Goal: Transaction & Acquisition: Purchase product/service

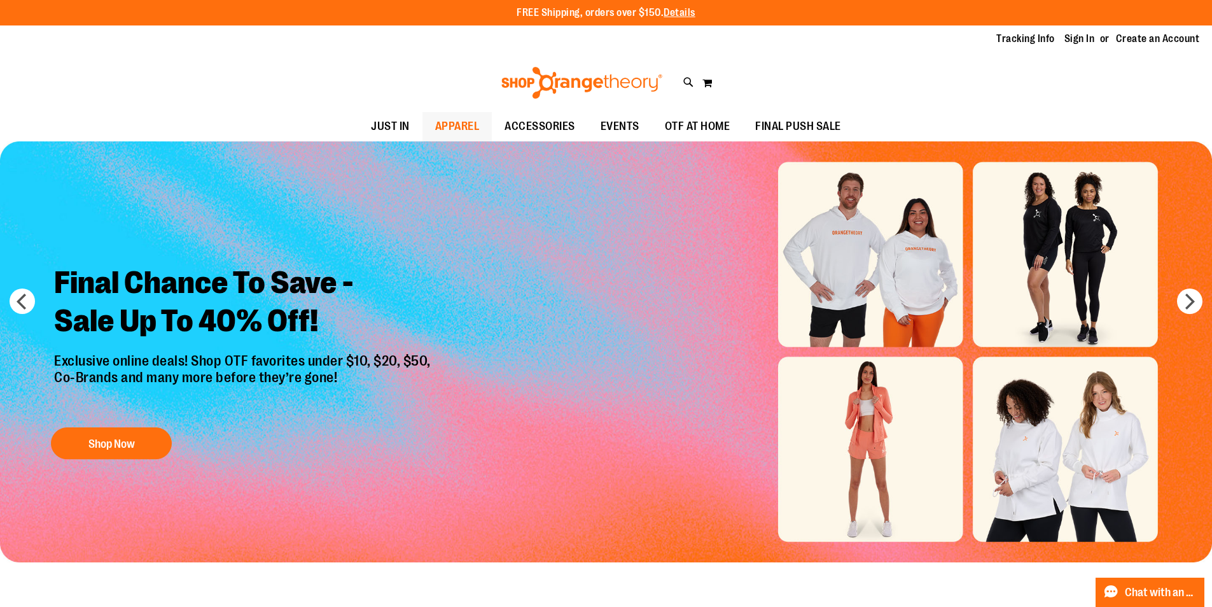
click at [455, 124] on span "APPAREL" at bounding box center [457, 126] width 45 height 29
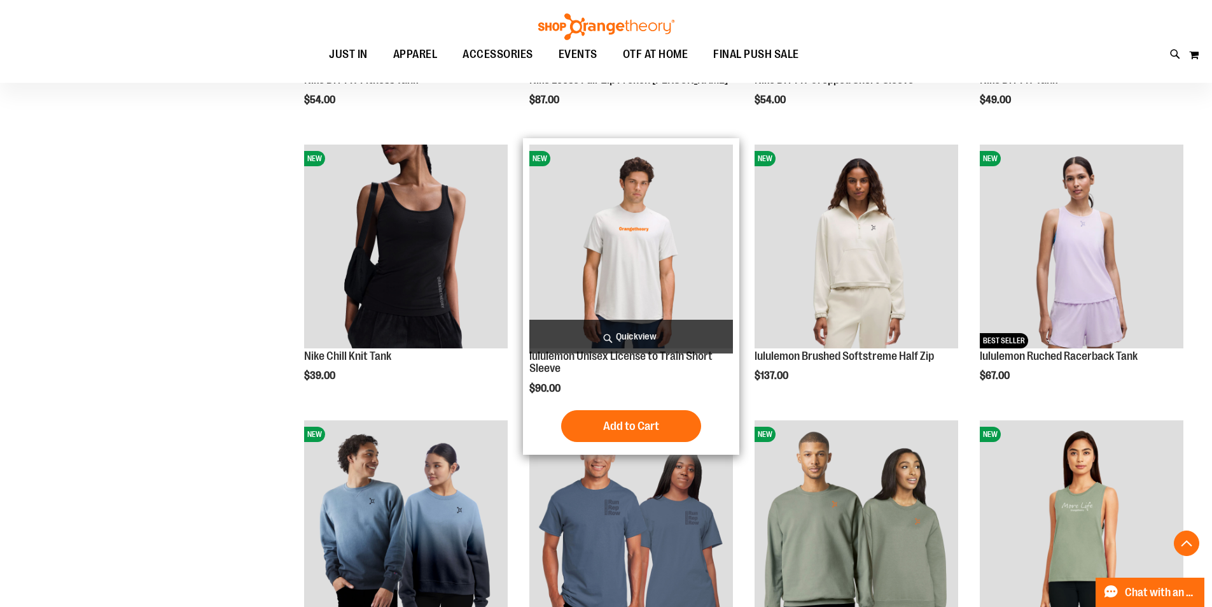
scroll to position [699, 0]
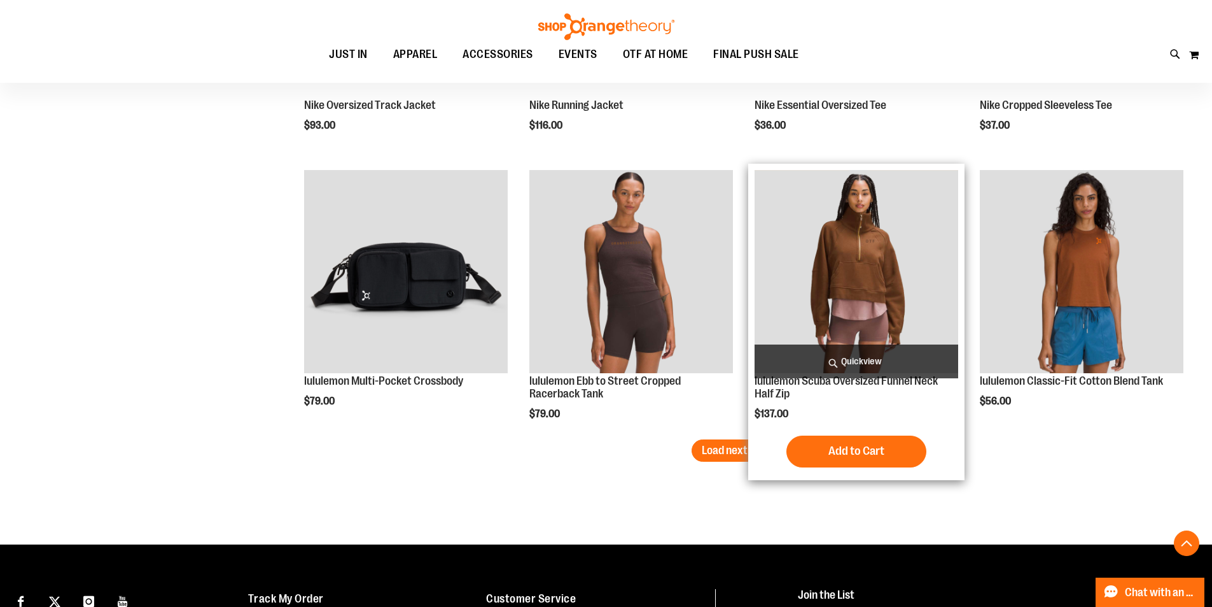
scroll to position [2418, 0]
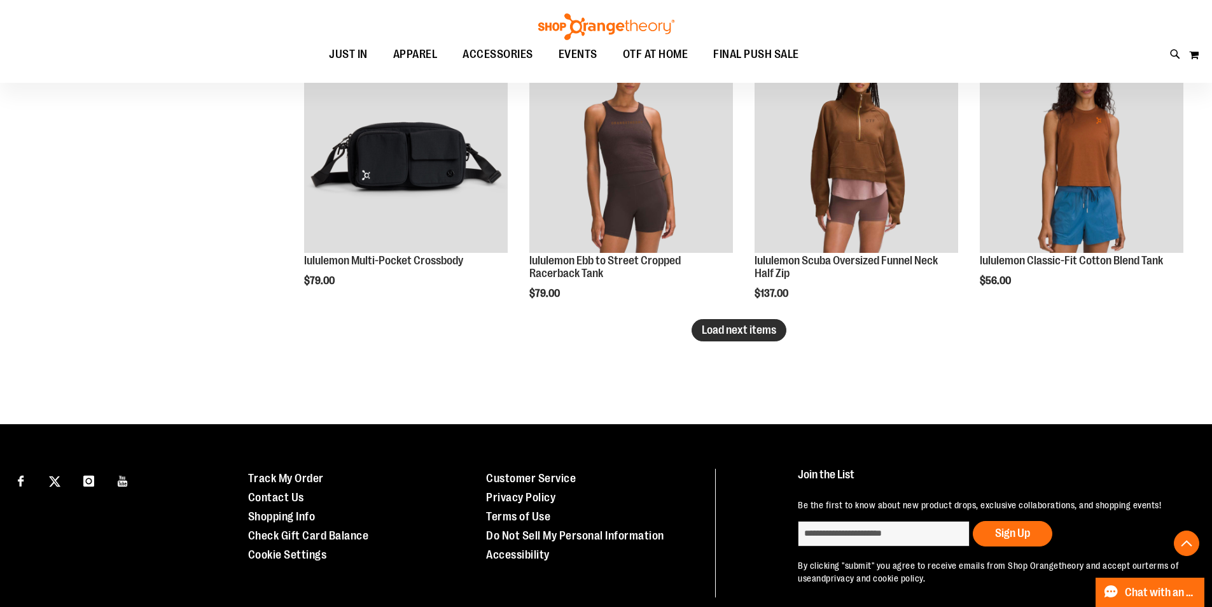
type input "**********"
click at [741, 330] on span "Load next items" at bounding box center [739, 329] width 74 height 13
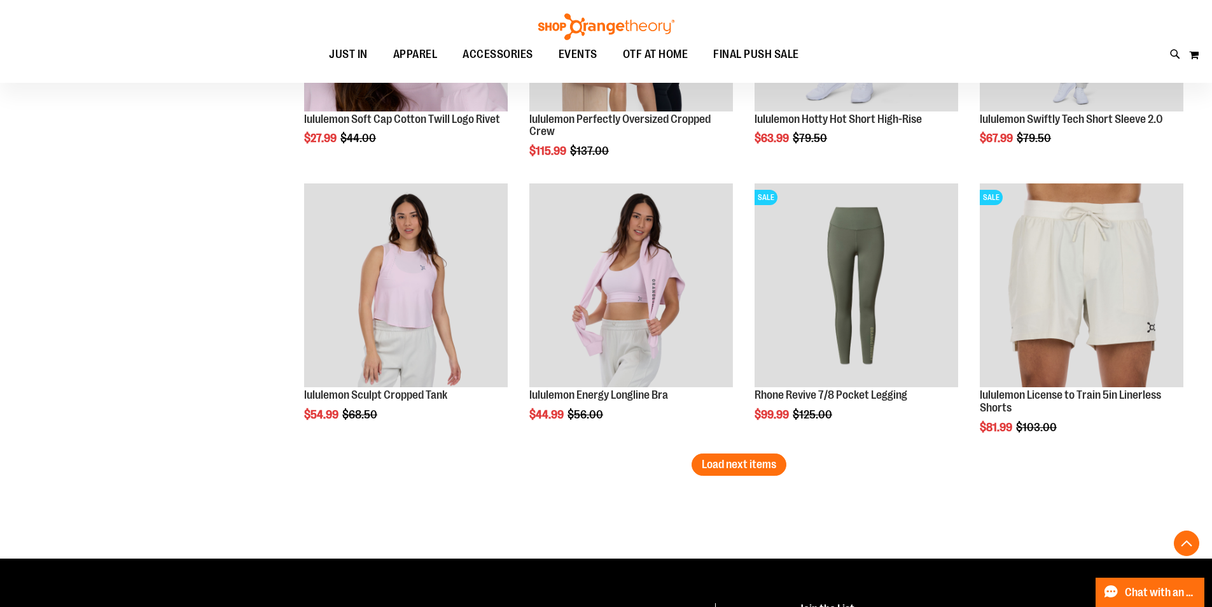
scroll to position [3118, 0]
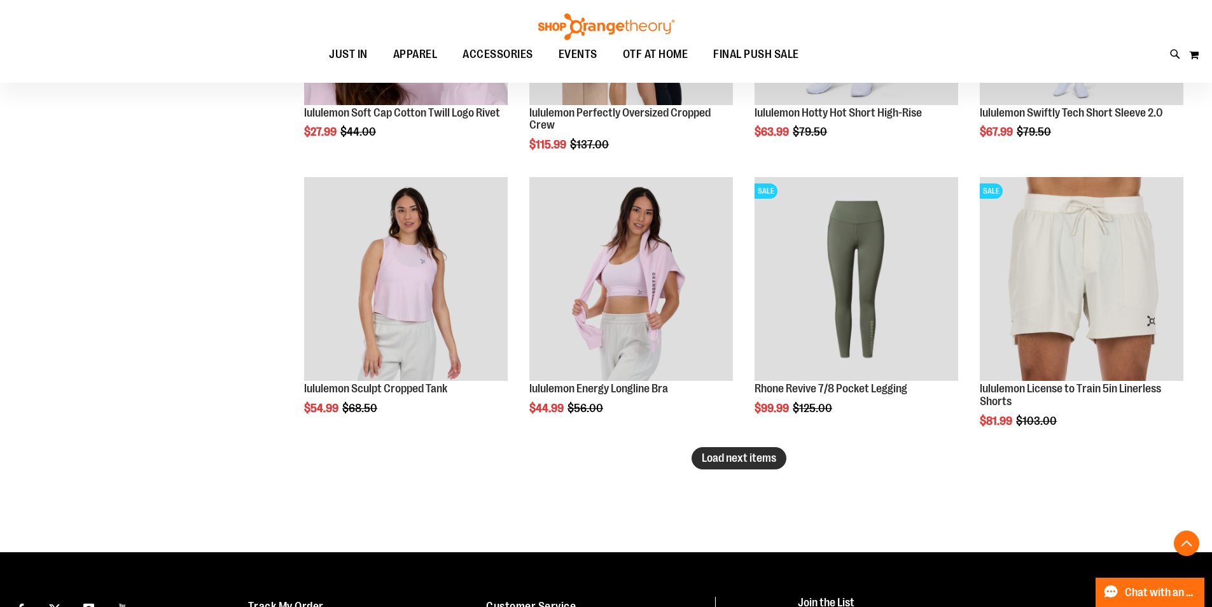
click at [724, 455] on span "Load next items" at bounding box center [739, 457] width 74 height 13
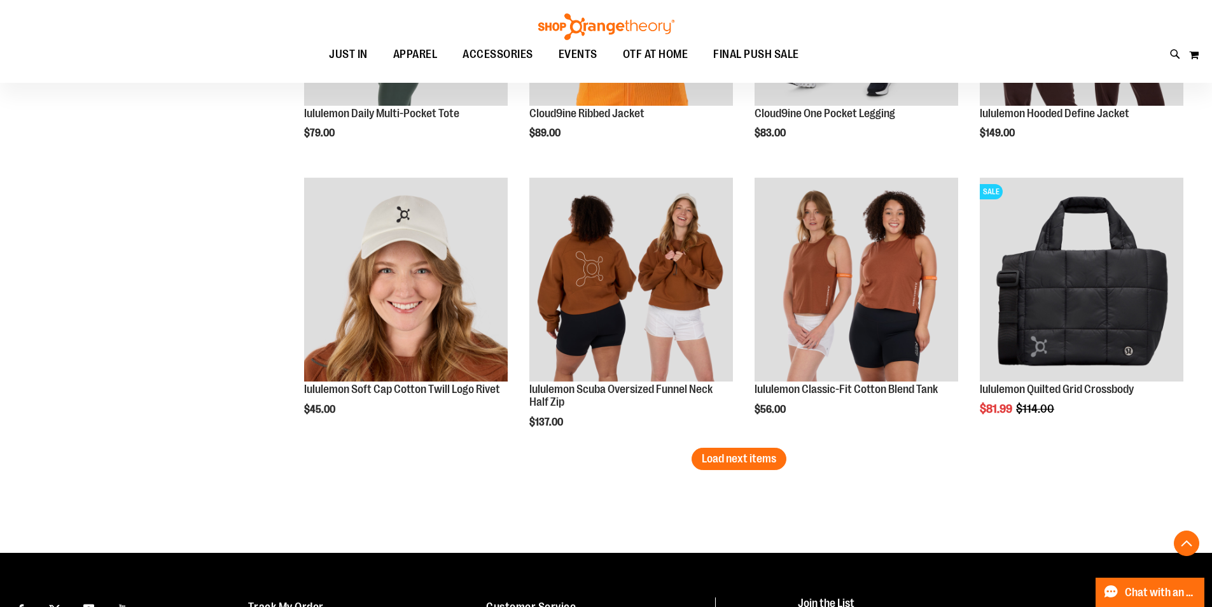
scroll to position [4009, 0]
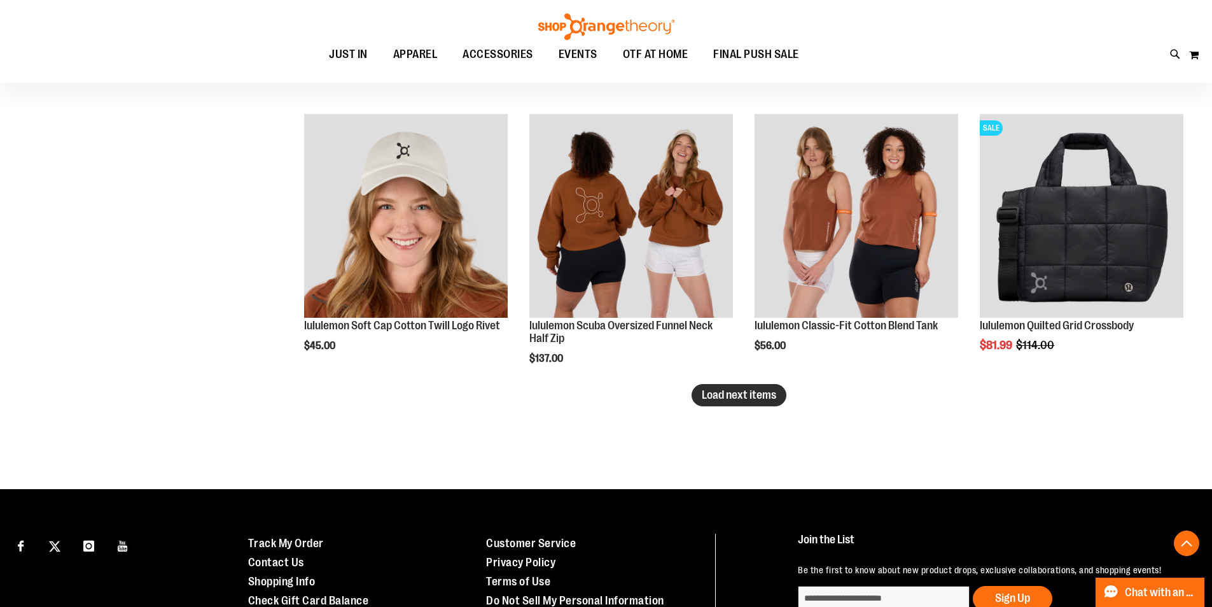
click at [712, 390] on span "Load next items" at bounding box center [739, 394] width 74 height 13
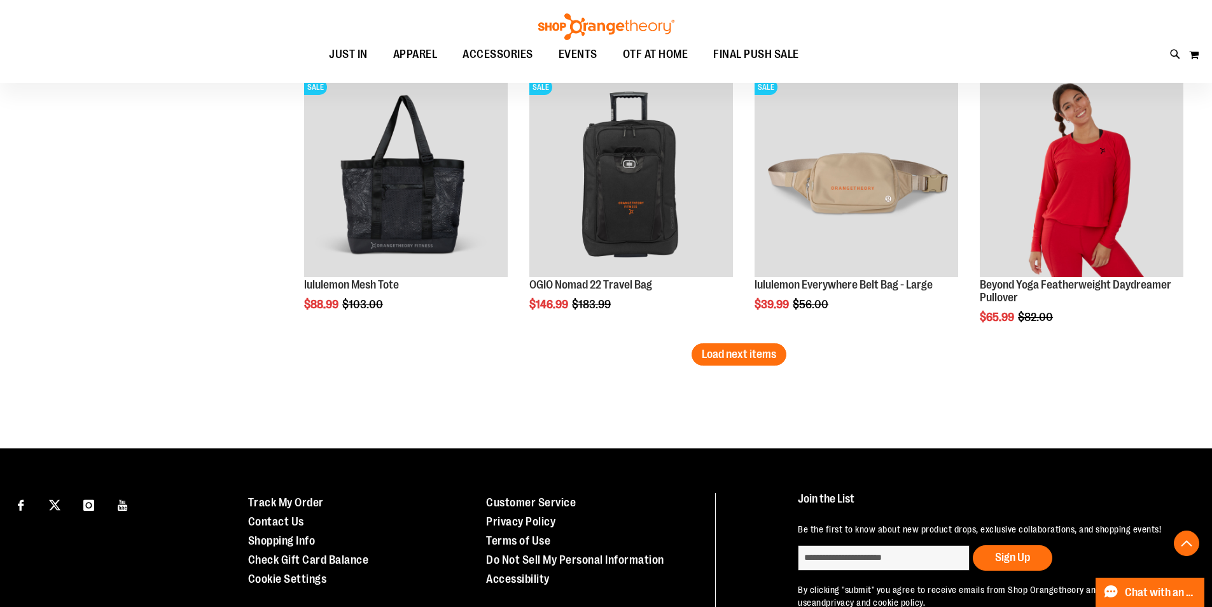
scroll to position [4900, 0]
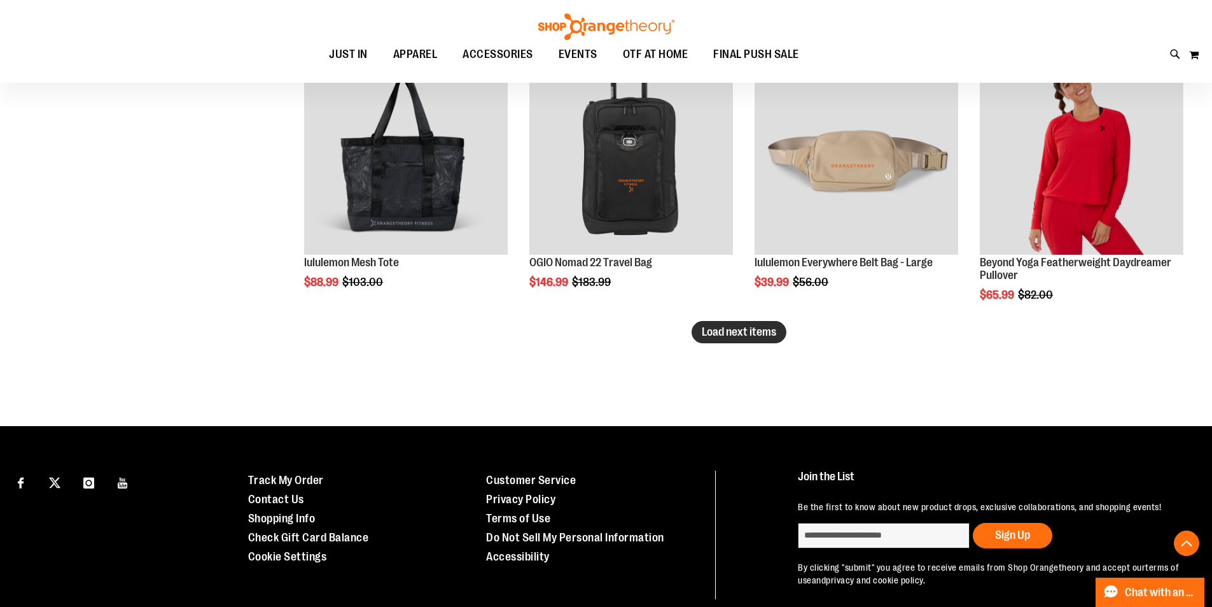
click at [724, 328] on span "Load next items" at bounding box center [739, 331] width 74 height 13
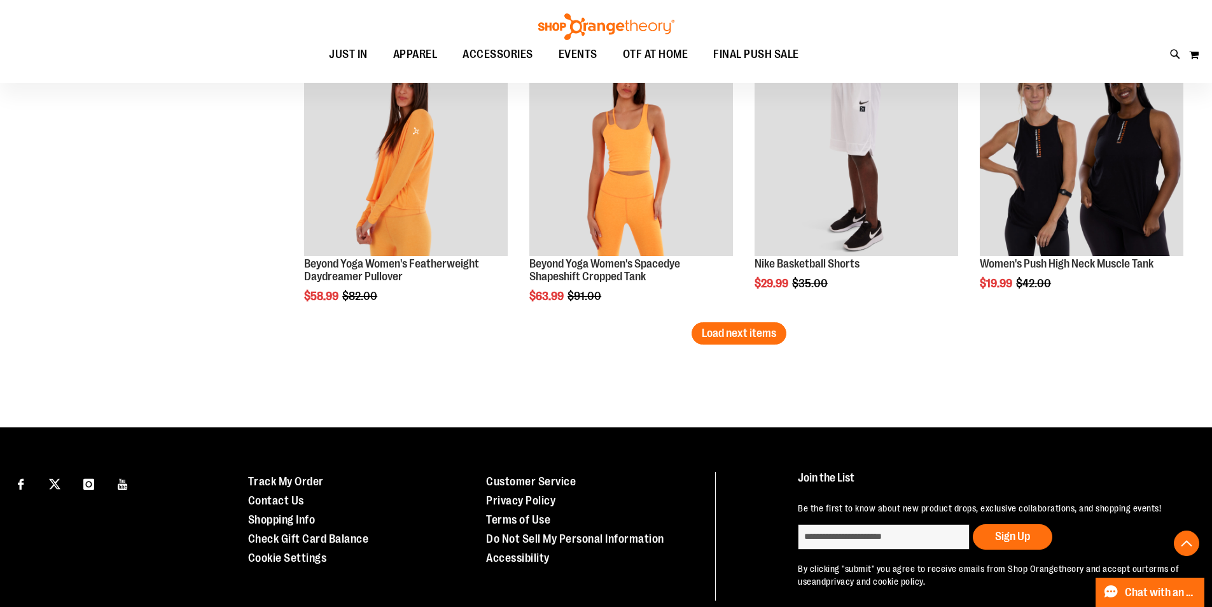
scroll to position [5727, 0]
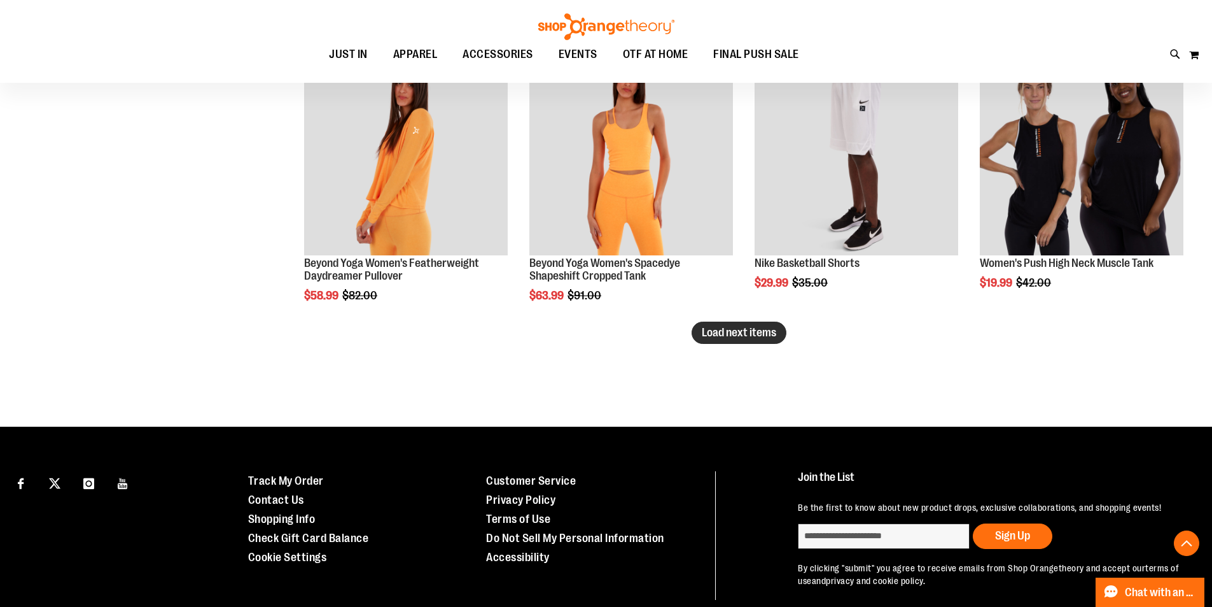
click at [724, 339] on button "Load next items" at bounding box center [739, 332] width 95 height 22
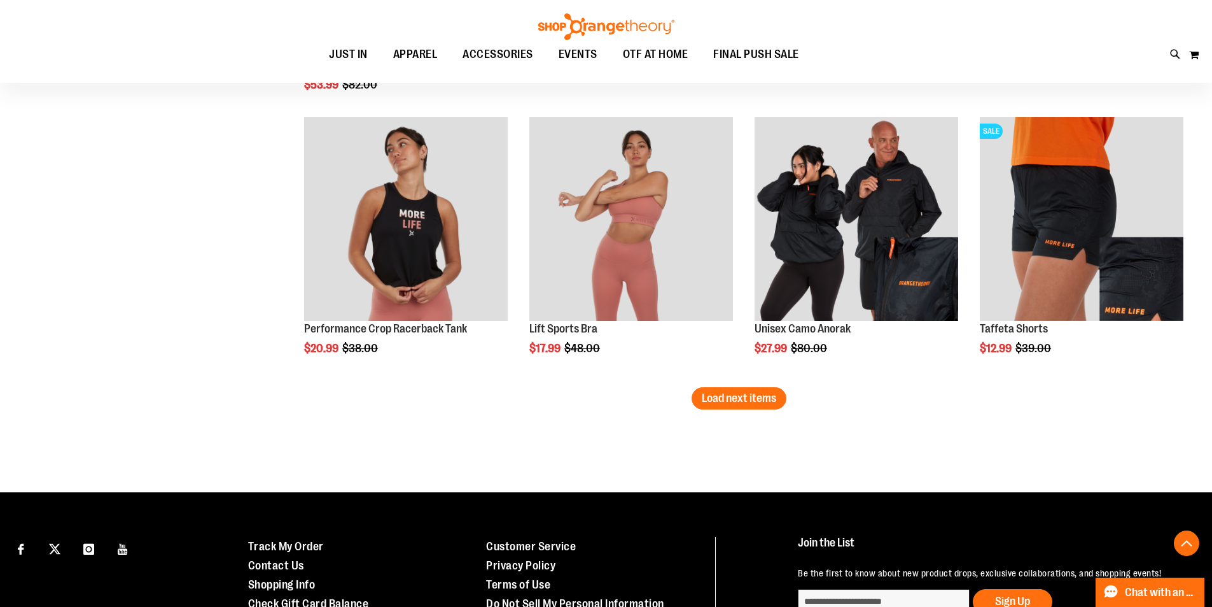
scroll to position [6491, 0]
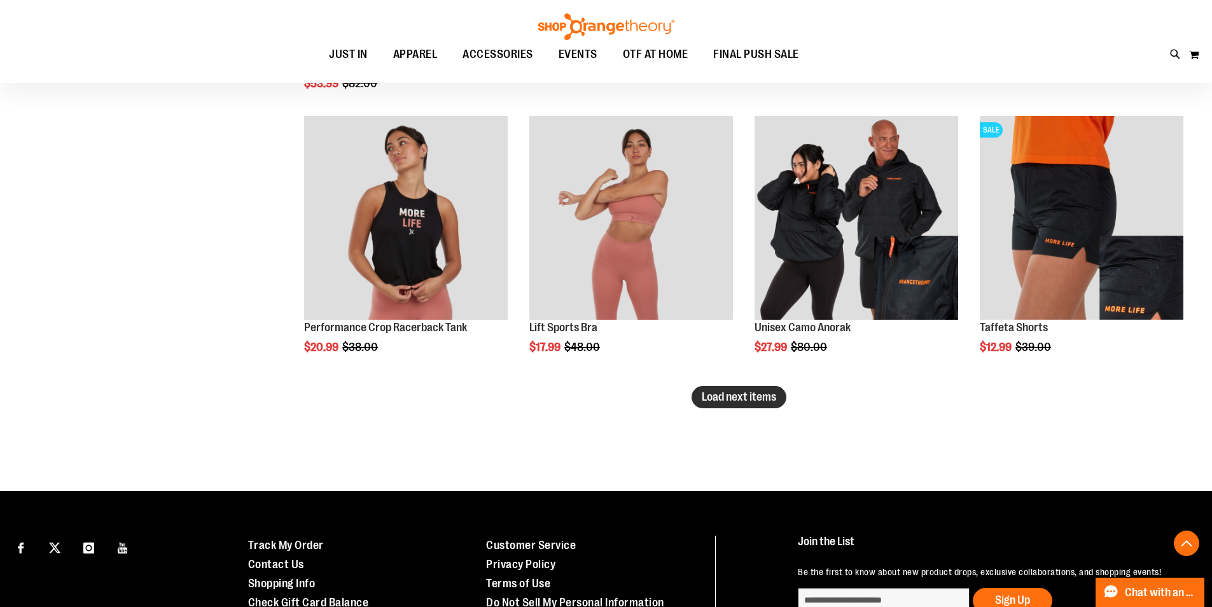
click at [758, 393] on span "Load next items" at bounding box center [739, 396] width 74 height 13
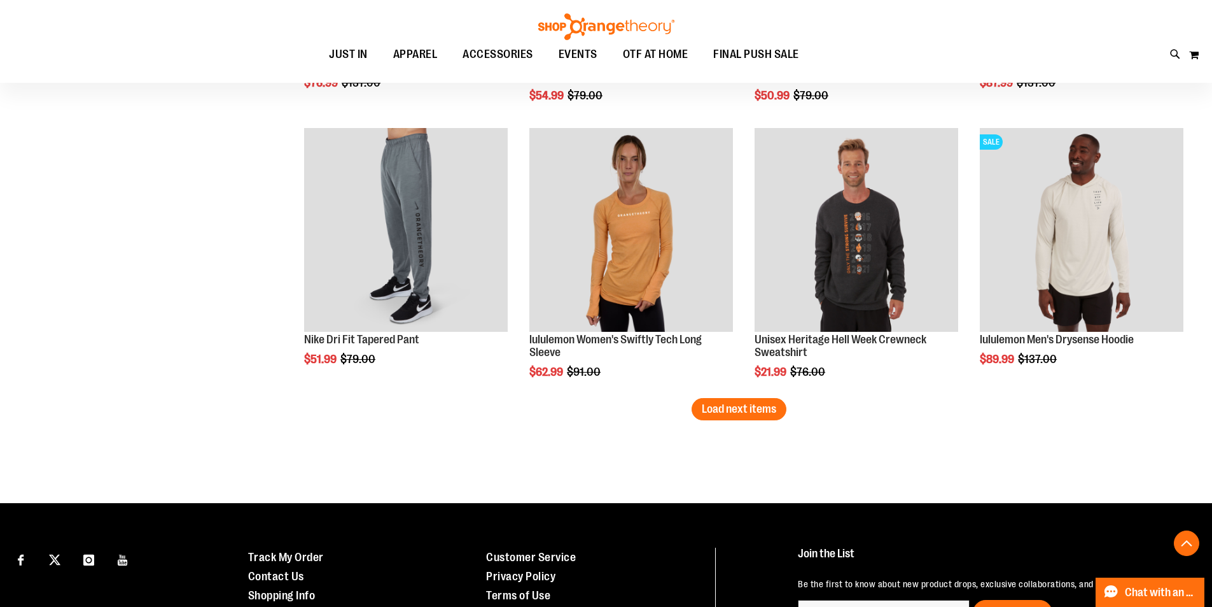
scroll to position [7319, 0]
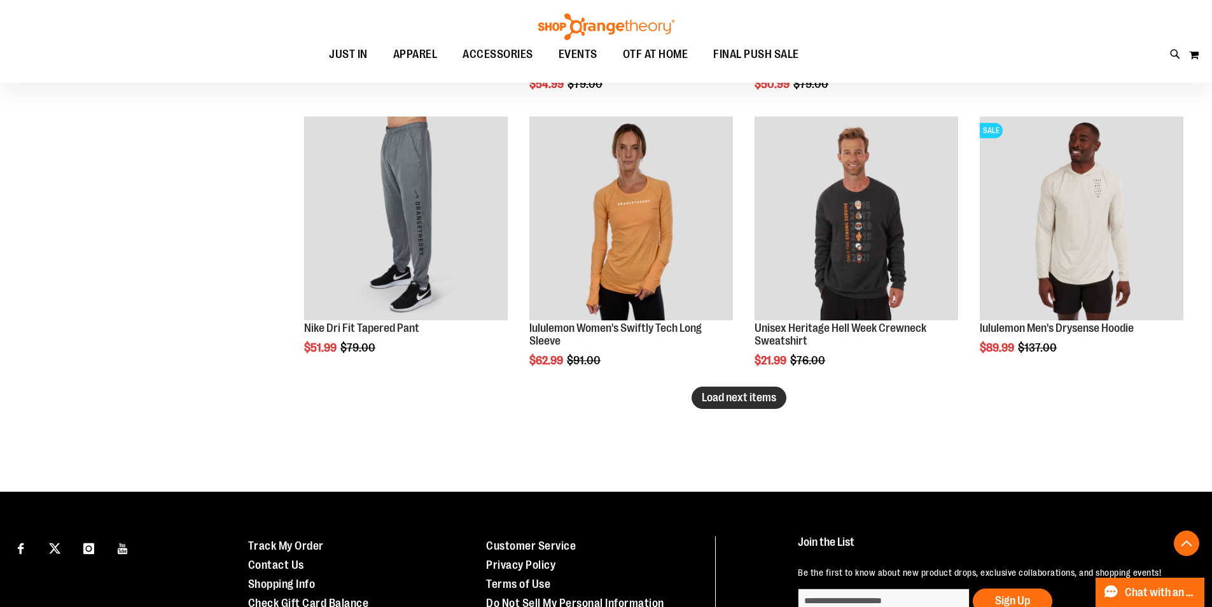
click at [737, 402] on span "Load next items" at bounding box center [739, 397] width 74 height 13
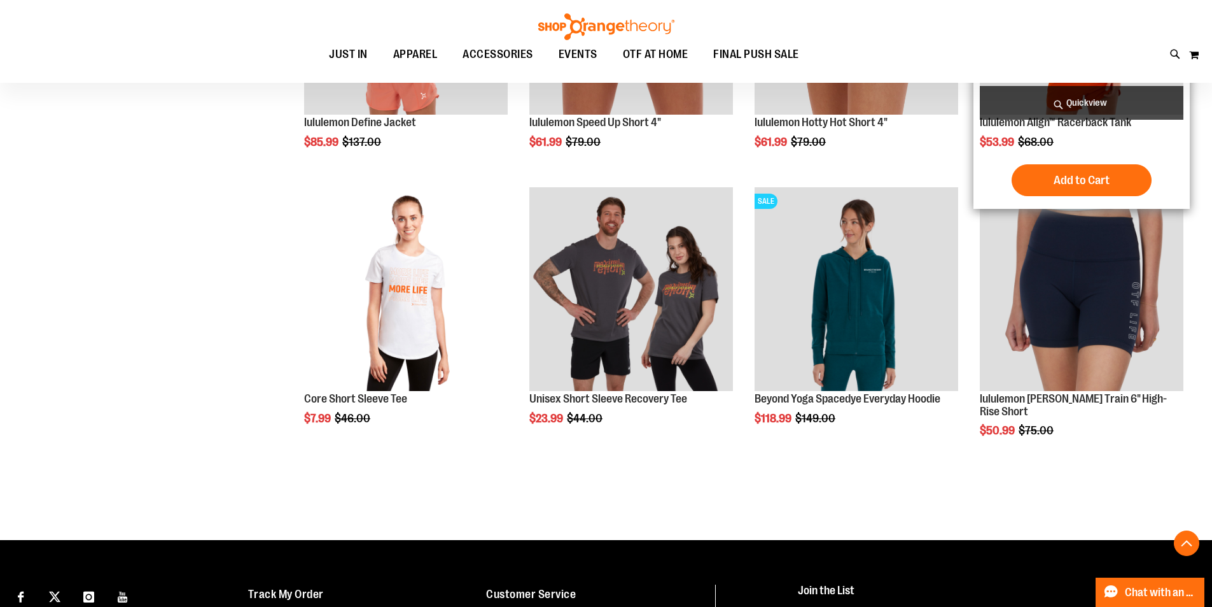
scroll to position [8082, 0]
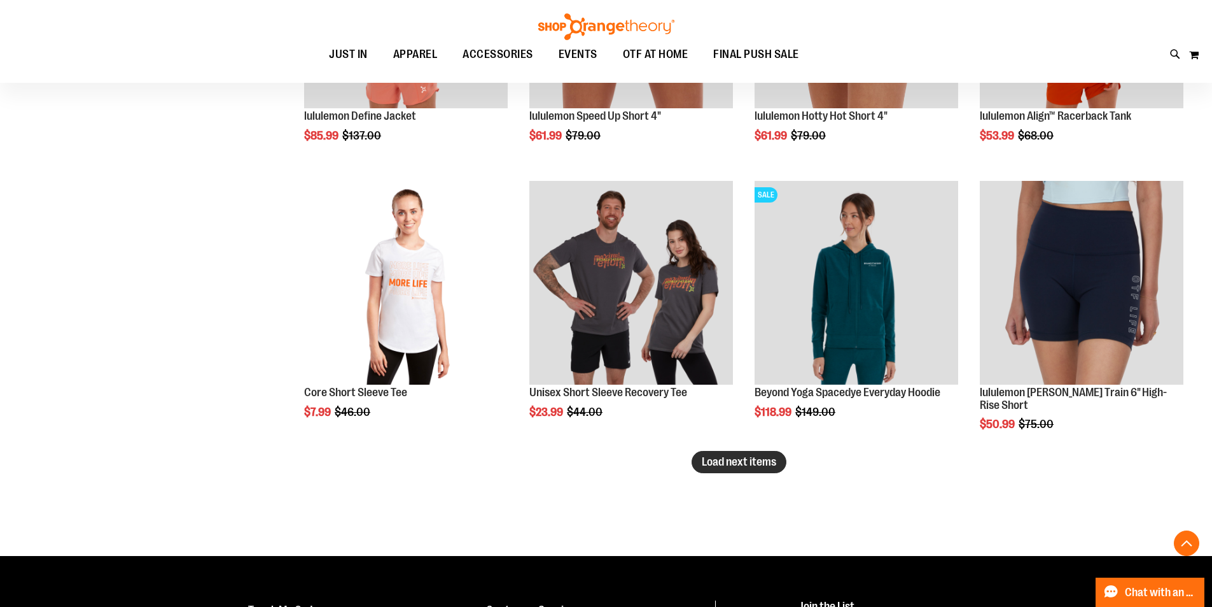
click at [741, 464] on span "Load next items" at bounding box center [739, 461] width 74 height 13
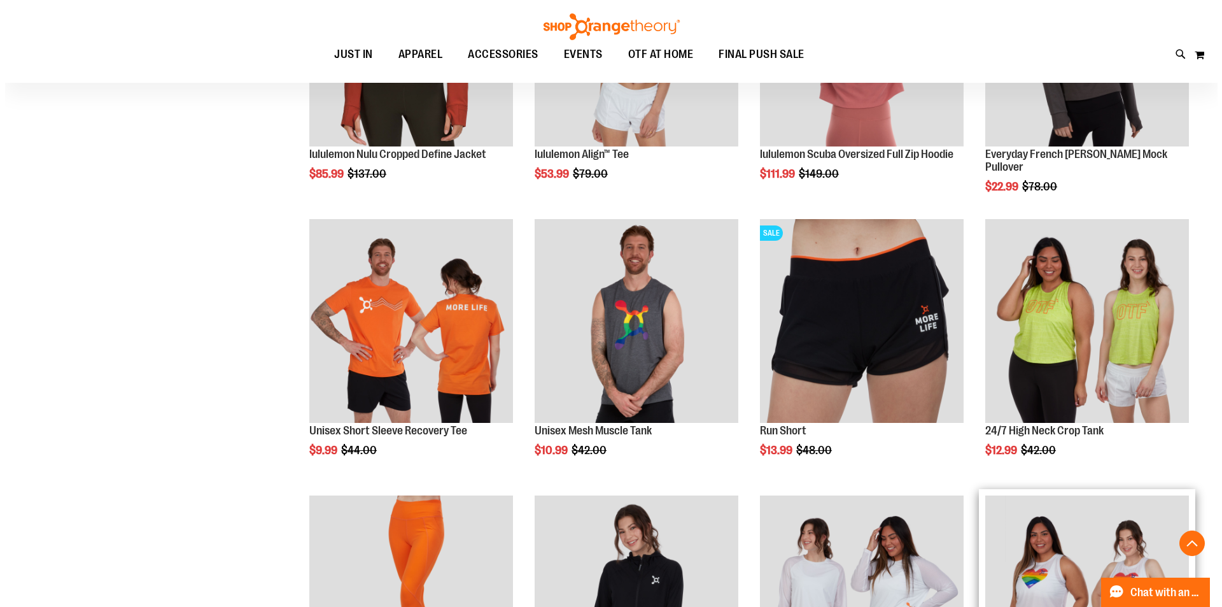
scroll to position [8592, 0]
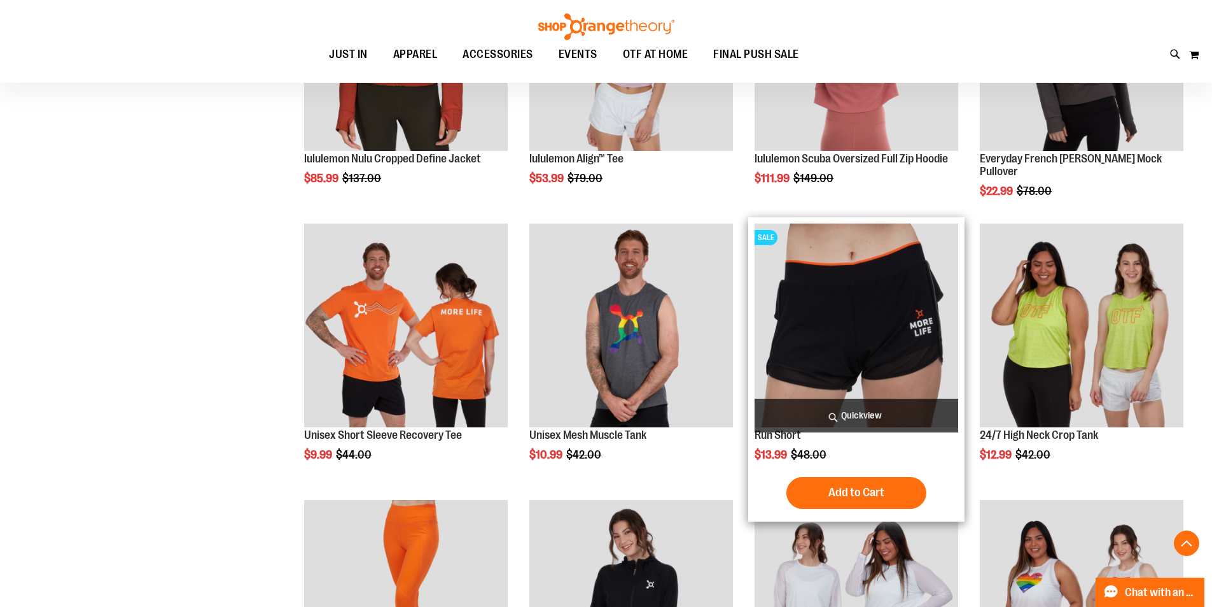
click at [867, 408] on span "Quickview" at bounding box center [857, 415] width 204 height 34
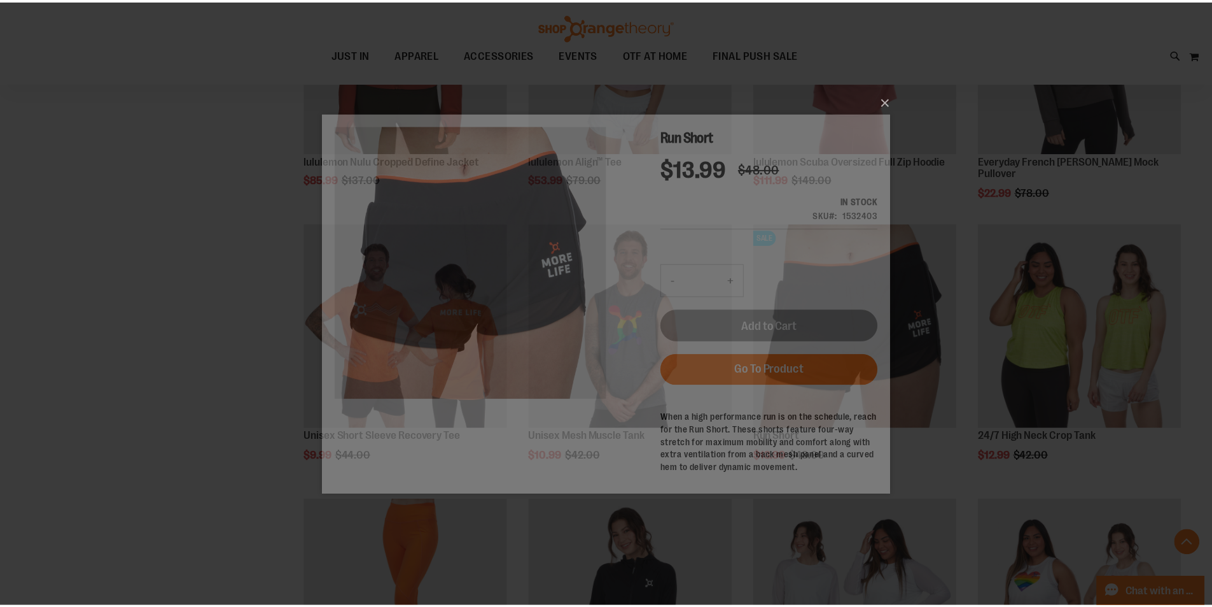
scroll to position [0, 0]
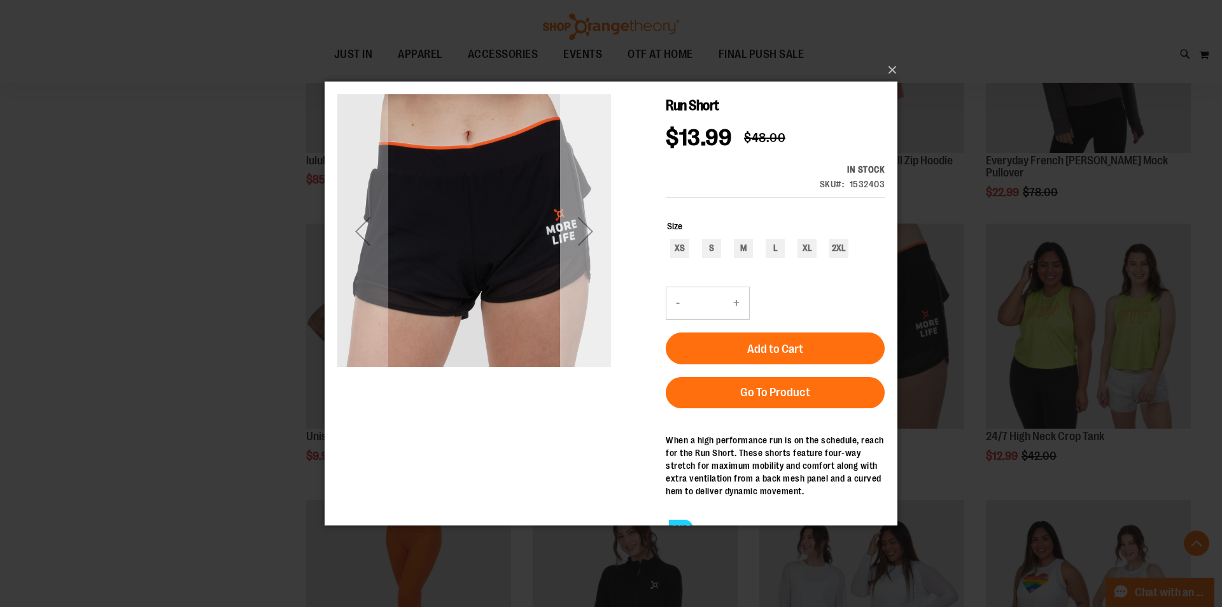
click at [577, 242] on div "Next" at bounding box center [585, 230] width 51 height 51
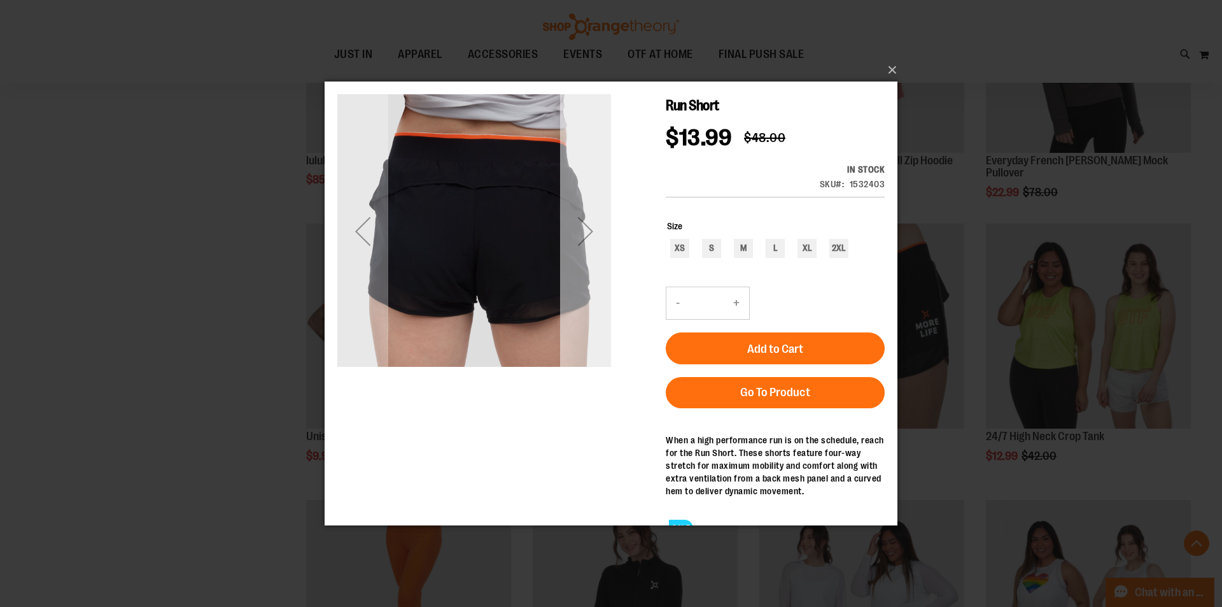
click at [582, 238] on div "Next" at bounding box center [585, 230] width 51 height 51
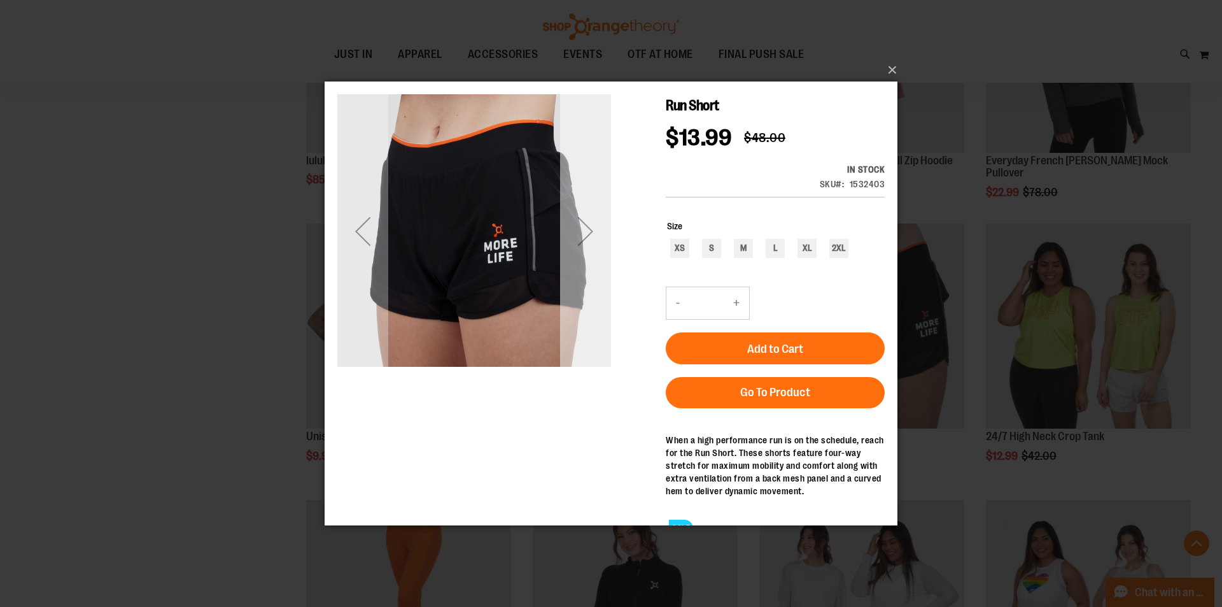
click at [582, 238] on div "Next" at bounding box center [585, 230] width 51 height 51
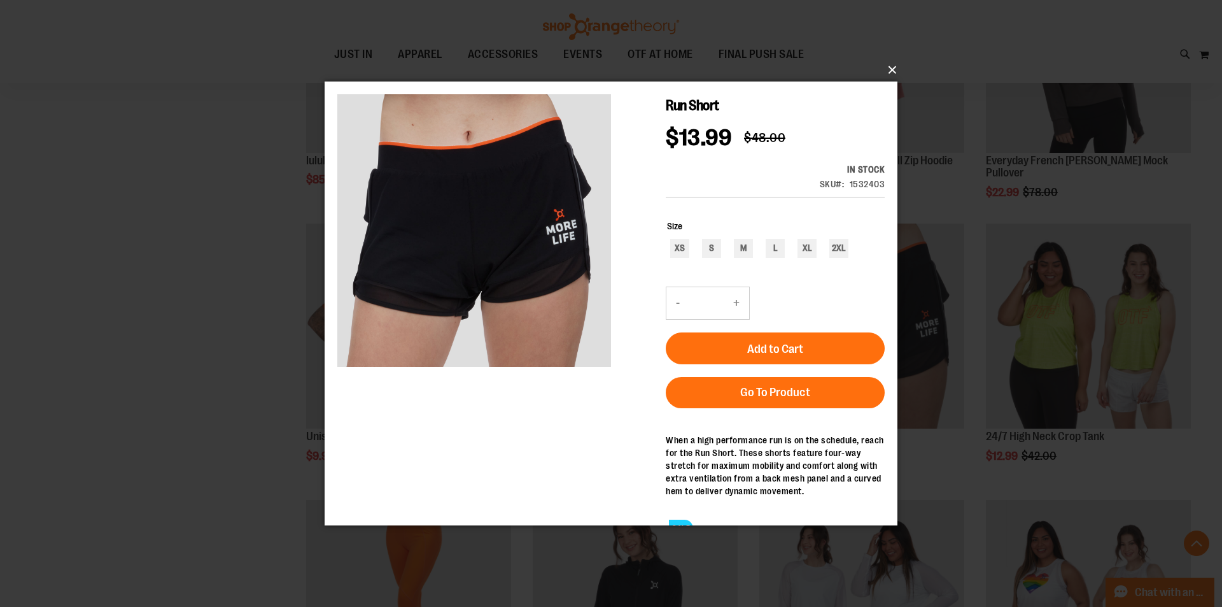
click at [888, 62] on button "×" at bounding box center [614, 70] width 573 height 28
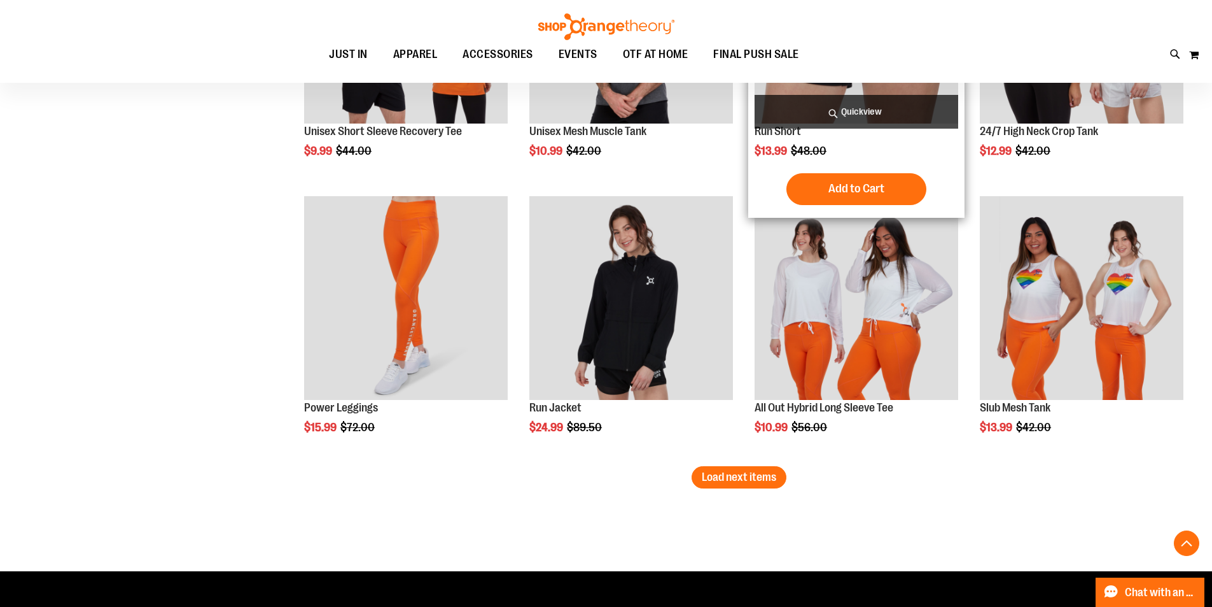
scroll to position [8910, 0]
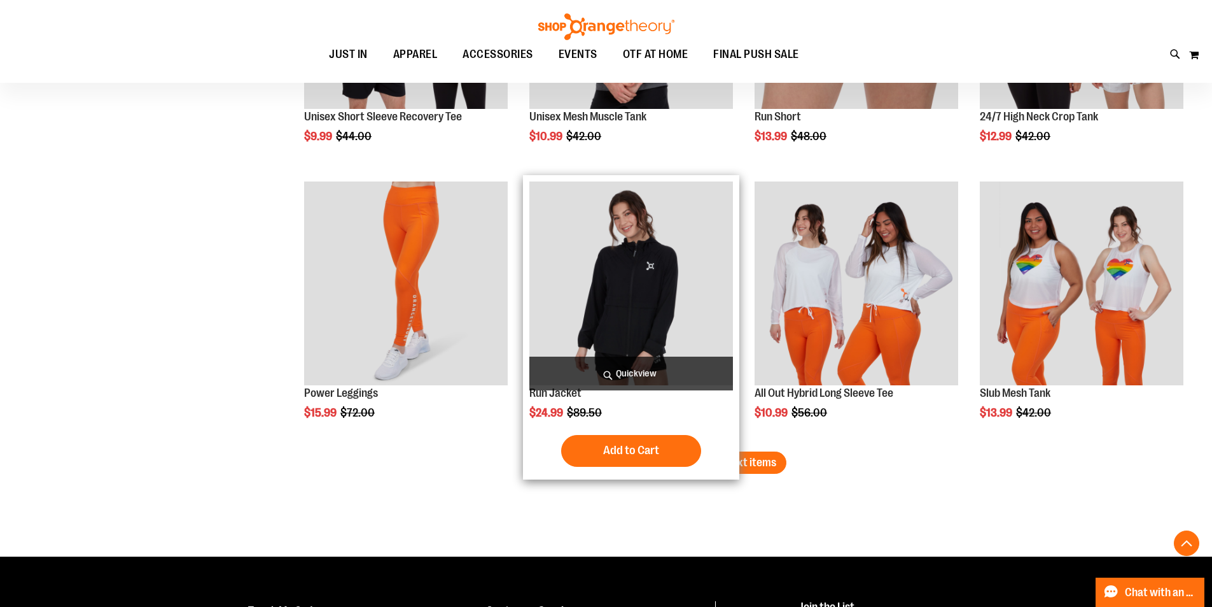
click at [649, 247] on img "product" at bounding box center [632, 283] width 204 height 204
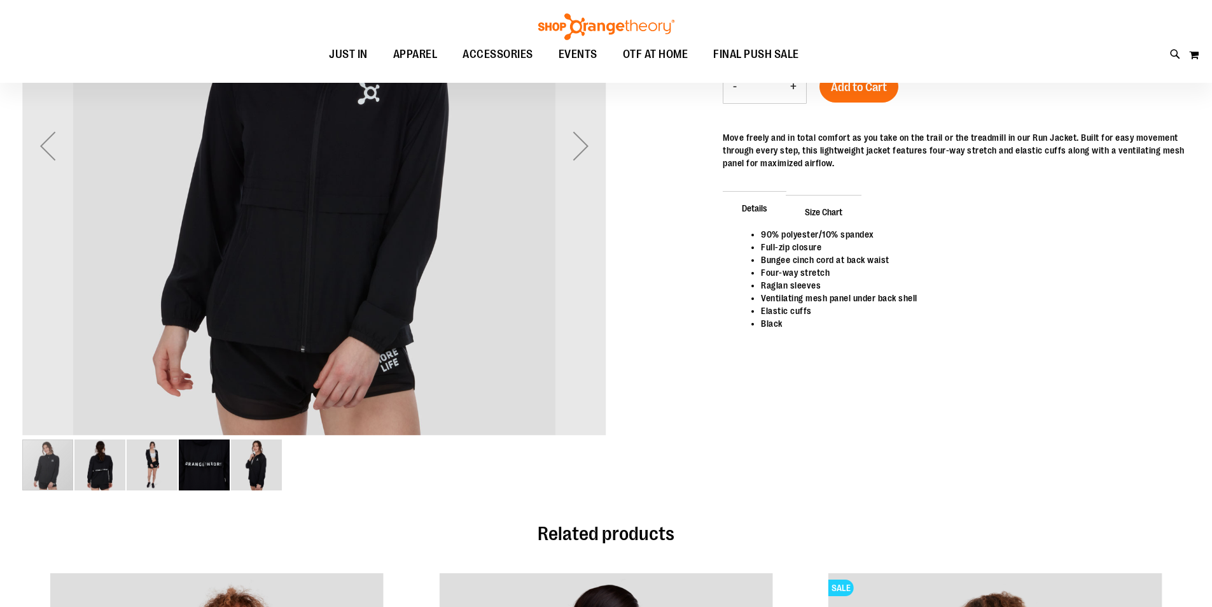
type input "**********"
click at [53, 469] on div "carousel" at bounding box center [47, 464] width 51 height 51
click at [102, 474] on img "image 2 of 5" at bounding box center [99, 465] width 51 height 51
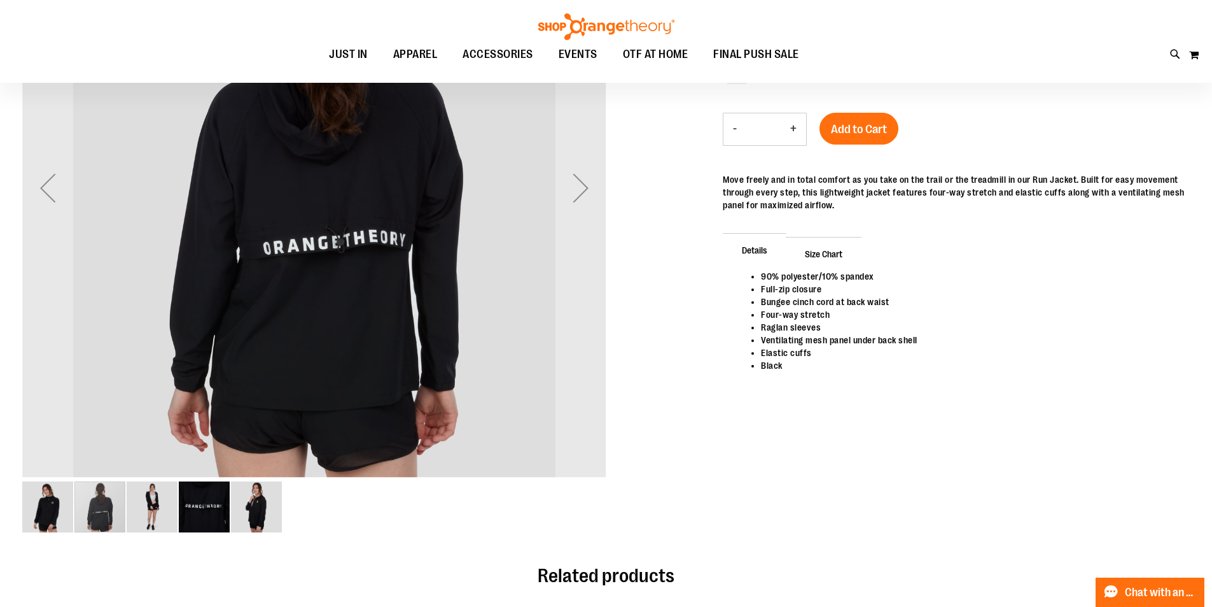
scroll to position [126, 0]
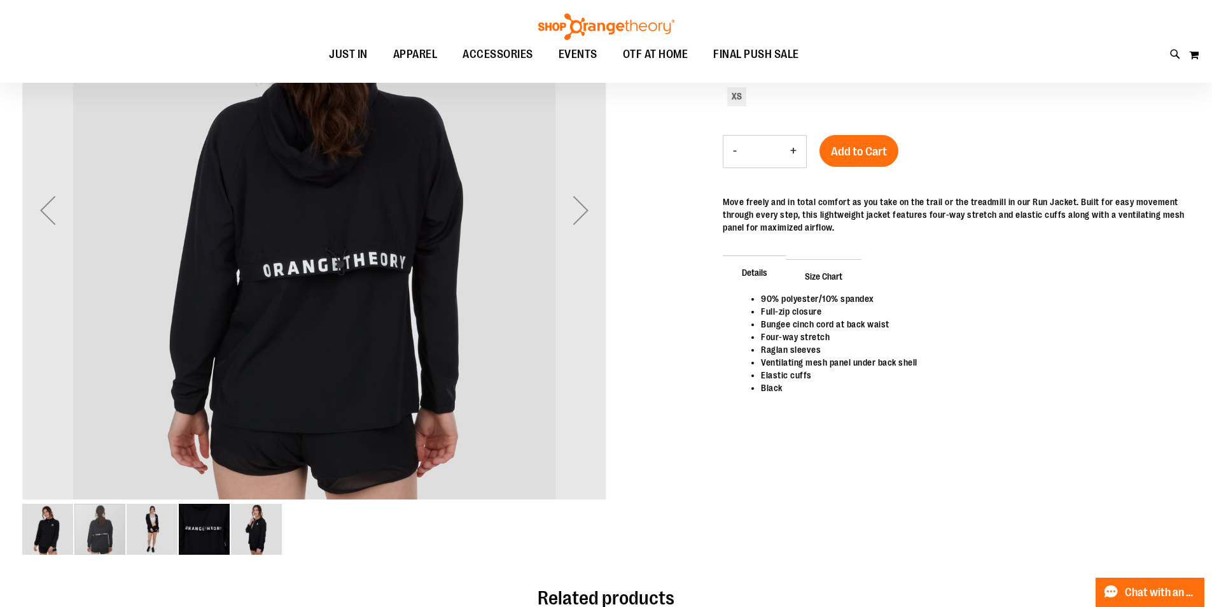
click at [148, 538] on img "image 3 of 5" at bounding box center [152, 528] width 51 height 51
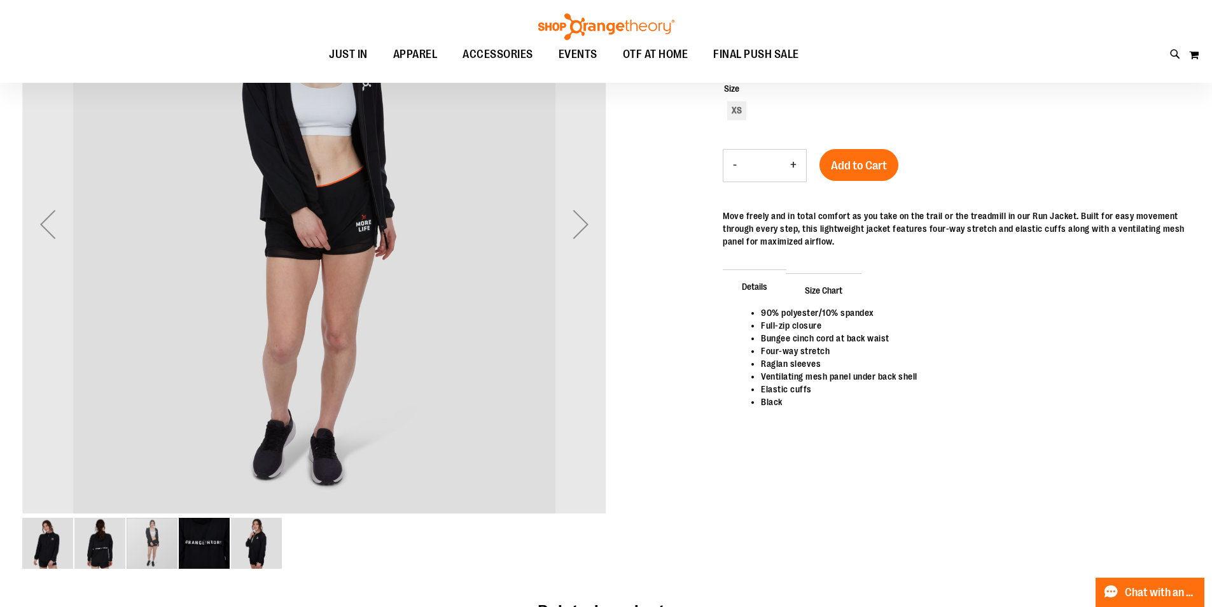
scroll to position [127, 0]
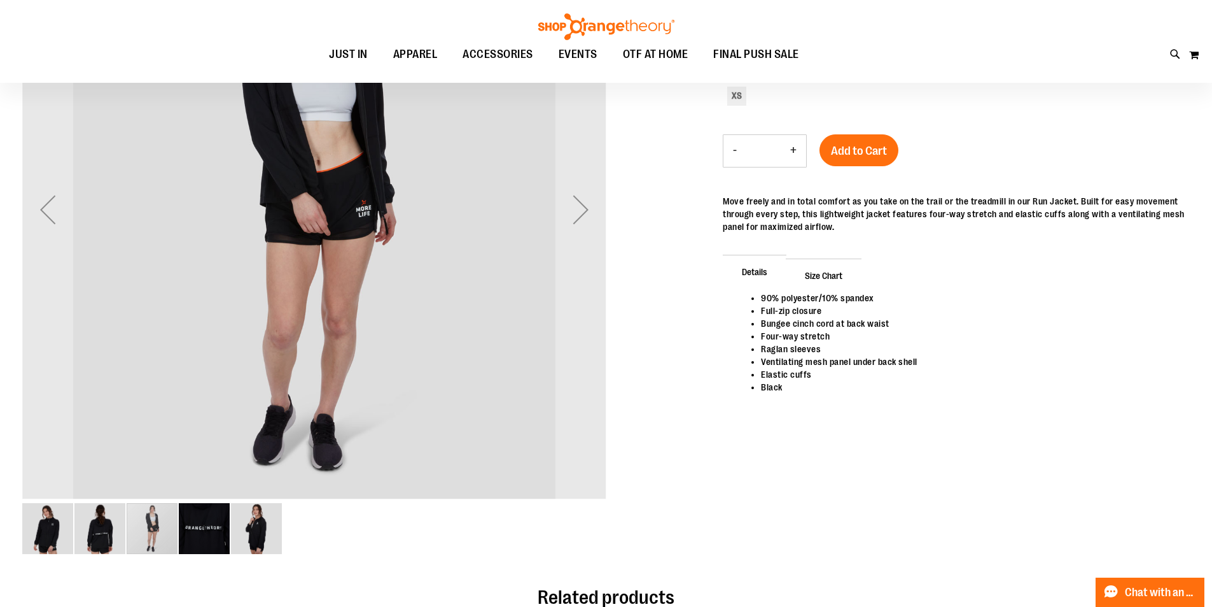
click at [215, 530] on img "image 4 of 5" at bounding box center [204, 528] width 51 height 51
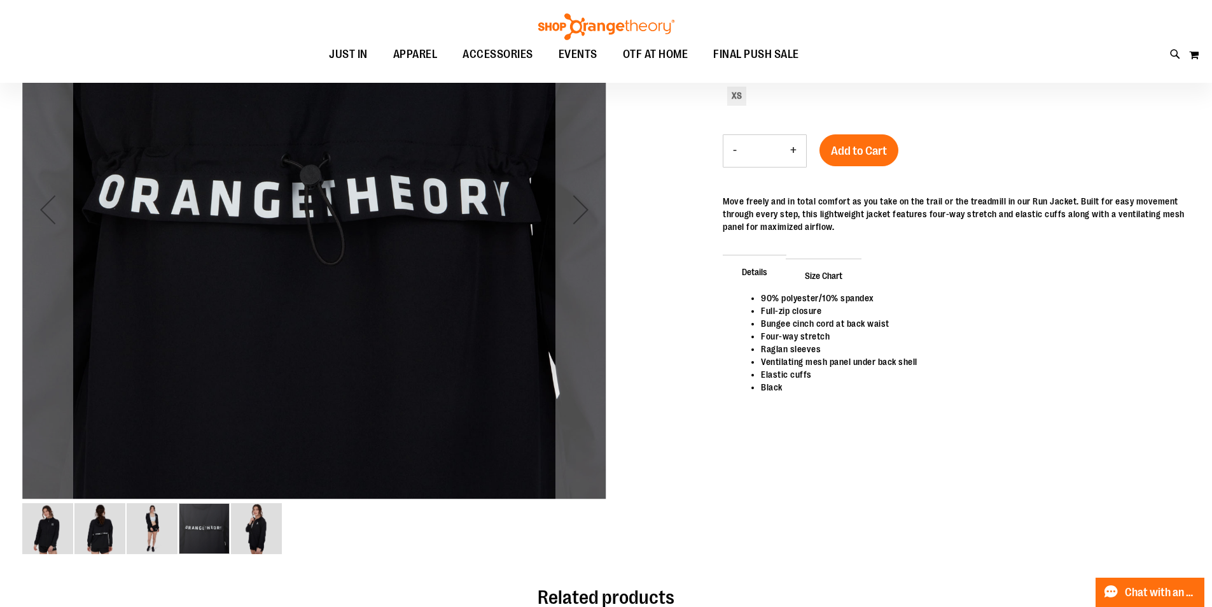
click at [251, 526] on img "image 5 of 5" at bounding box center [256, 528] width 51 height 51
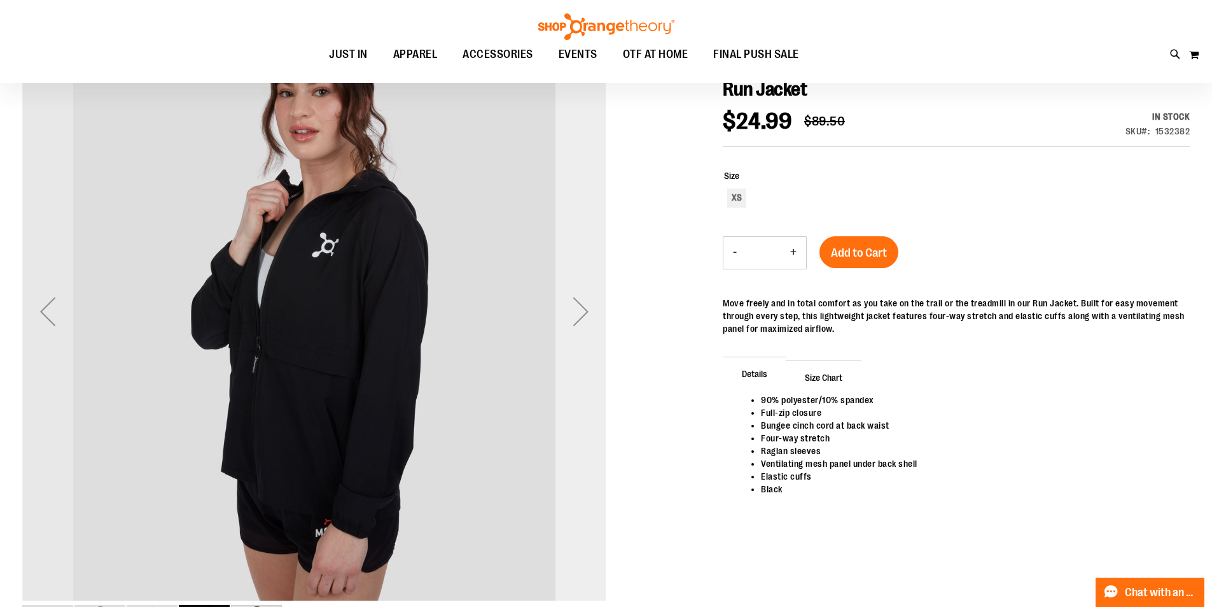
scroll to position [126, 0]
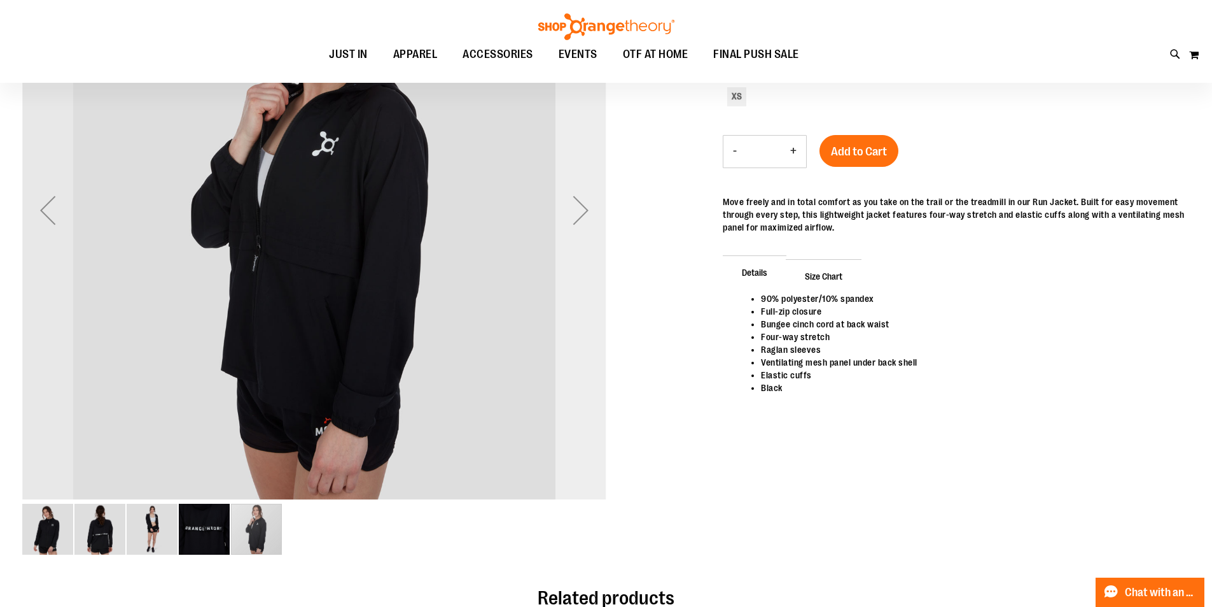
click at [595, 215] on div "Next" at bounding box center [581, 210] width 51 height 51
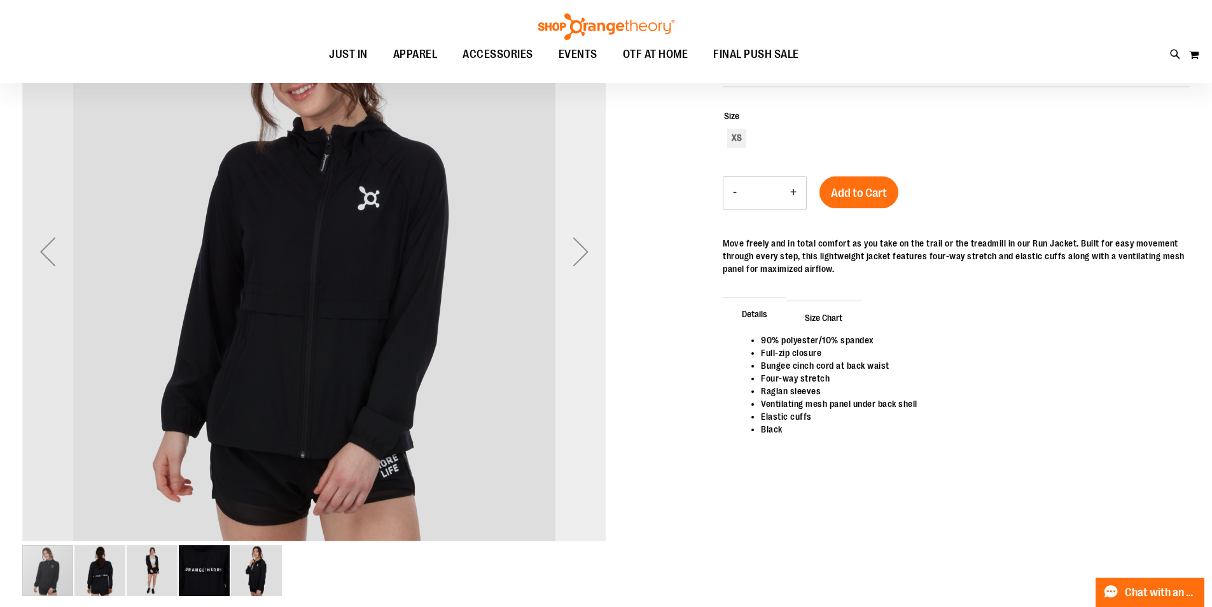
scroll to position [62, 0]
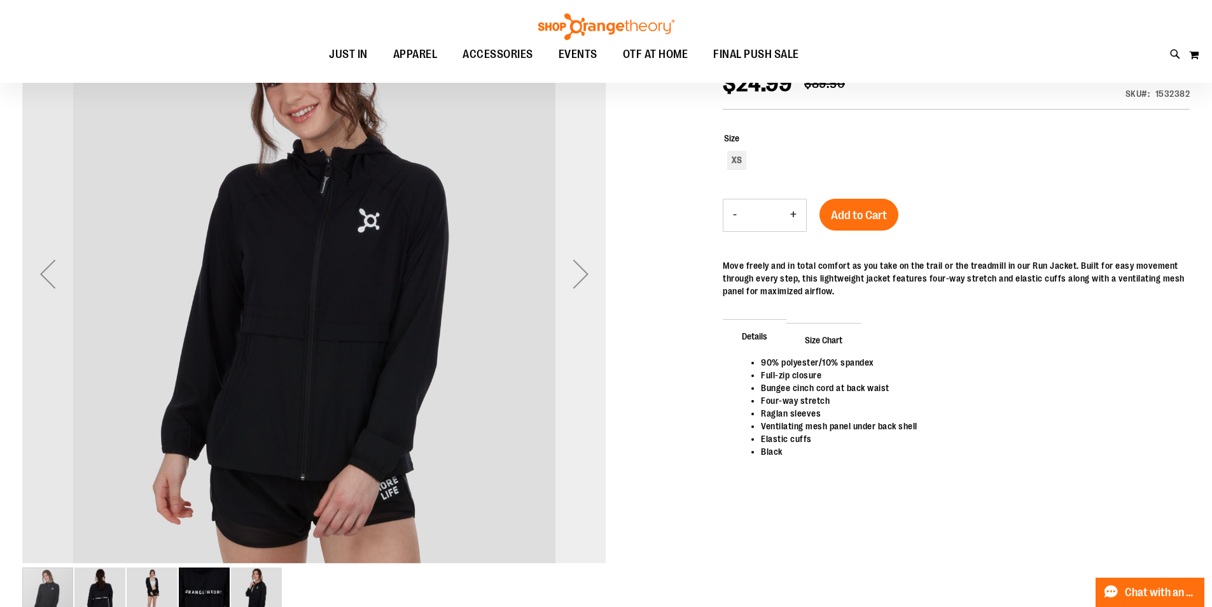
click at [577, 284] on div "Next" at bounding box center [581, 273] width 51 height 51
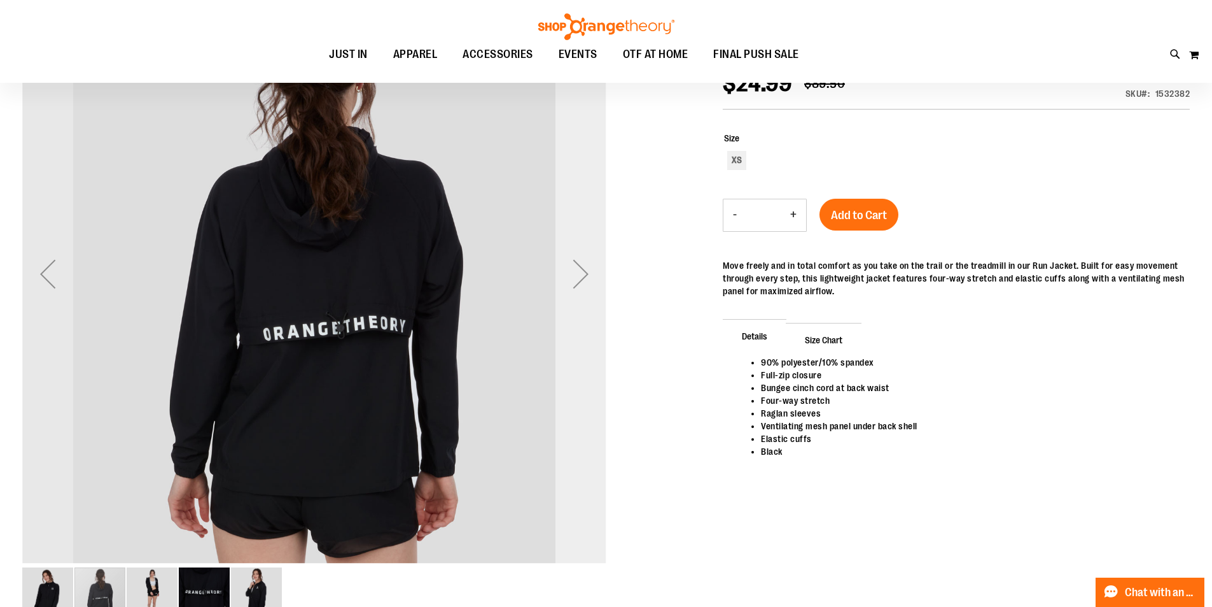
click at [577, 284] on div "Next" at bounding box center [581, 273] width 51 height 51
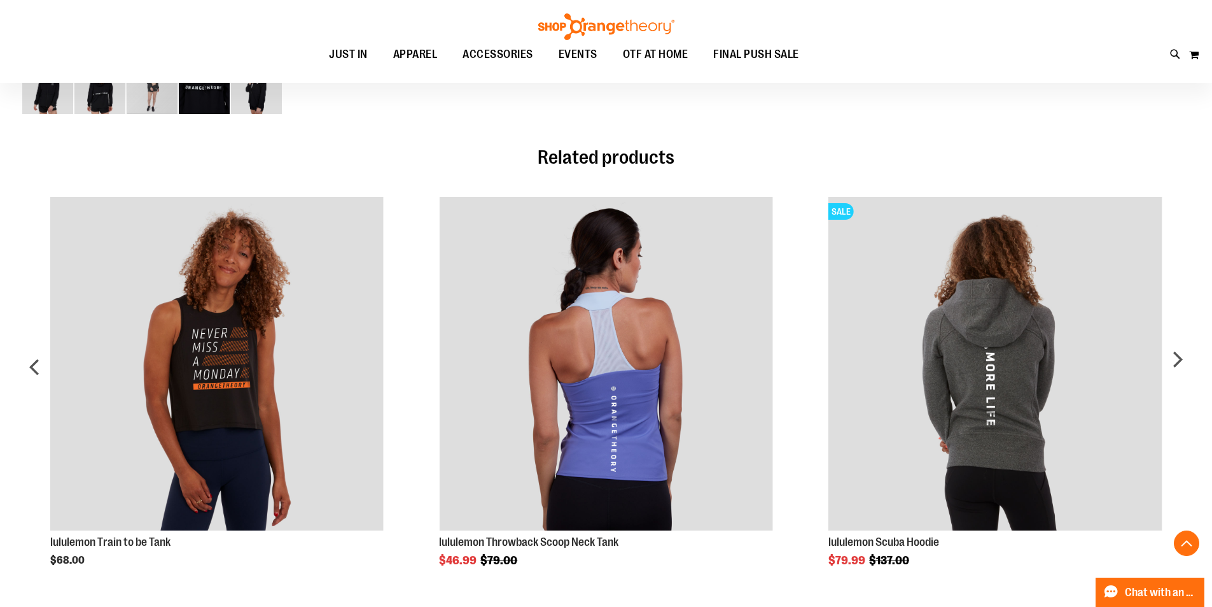
scroll to position [572, 0]
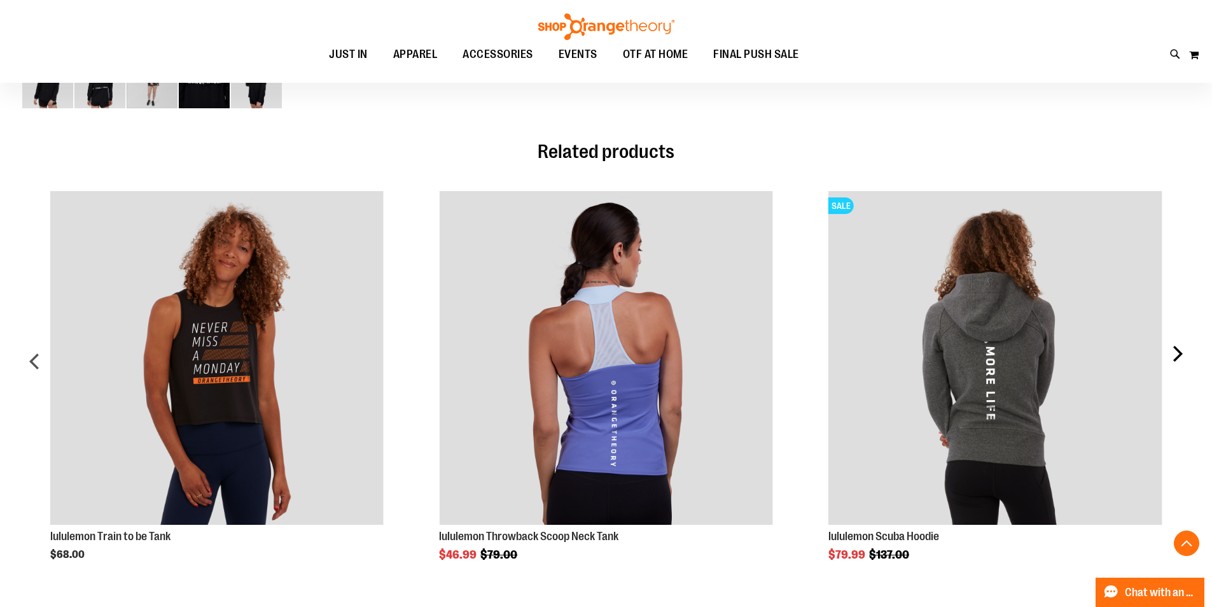
click at [1188, 356] on div "next" at bounding box center [1177, 366] width 25 height 388
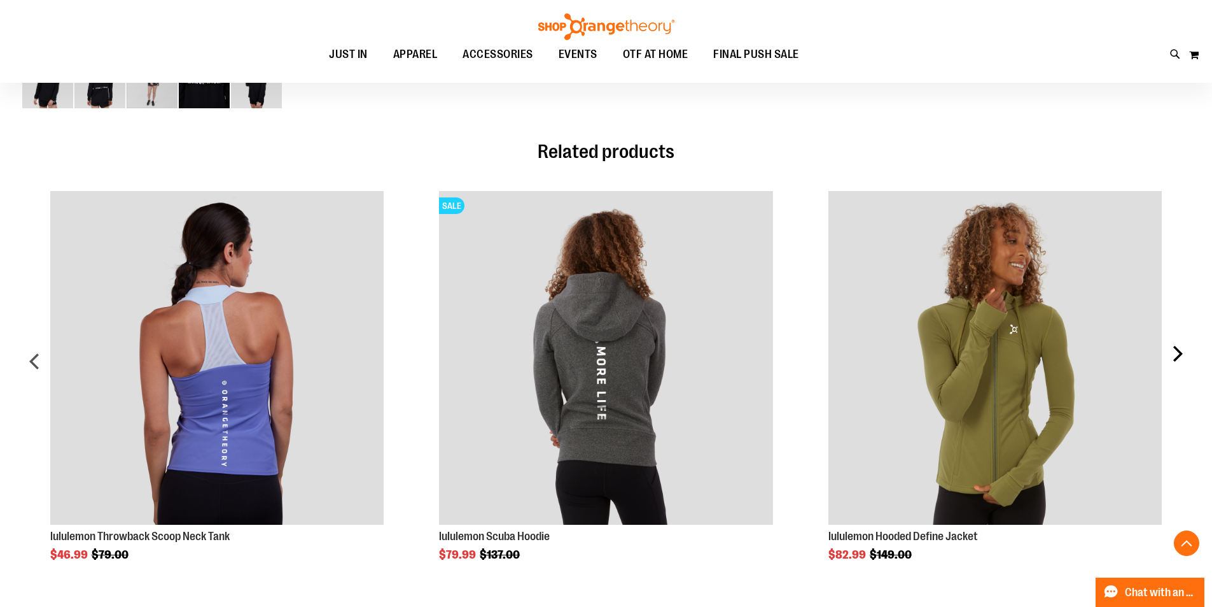
click at [1186, 351] on div "next" at bounding box center [1177, 366] width 25 height 388
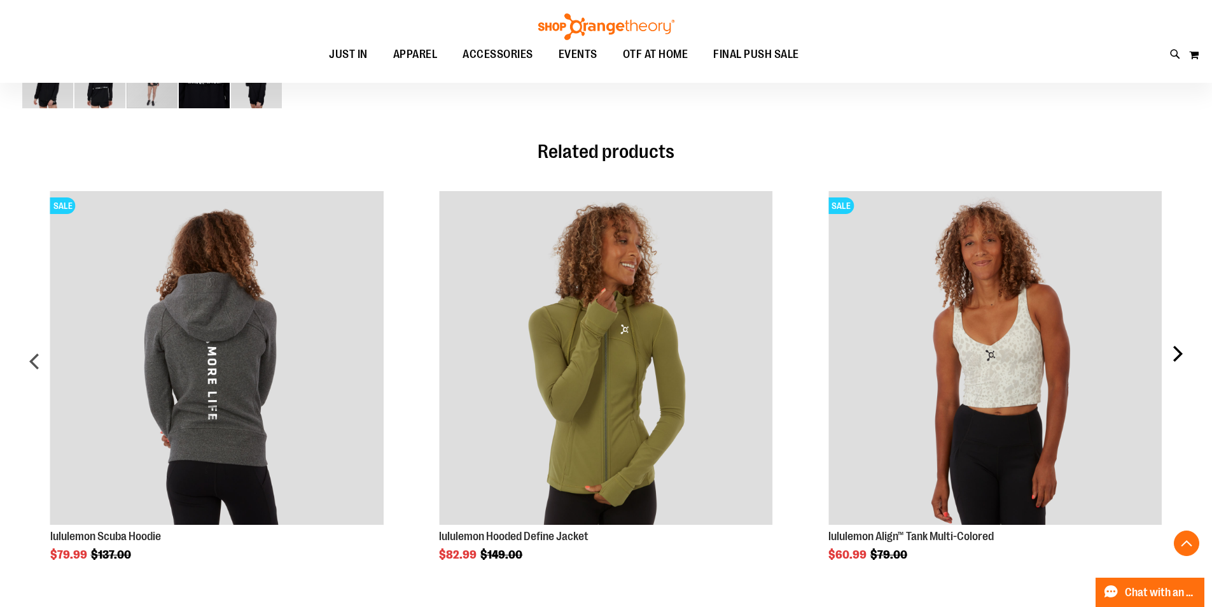
click at [1186, 351] on div "next" at bounding box center [1177, 366] width 25 height 388
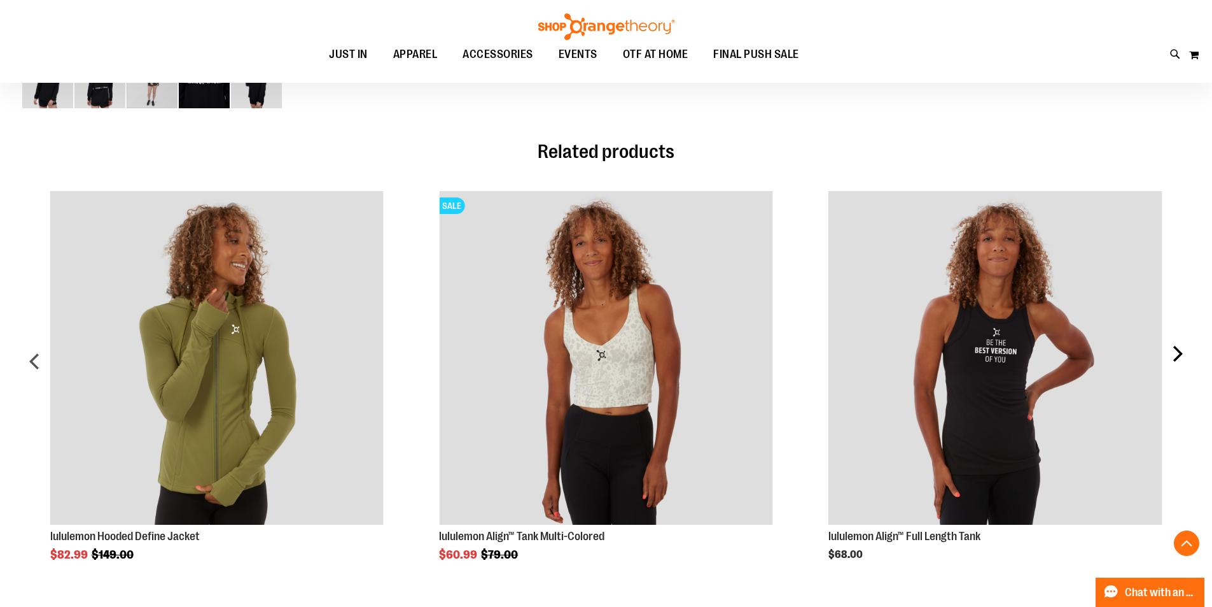
click at [1184, 351] on div "next" at bounding box center [1177, 366] width 25 height 388
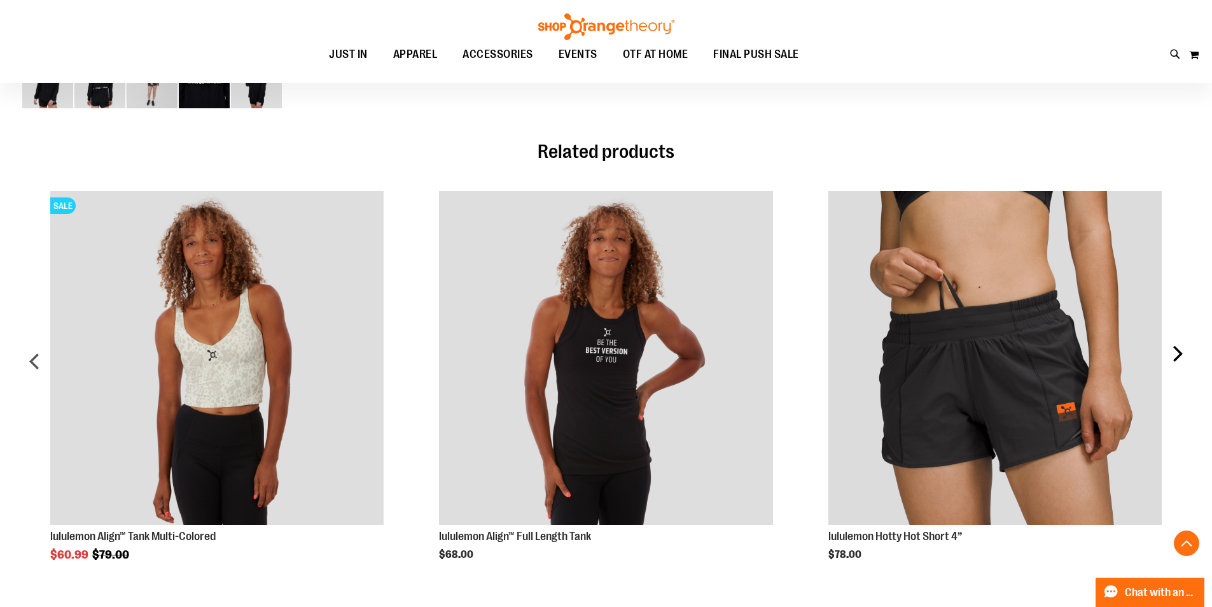
click at [1179, 351] on div "next" at bounding box center [1177, 366] width 25 height 388
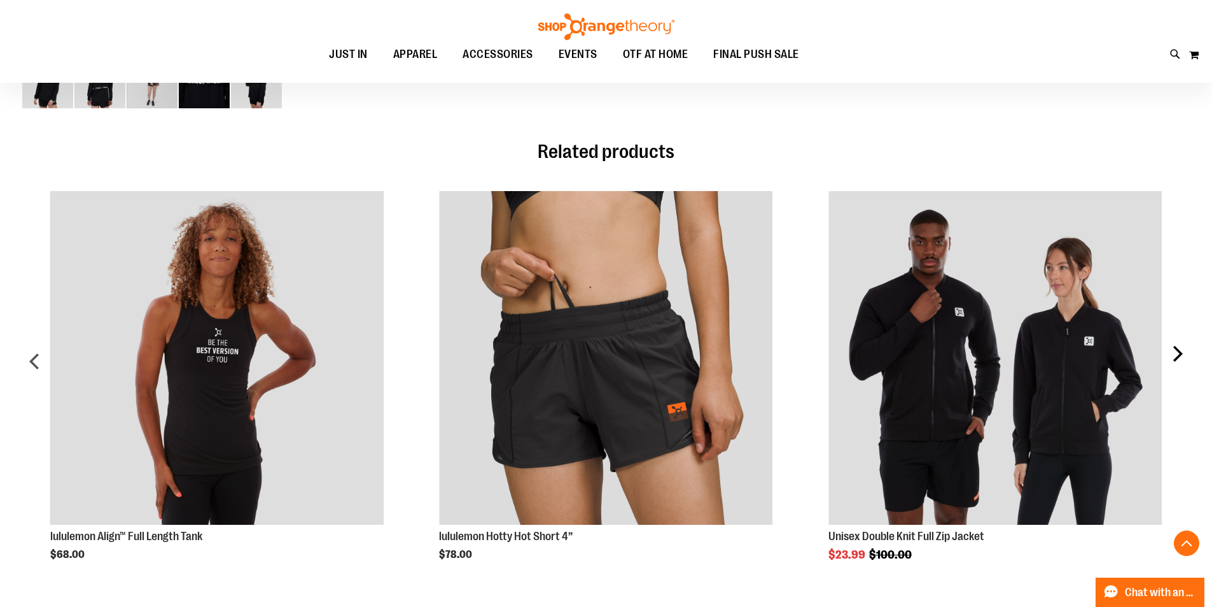
click at [1177, 354] on div "next" at bounding box center [1177, 366] width 25 height 388
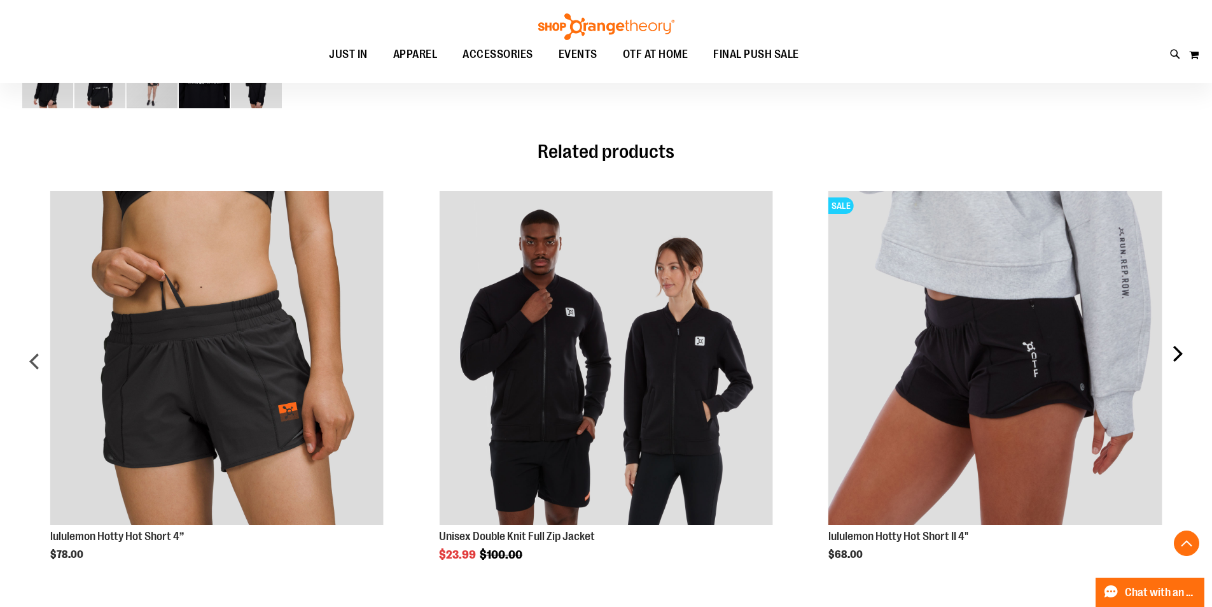
click at [1177, 354] on div "next" at bounding box center [1177, 366] width 25 height 388
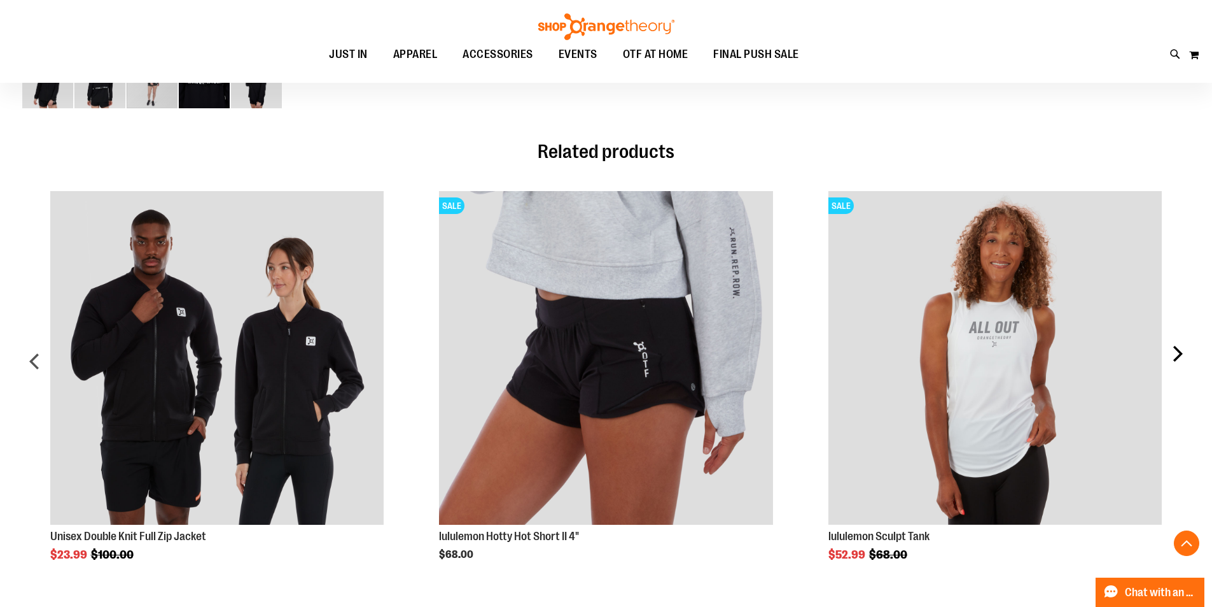
click at [1174, 355] on div "next" at bounding box center [1177, 366] width 25 height 388
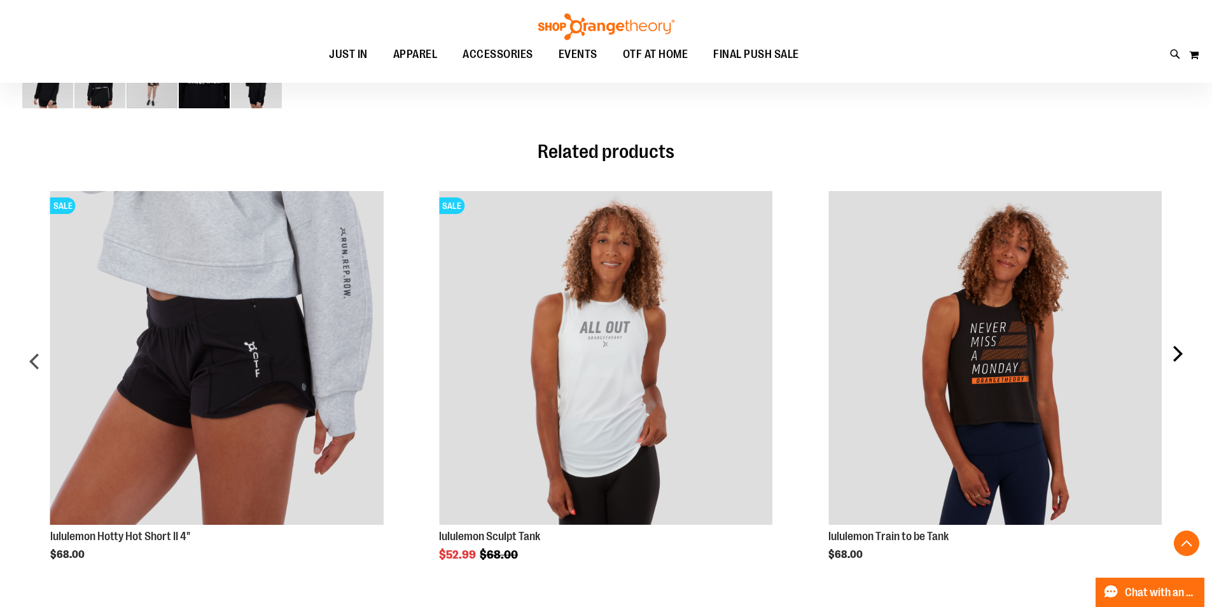
click at [1168, 351] on div "next" at bounding box center [1177, 366] width 25 height 388
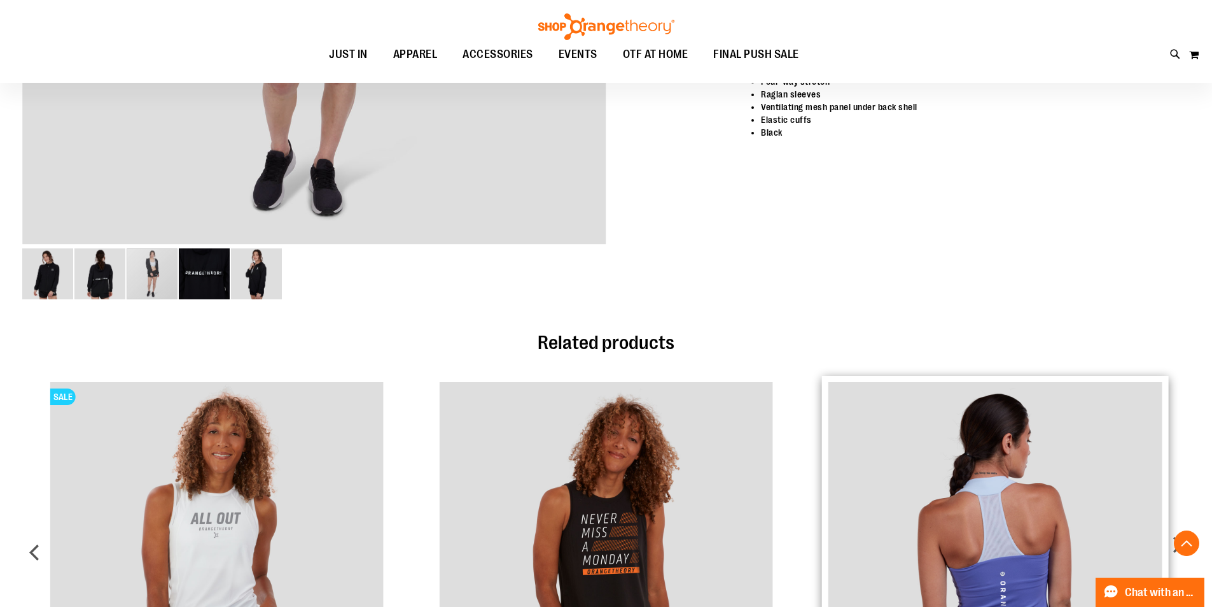
scroll to position [509, 0]
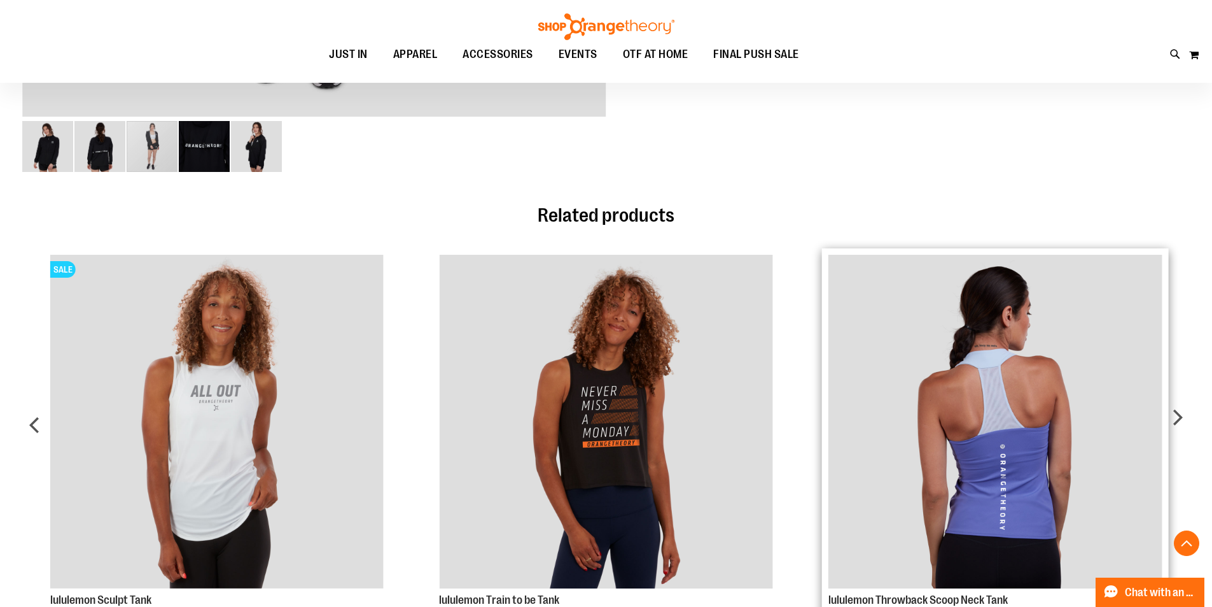
click at [953, 337] on img "Product Page Link" at bounding box center [996, 422] width 334 height 334
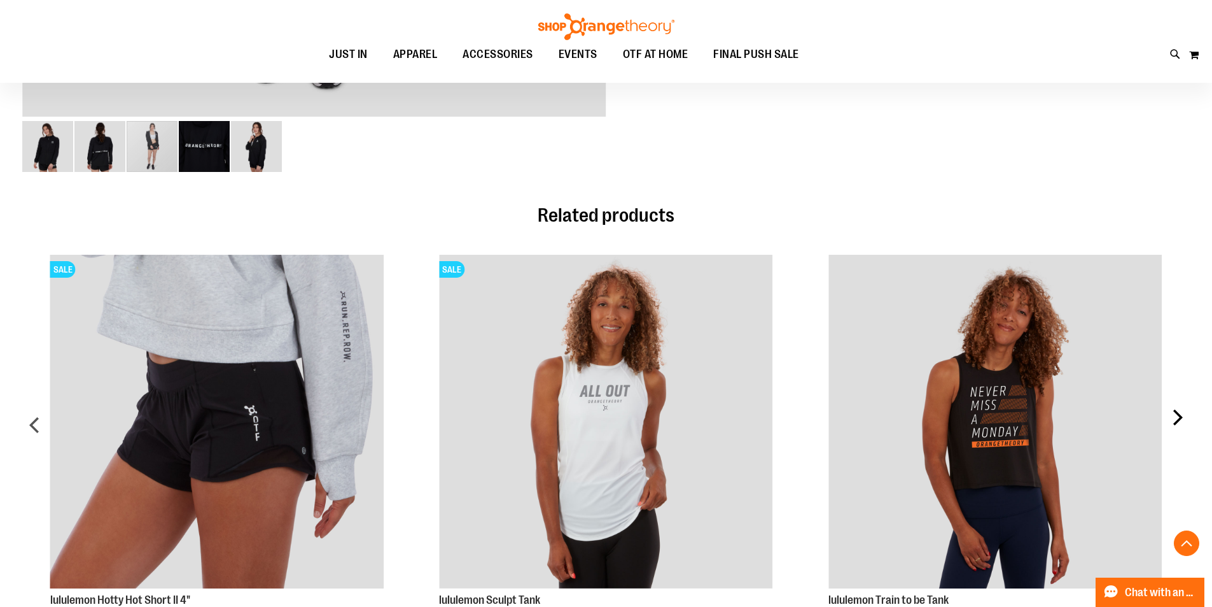
click at [1177, 423] on div "next" at bounding box center [1177, 429] width 25 height 388
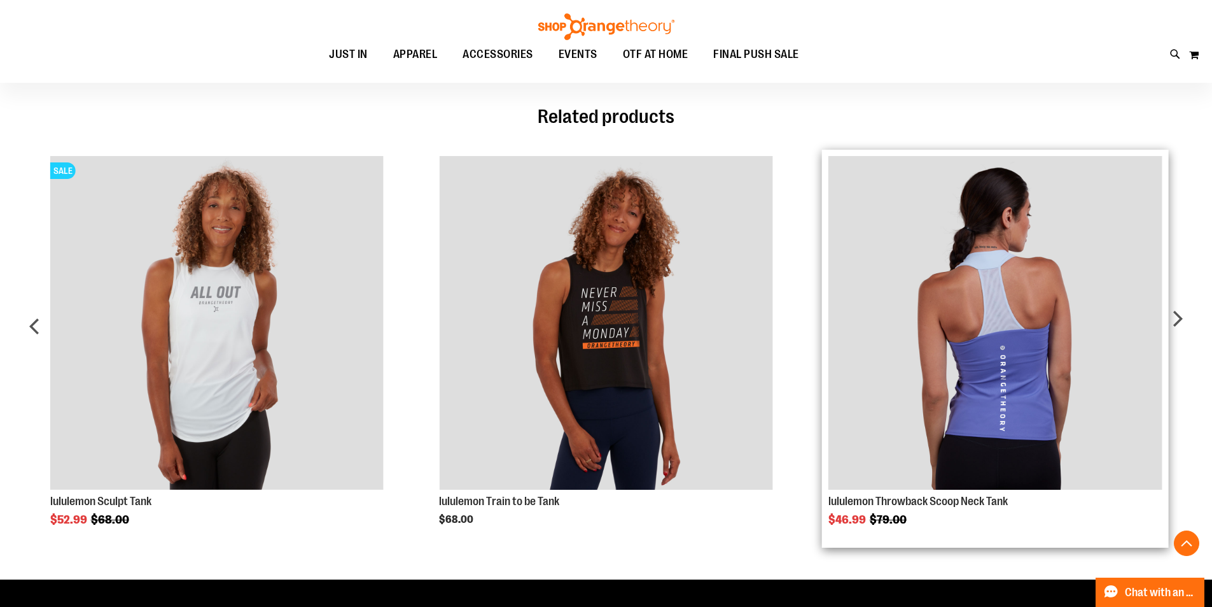
scroll to position [763, 0]
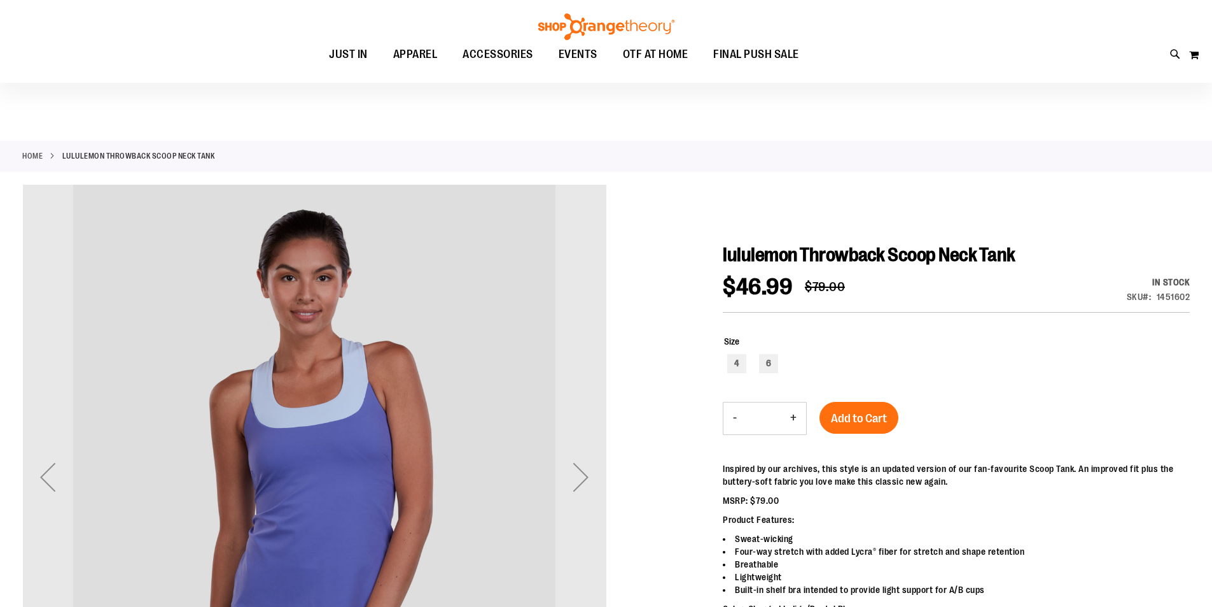
scroll to position [63, 0]
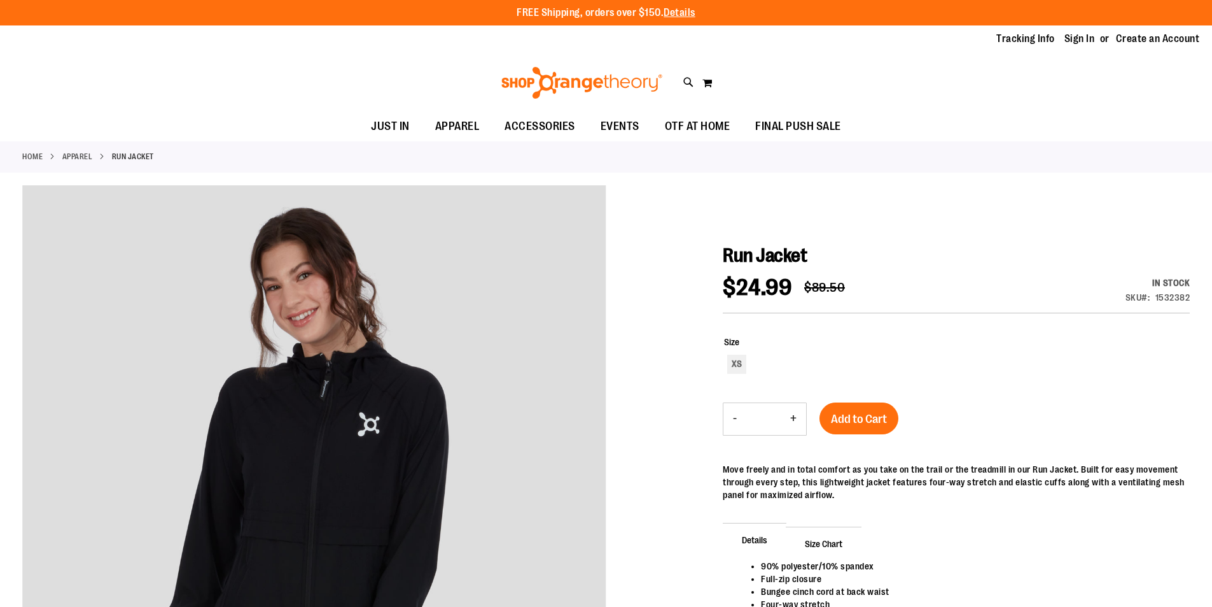
scroll to position [759, 0]
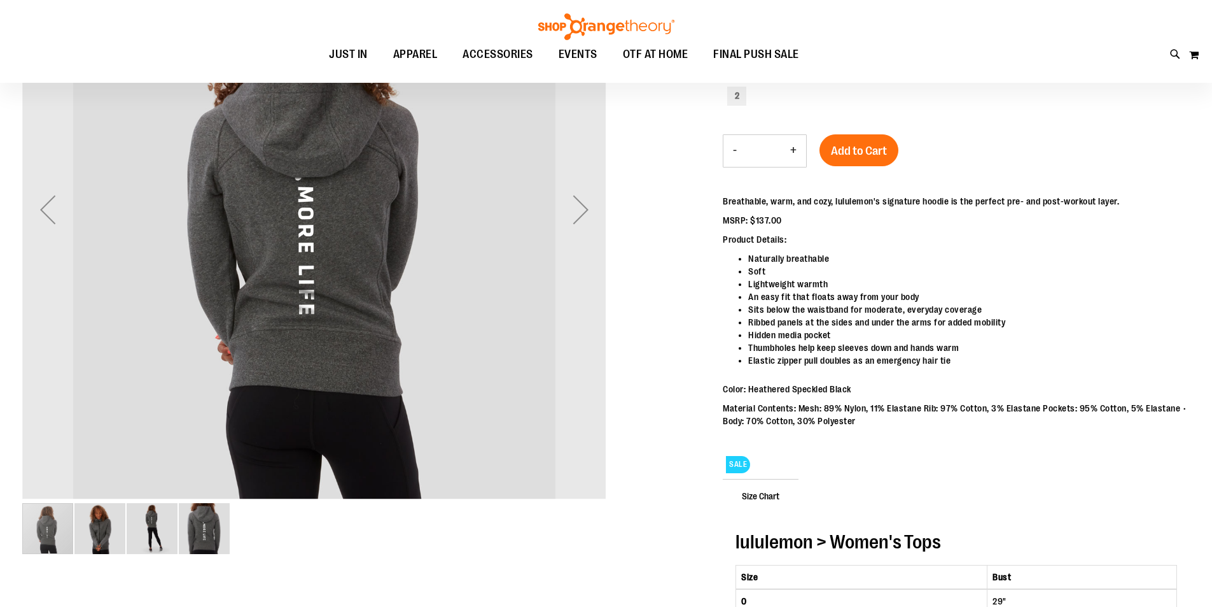
type input "**********"
click at [120, 535] on img "image 2 of 4" at bounding box center [99, 528] width 51 height 51
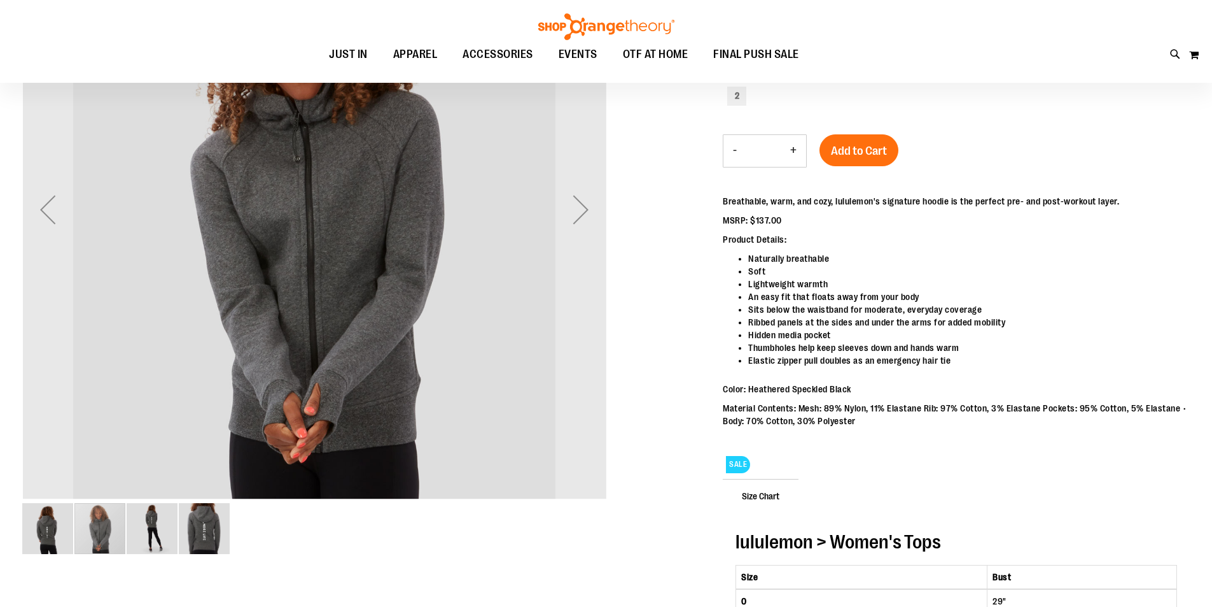
scroll to position [126, 0]
click at [138, 530] on img "image 3 of 4" at bounding box center [152, 528] width 51 height 51
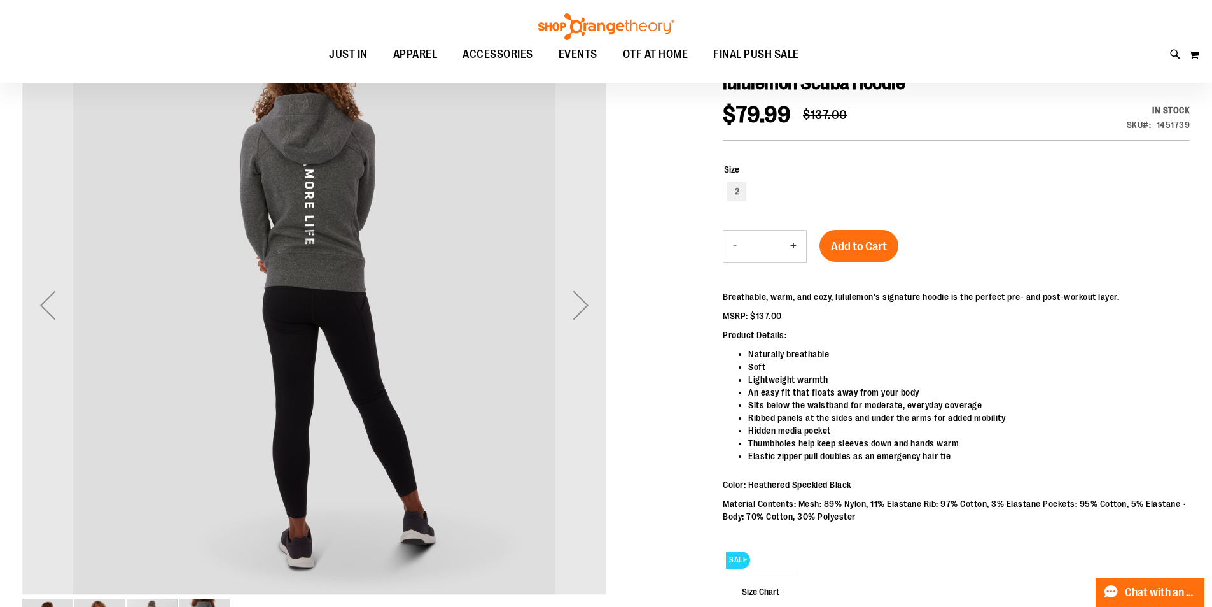
scroll to position [63, 0]
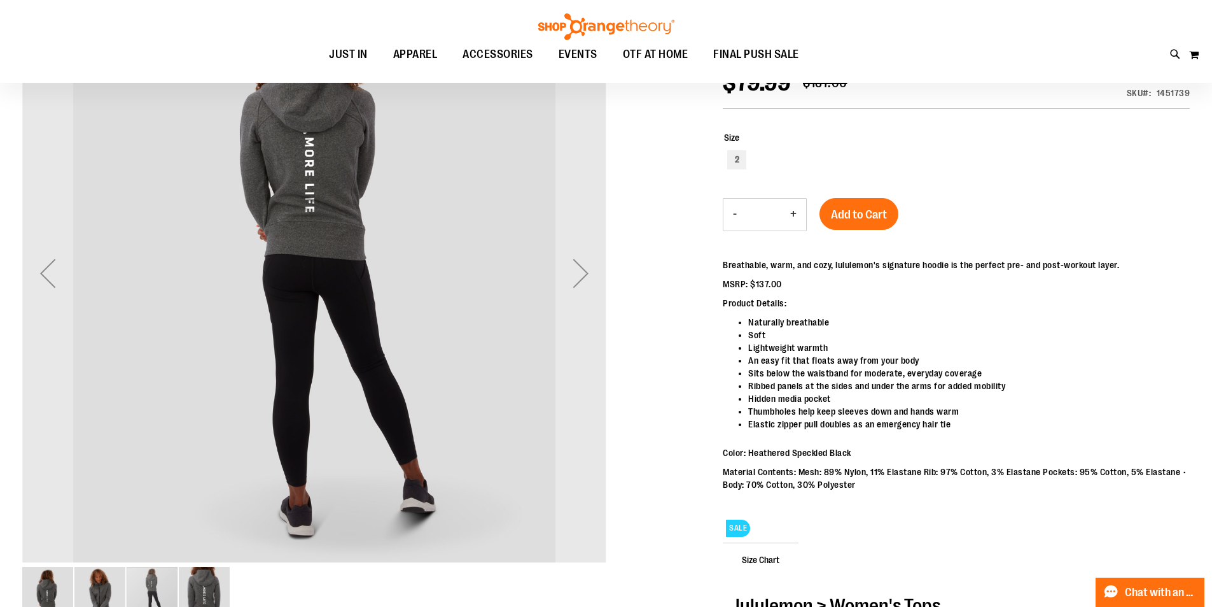
click at [101, 587] on img "image 2 of 4" at bounding box center [99, 591] width 51 height 51
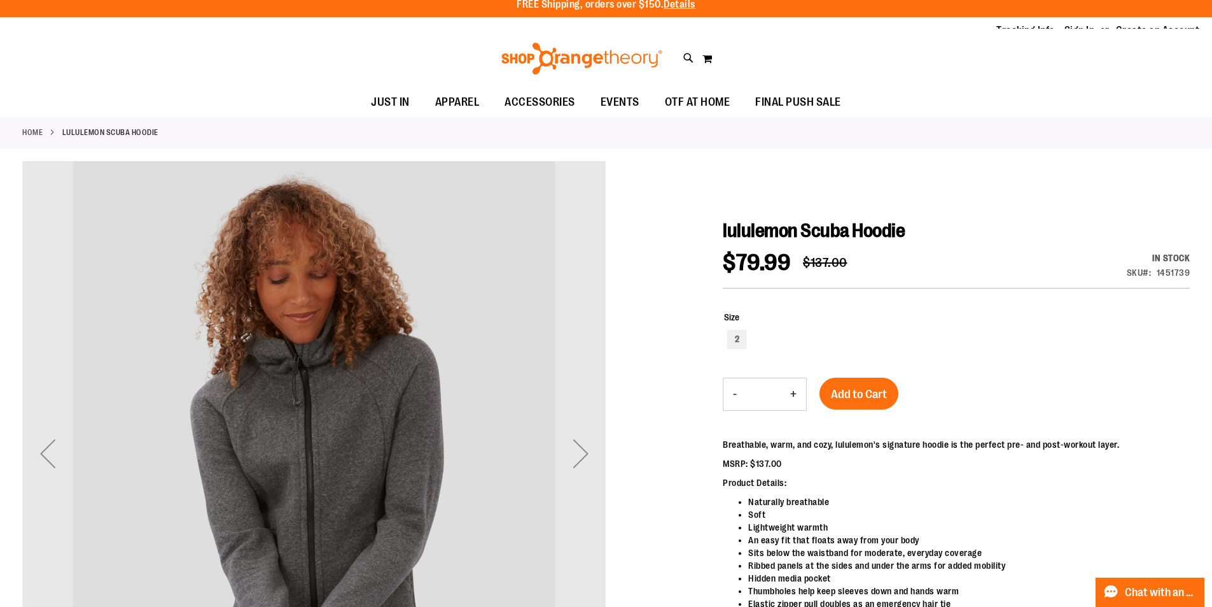
scroll to position [0, 0]
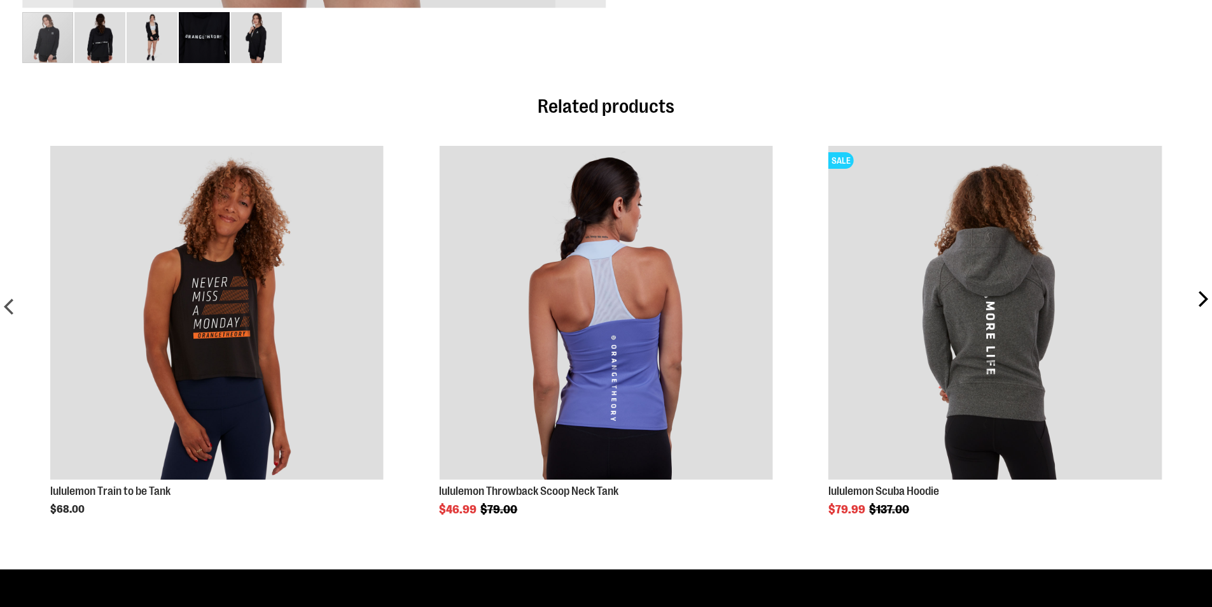
type input "**********"
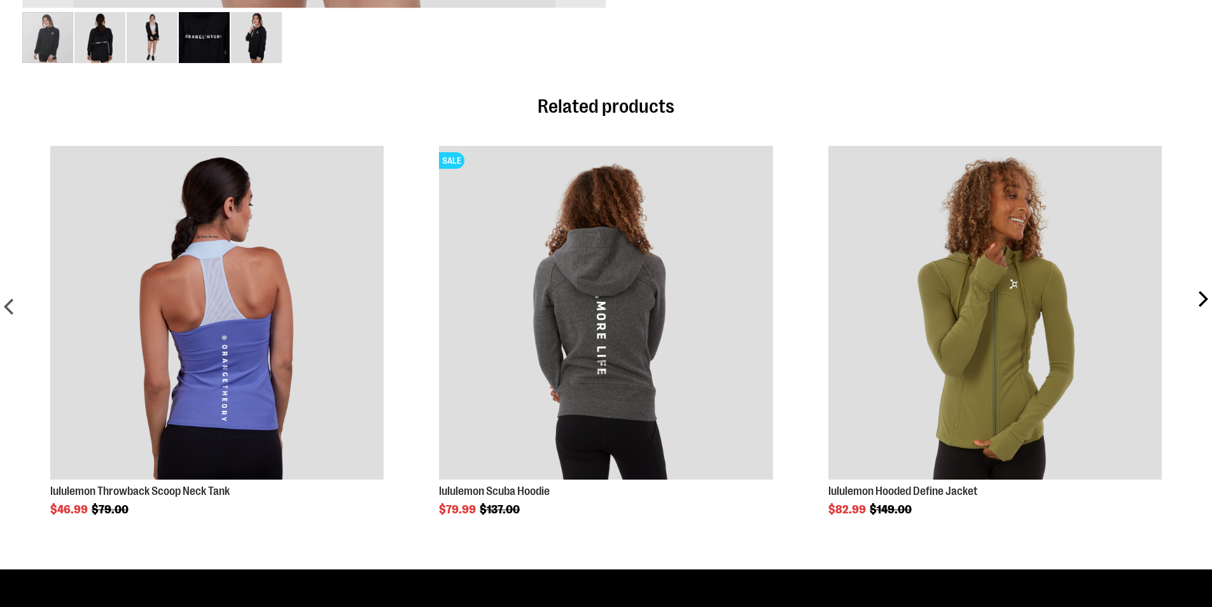
scroll to position [762, 0]
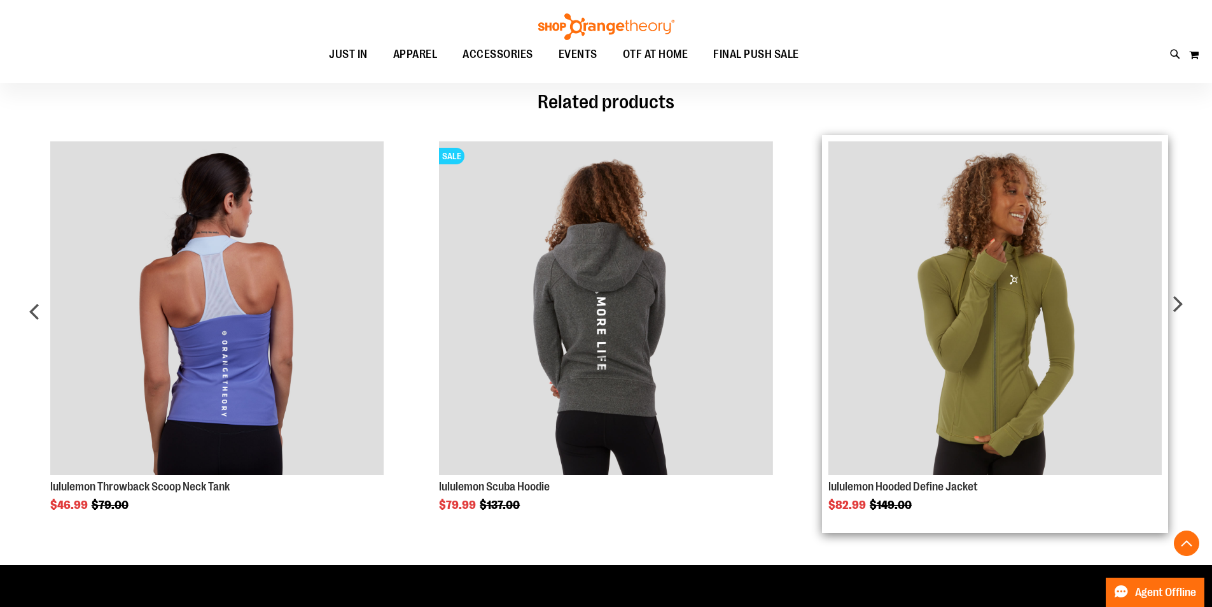
click at [1088, 348] on img "Product Page Link" at bounding box center [996, 308] width 334 height 334
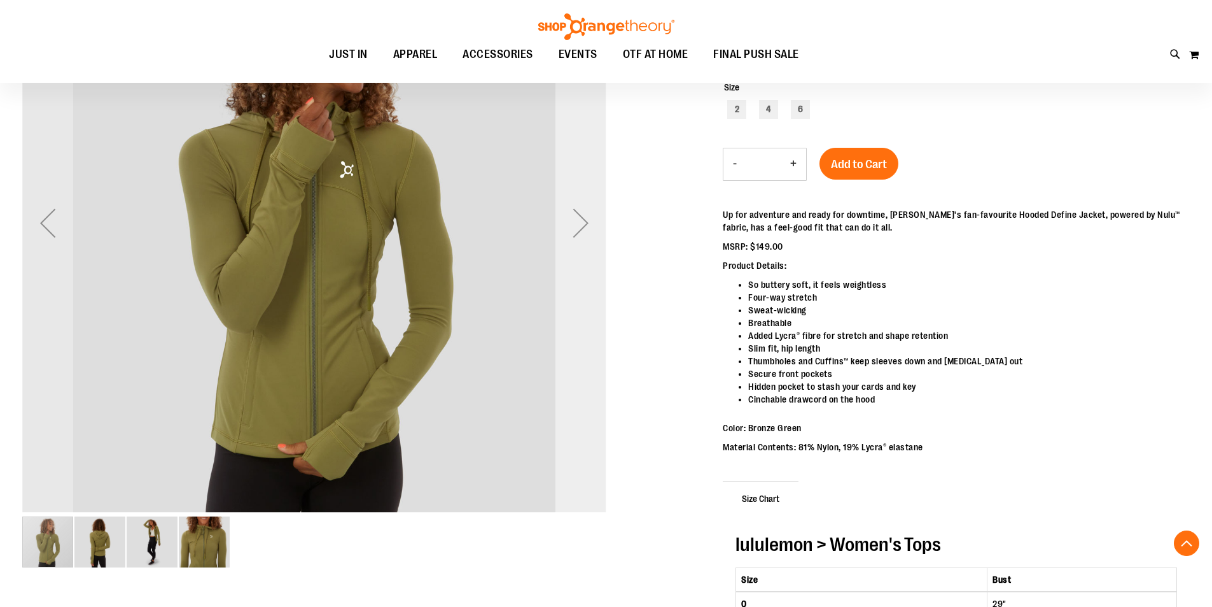
scroll to position [253, 0]
type input "**********"
click at [591, 225] on div "Next" at bounding box center [581, 223] width 51 height 51
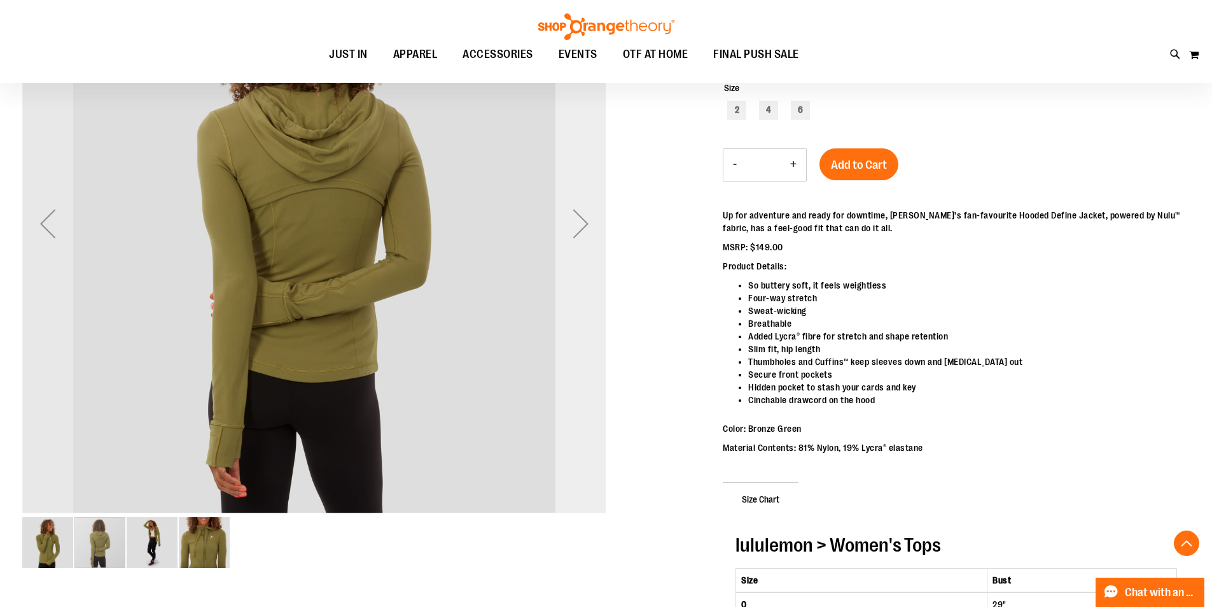
click at [591, 225] on div "Next" at bounding box center [581, 223] width 51 height 51
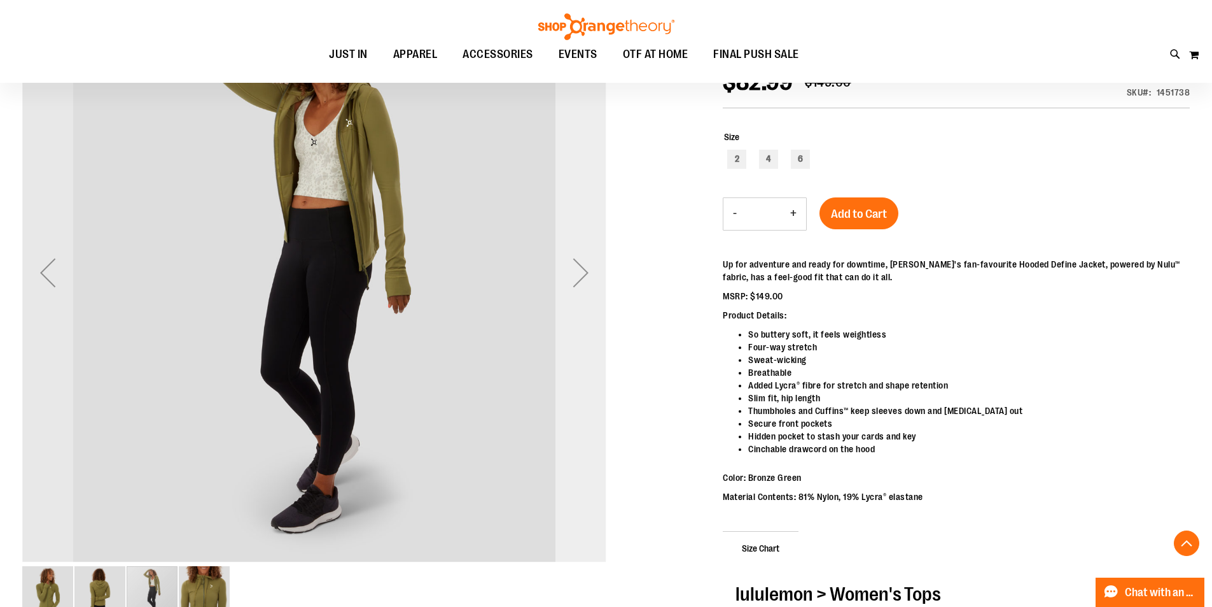
scroll to position [190, 0]
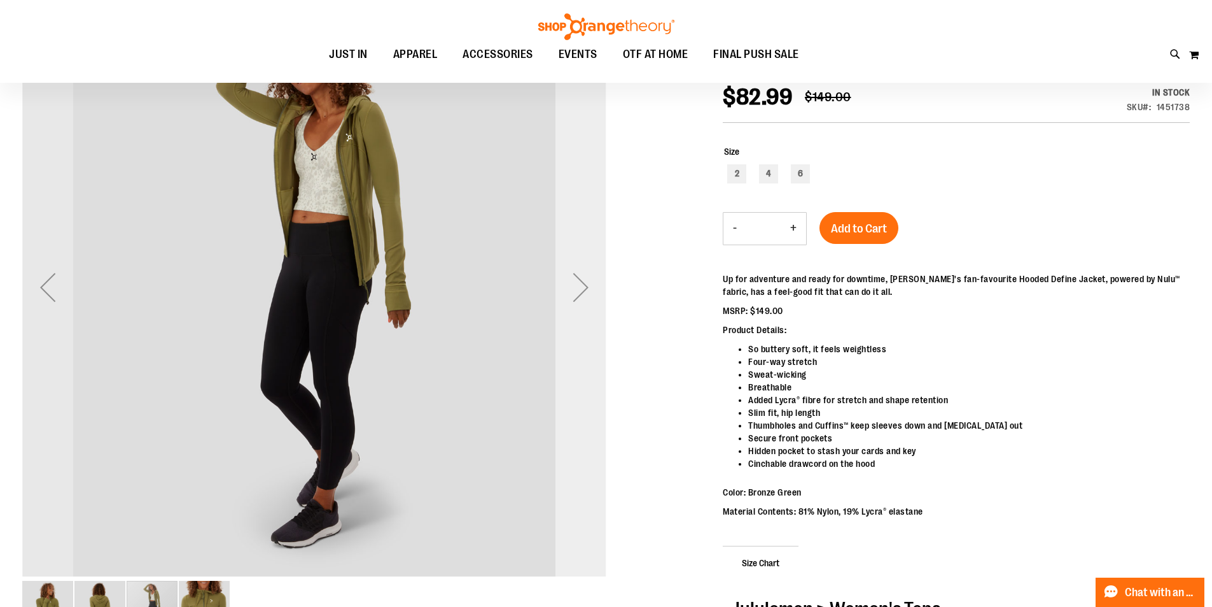
click at [587, 288] on div "Next" at bounding box center [581, 287] width 51 height 51
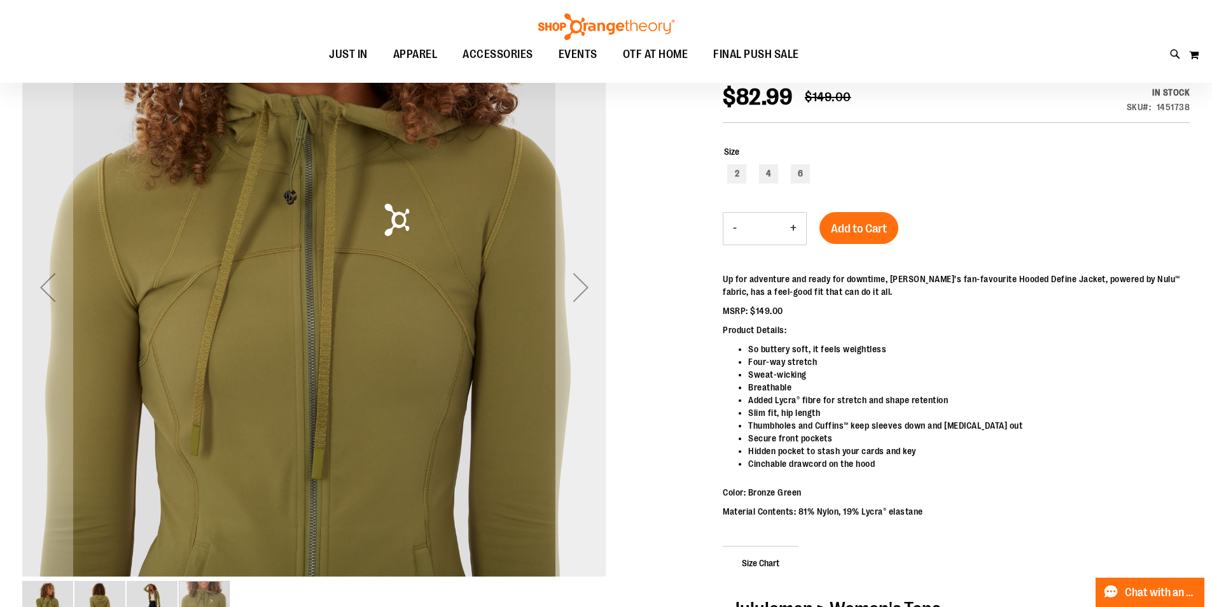
click at [583, 281] on div "Next" at bounding box center [581, 287] width 51 height 51
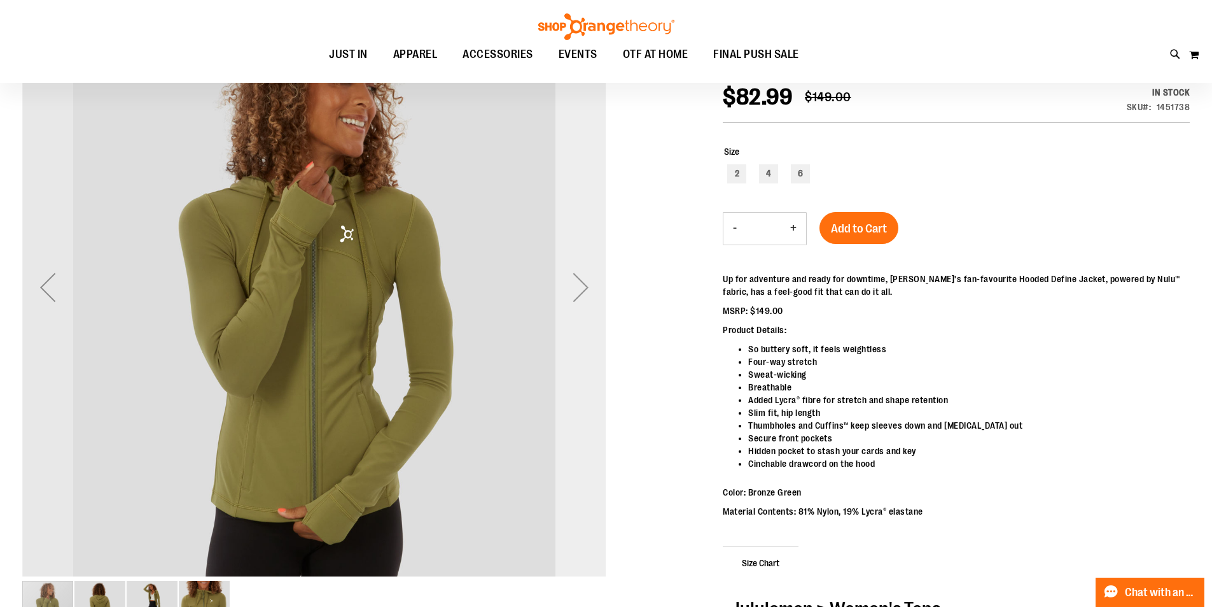
click at [583, 281] on div "Next" at bounding box center [581, 287] width 51 height 51
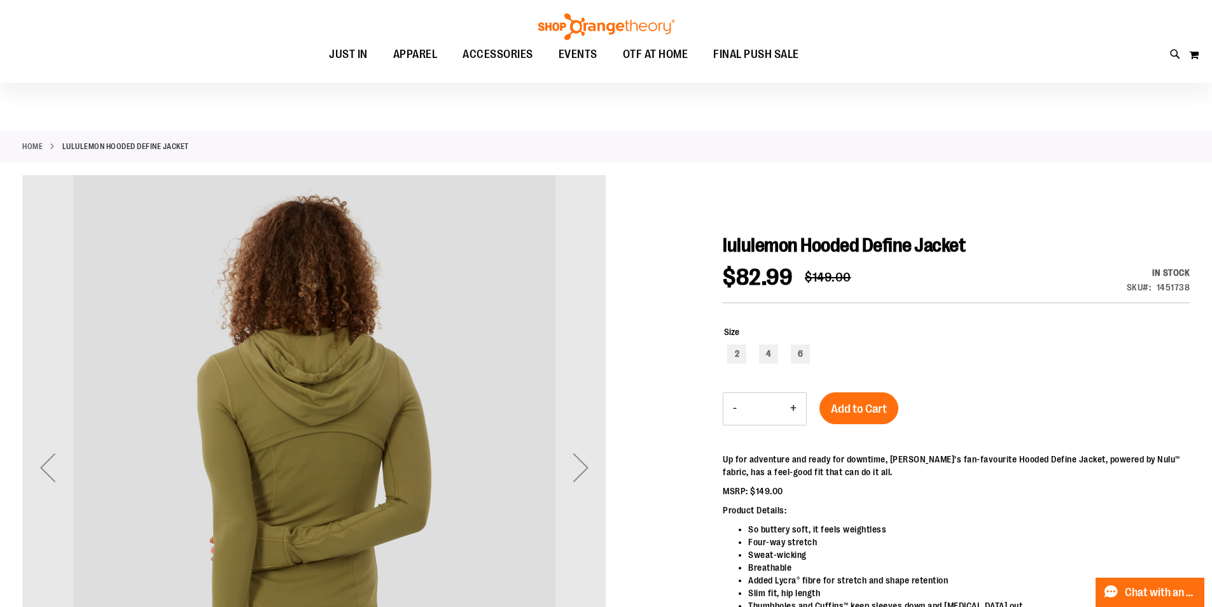
scroll to position [0, 0]
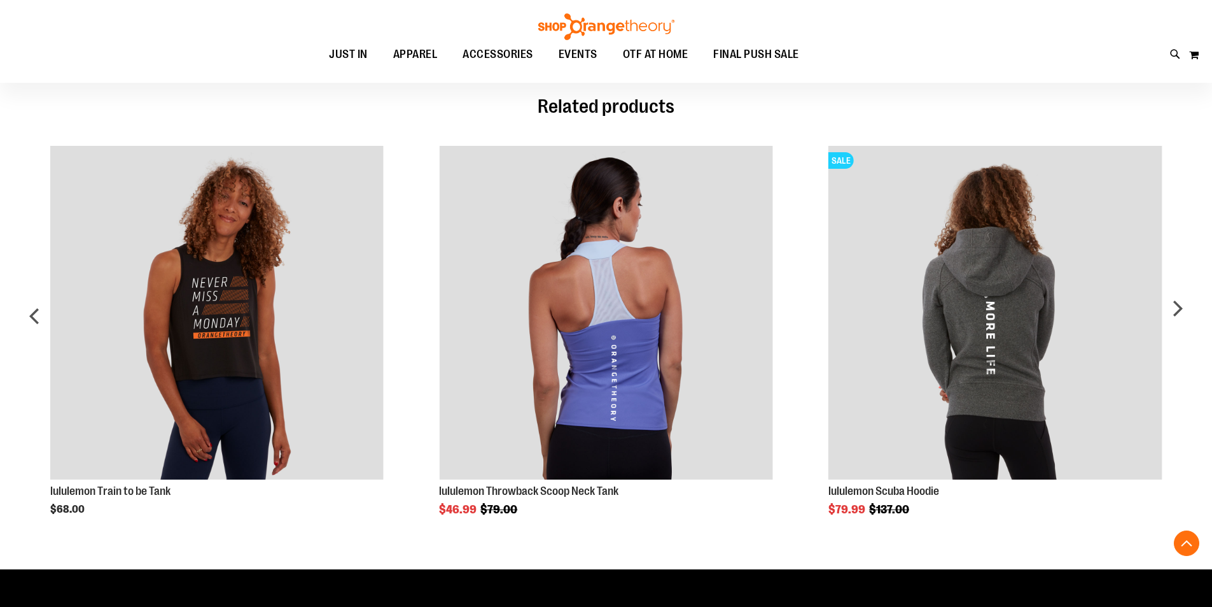
scroll to position [762, 0]
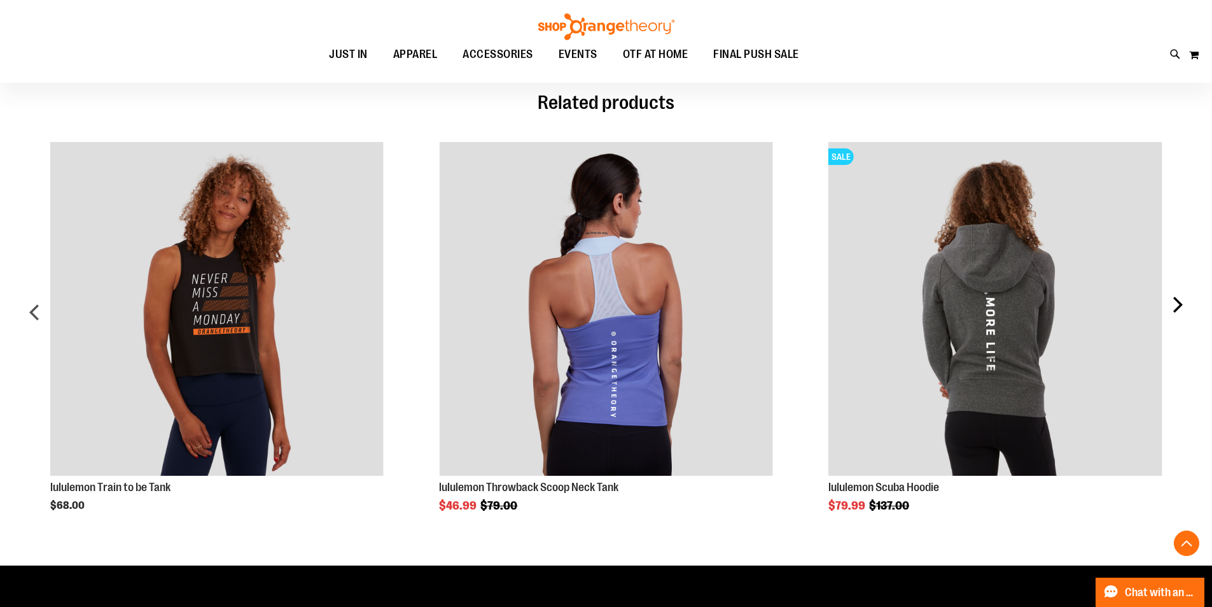
type input "**********"
click at [1182, 306] on div "next" at bounding box center [1177, 317] width 25 height 388
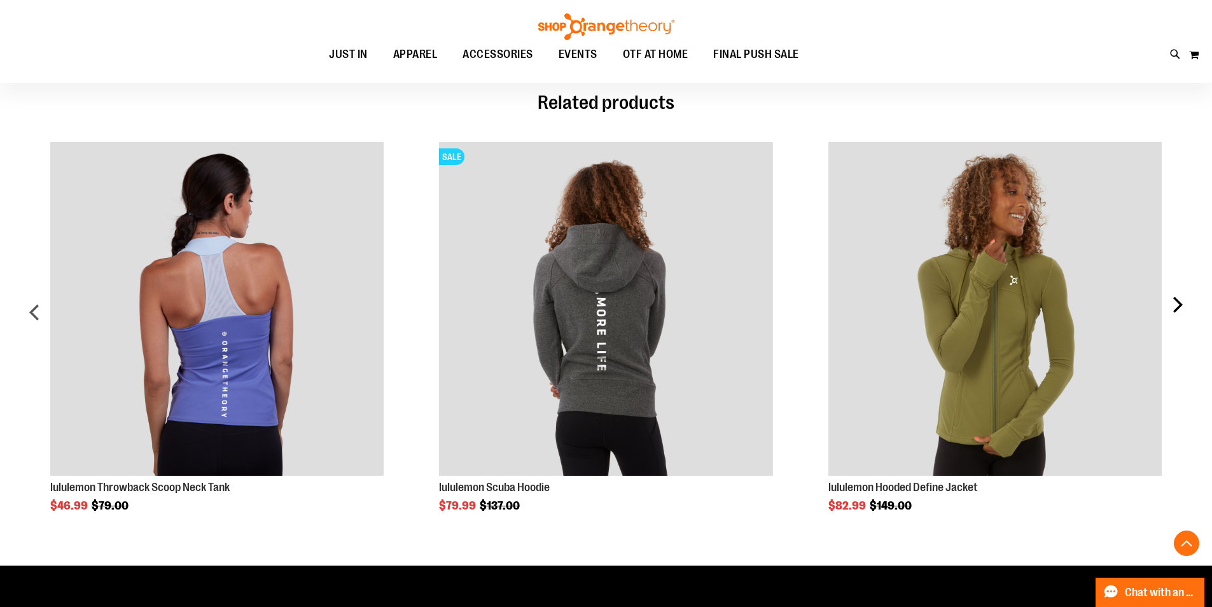
click at [1182, 306] on div "next" at bounding box center [1177, 317] width 25 height 388
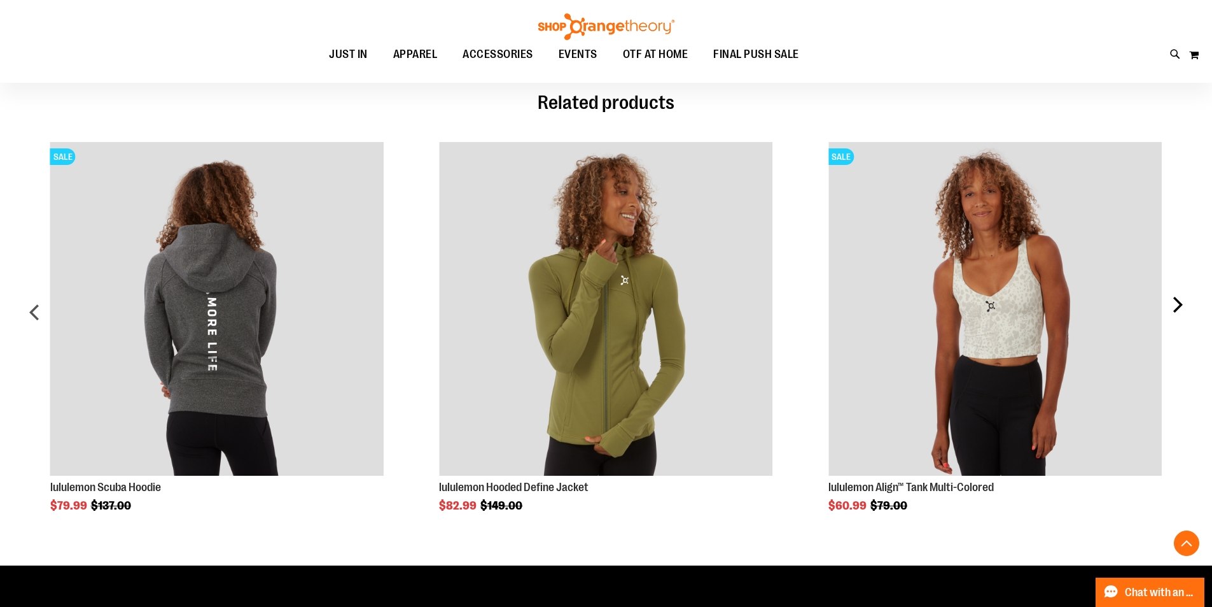
click at [1182, 306] on div "next" at bounding box center [1177, 317] width 25 height 388
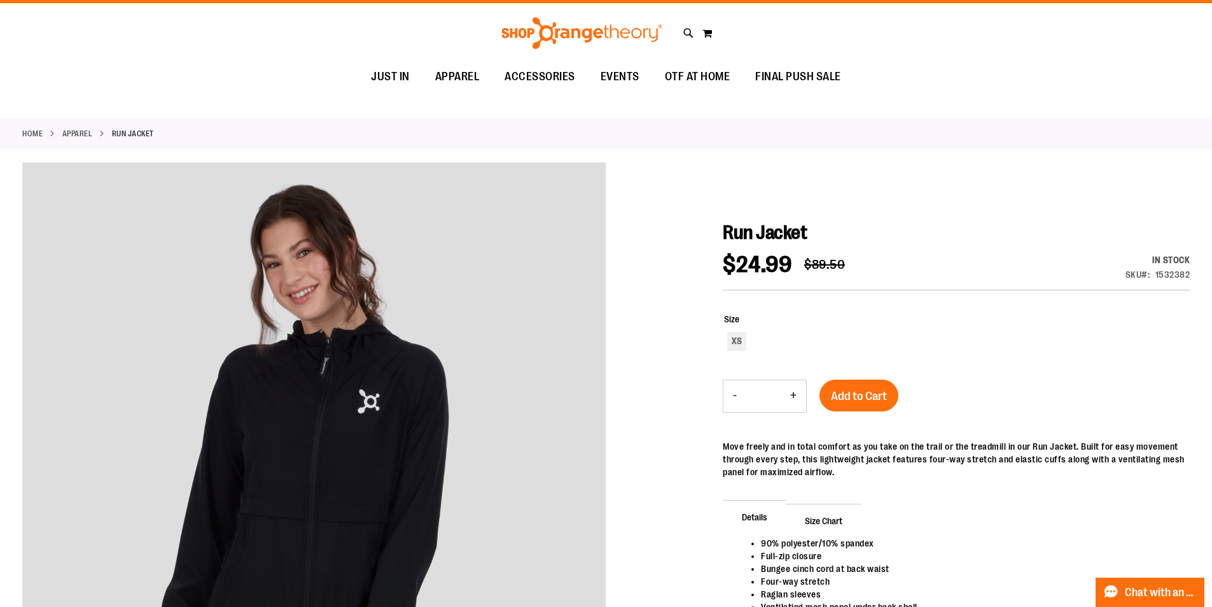
scroll to position [0, 0]
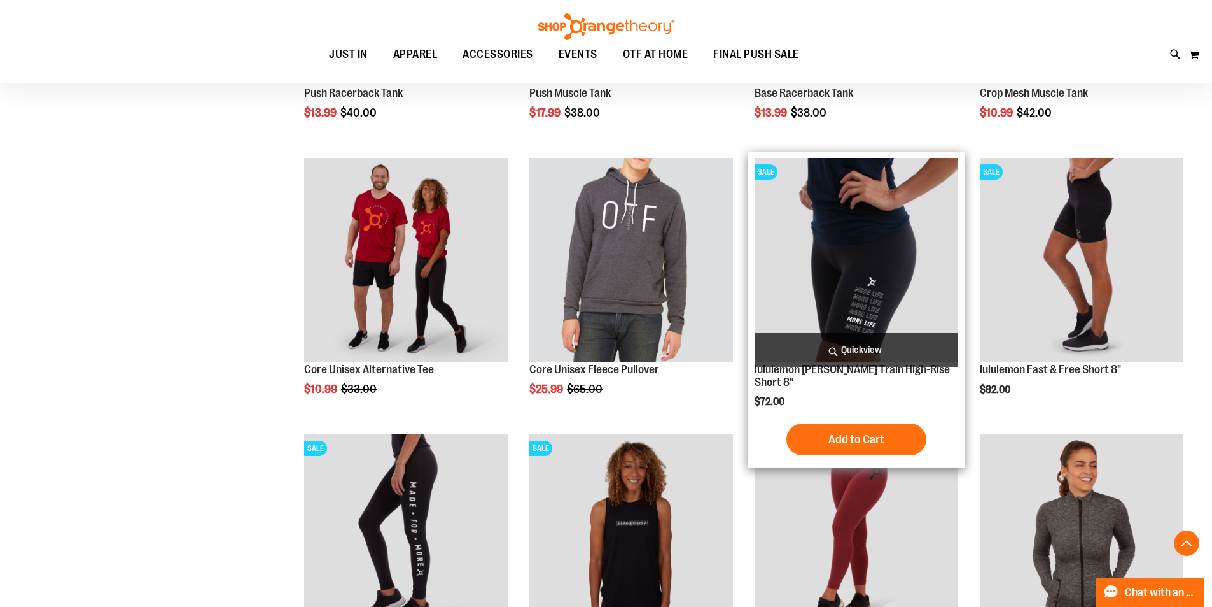
scroll to position [1336, 0]
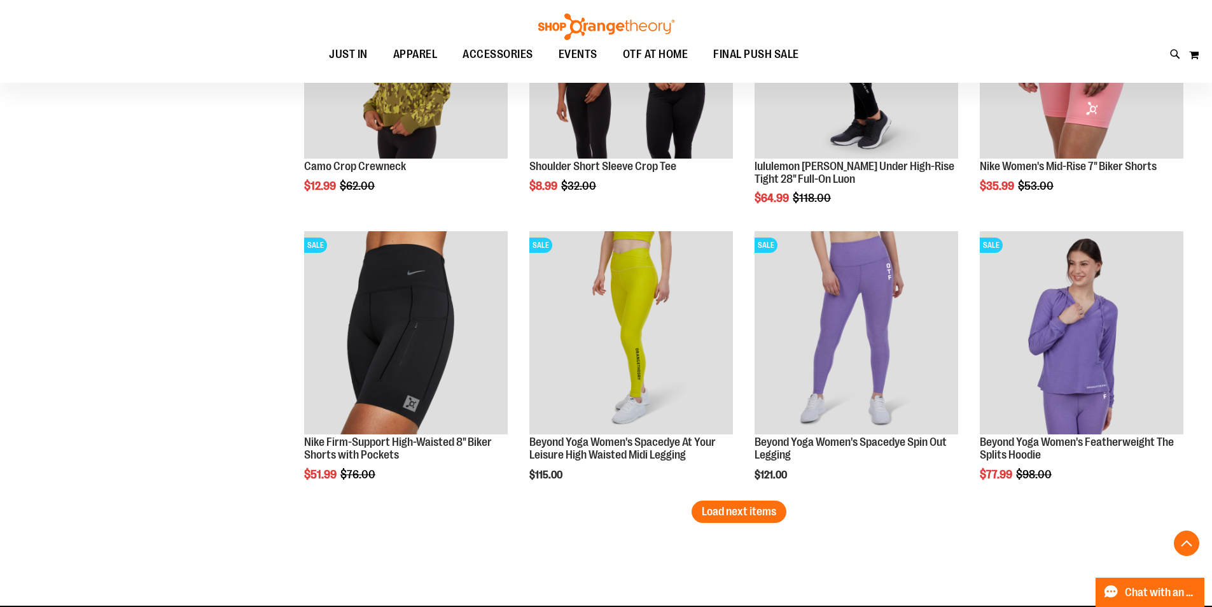
scroll to position [2291, 0]
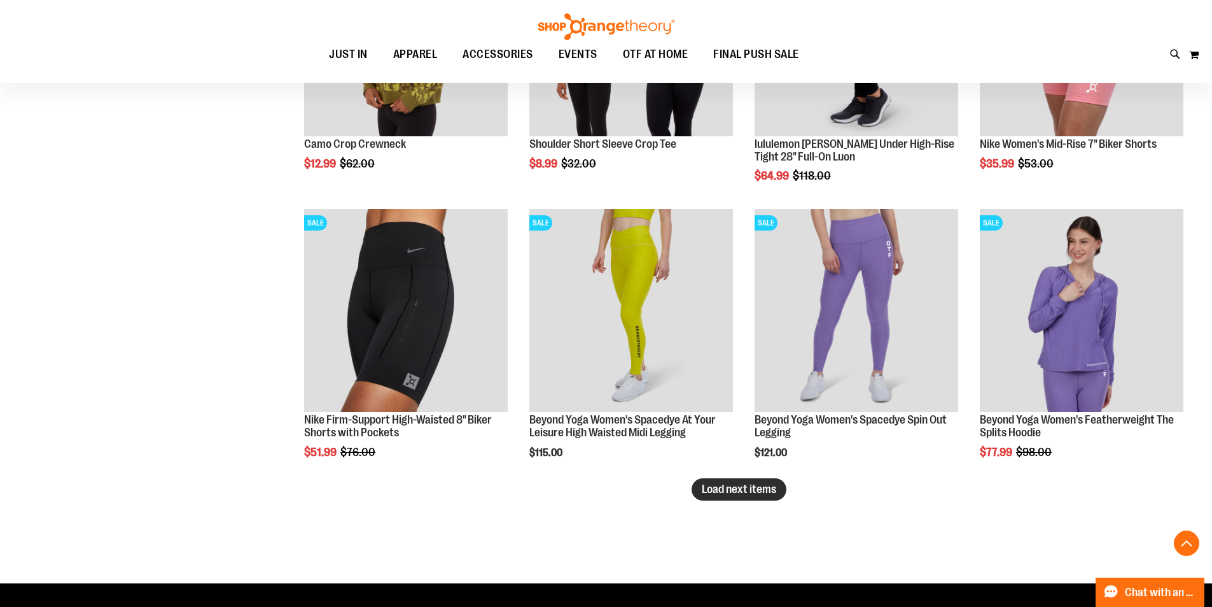
type input "**********"
click at [736, 496] on button "Load next items" at bounding box center [739, 489] width 95 height 22
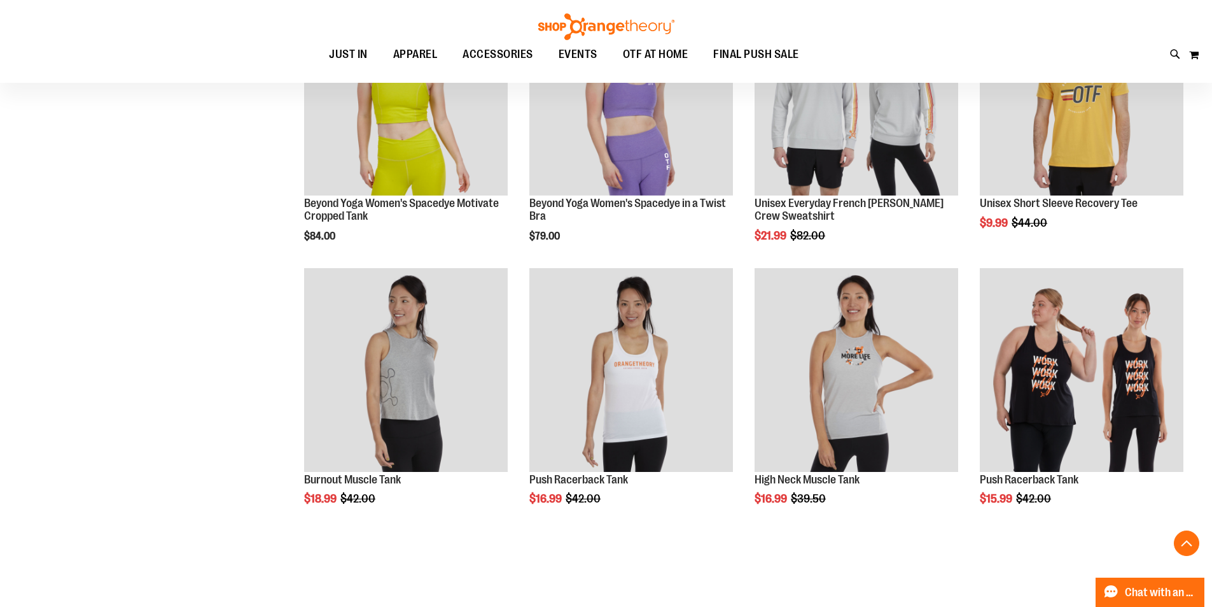
scroll to position [2800, 0]
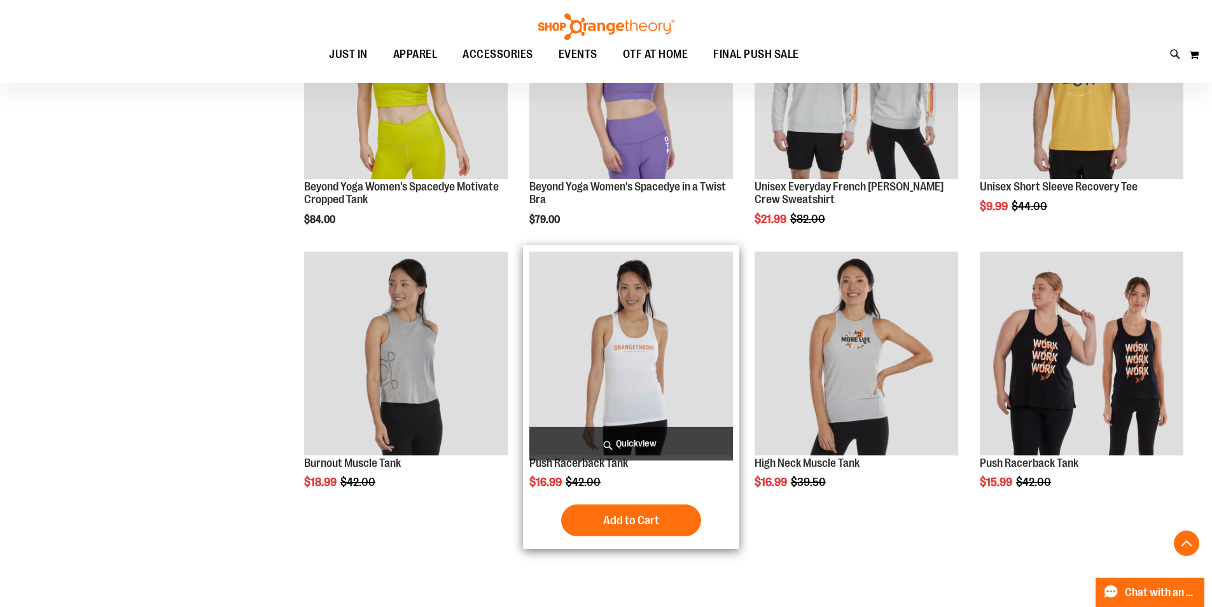
click at [673, 395] on img "product" at bounding box center [632, 353] width 204 height 204
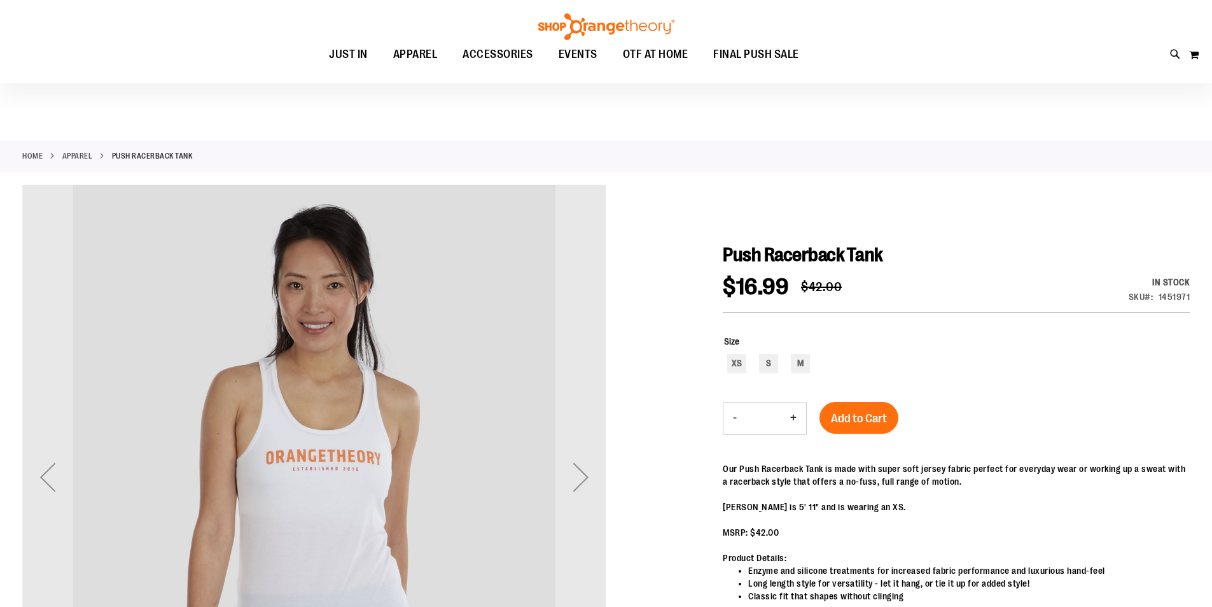
scroll to position [127, 0]
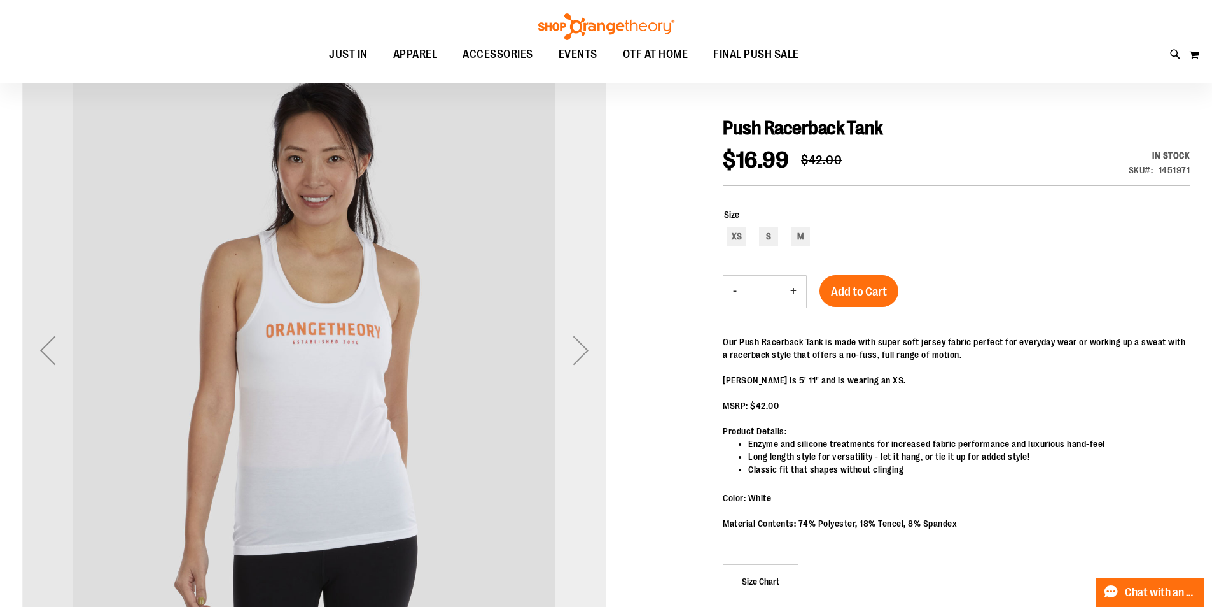
type input "**********"
click at [575, 346] on div "Next" at bounding box center [581, 350] width 51 height 51
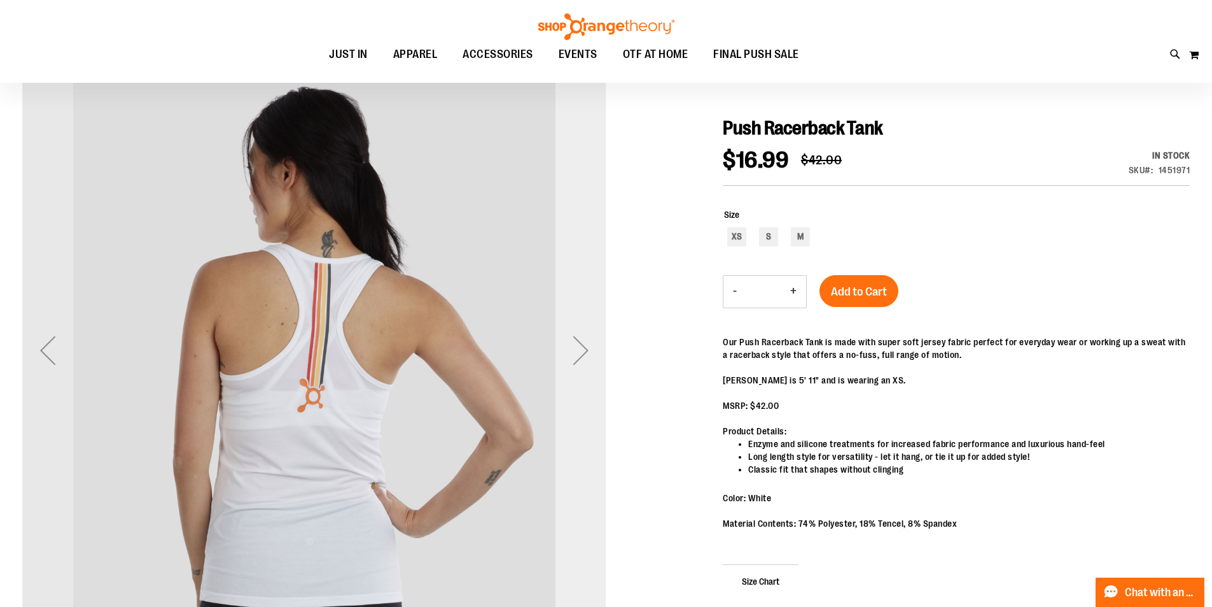
click at [575, 346] on div "Next" at bounding box center [581, 350] width 51 height 51
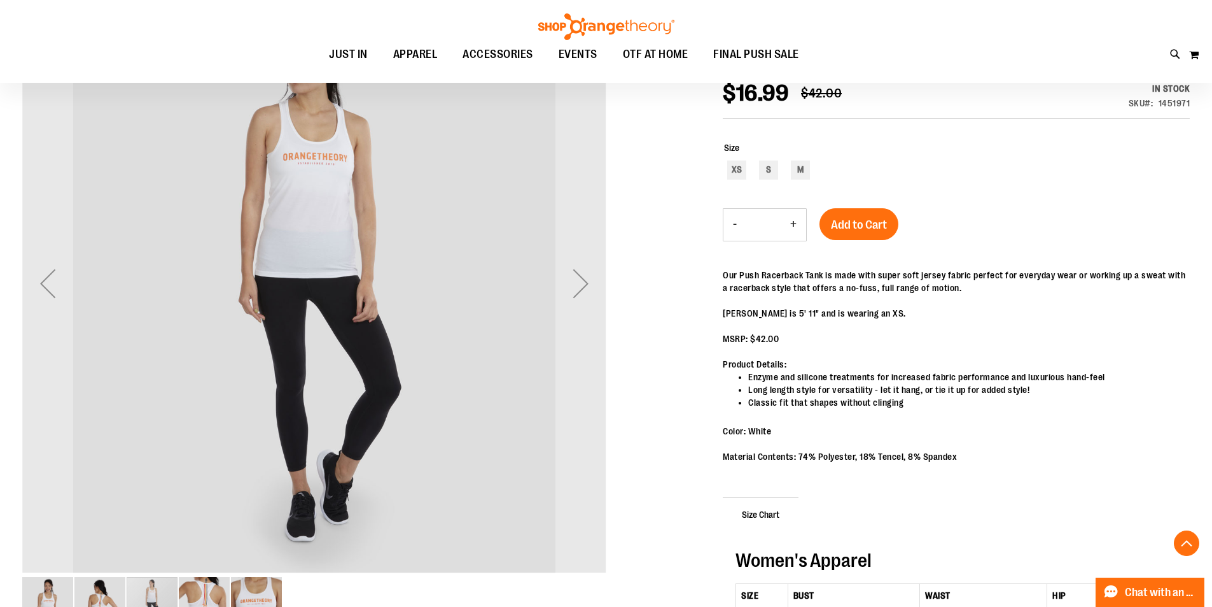
scroll to position [190, 0]
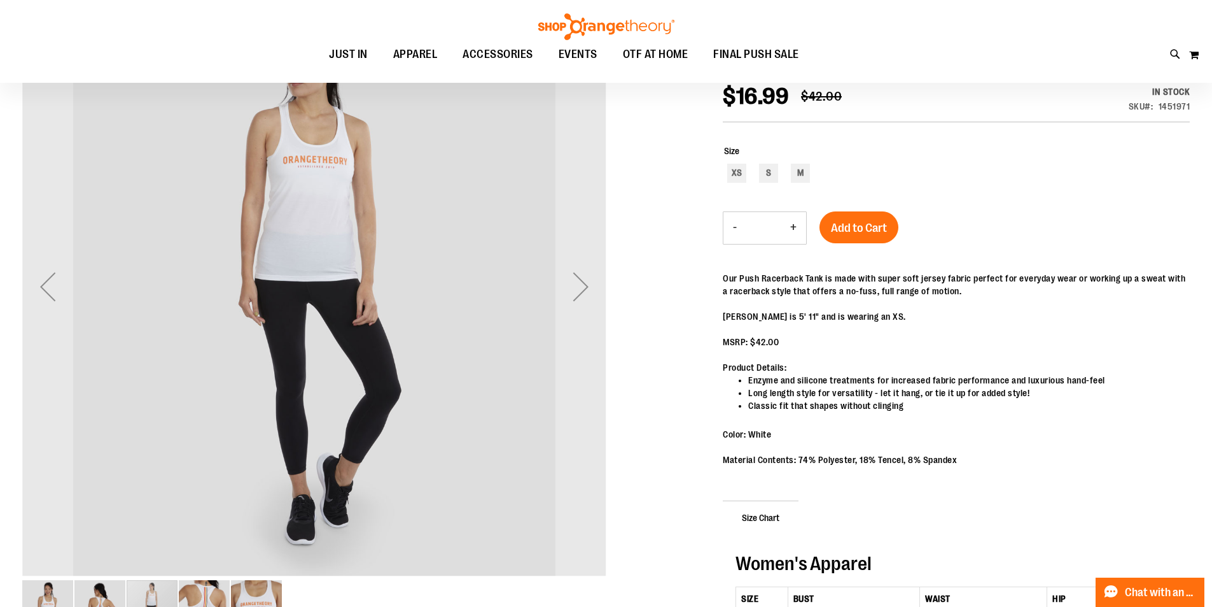
click at [274, 591] on img "image 5 of 5" at bounding box center [256, 605] width 51 height 51
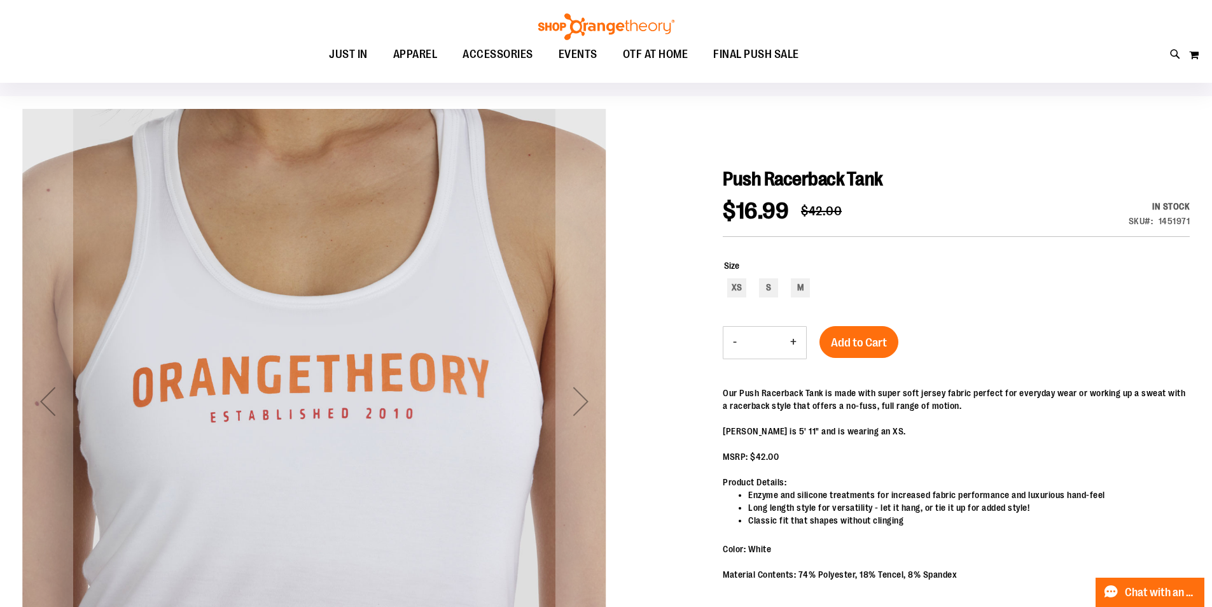
scroll to position [63, 0]
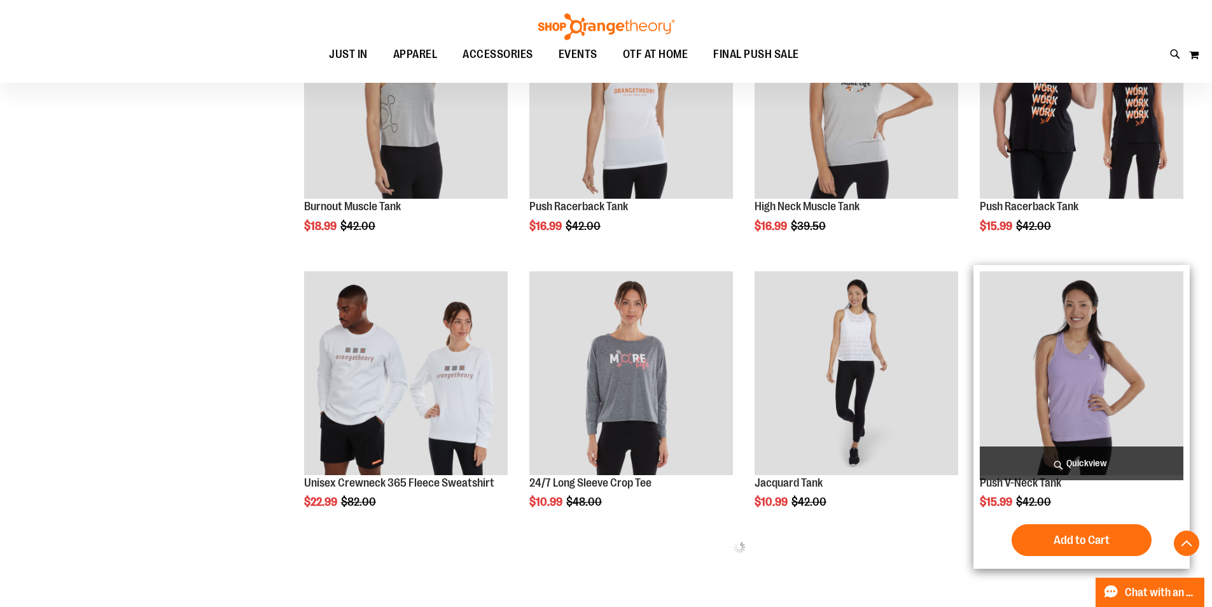
scroll to position [445, 0]
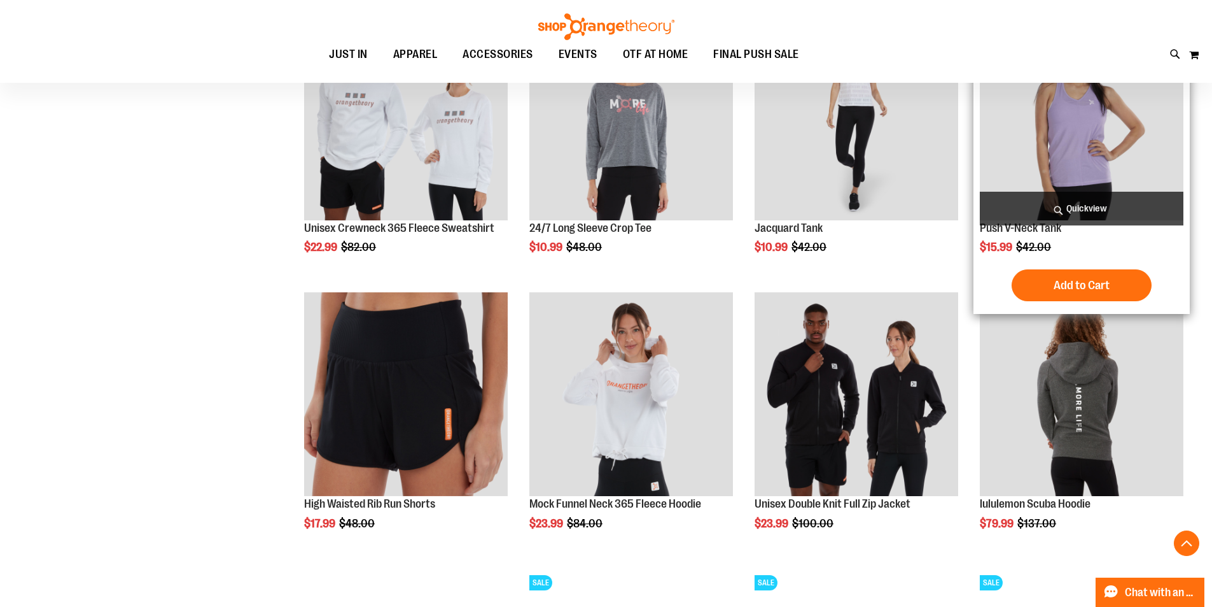
scroll to position [890, 0]
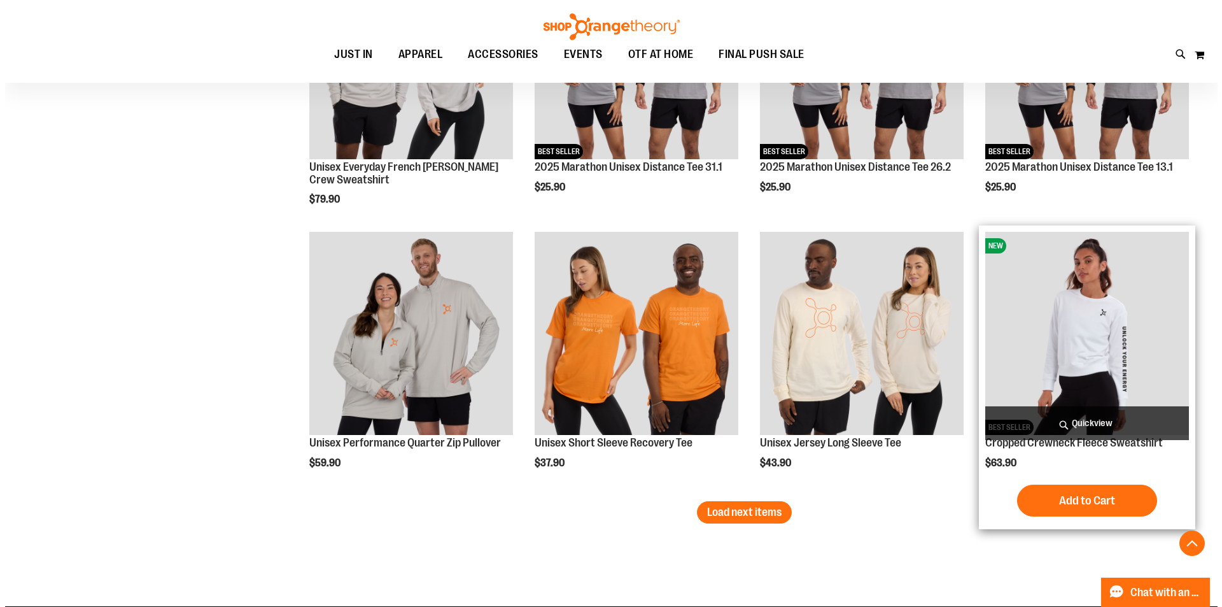
scroll to position [2291, 0]
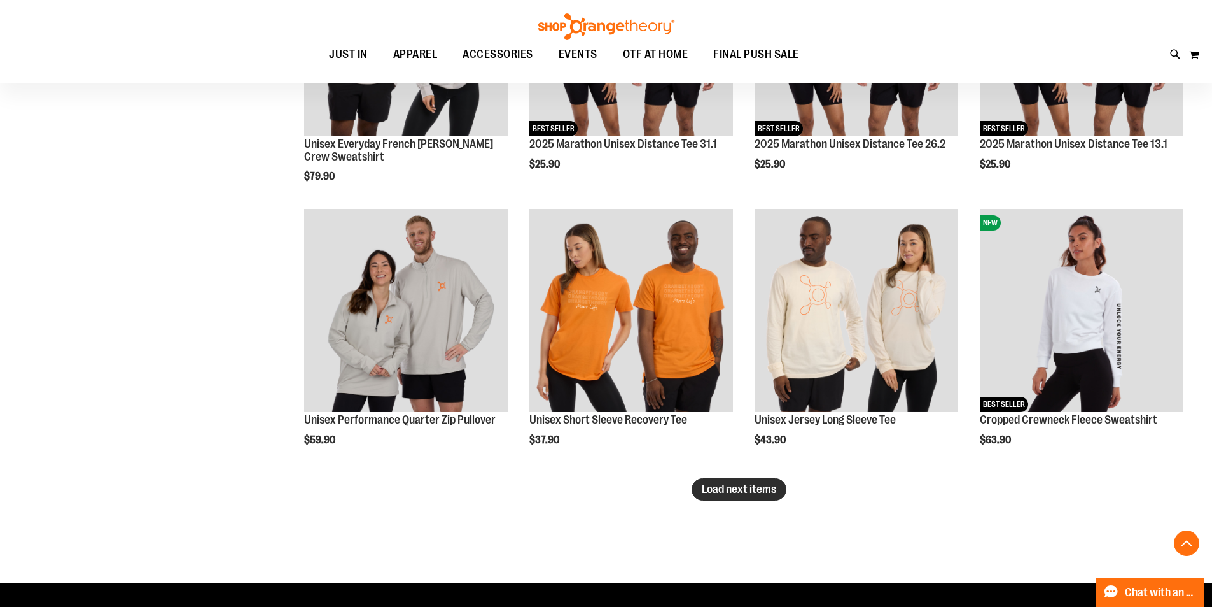
type input "**********"
click at [729, 491] on span "Load next items" at bounding box center [739, 488] width 74 height 13
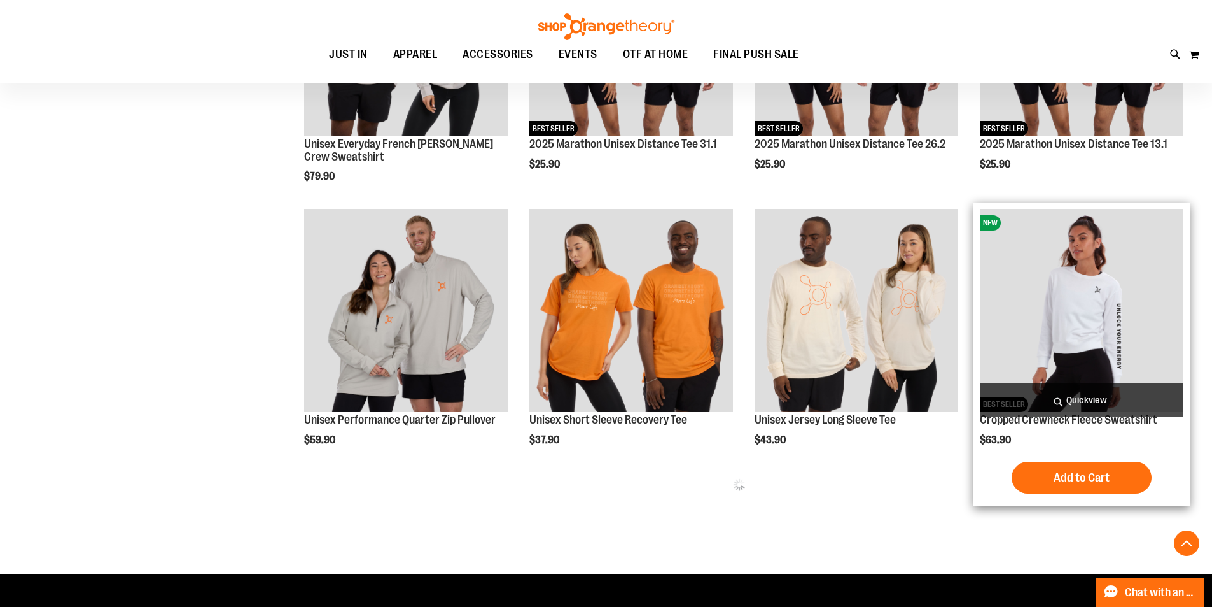
click at [1055, 384] on span "Quickview" at bounding box center [1082, 400] width 204 height 34
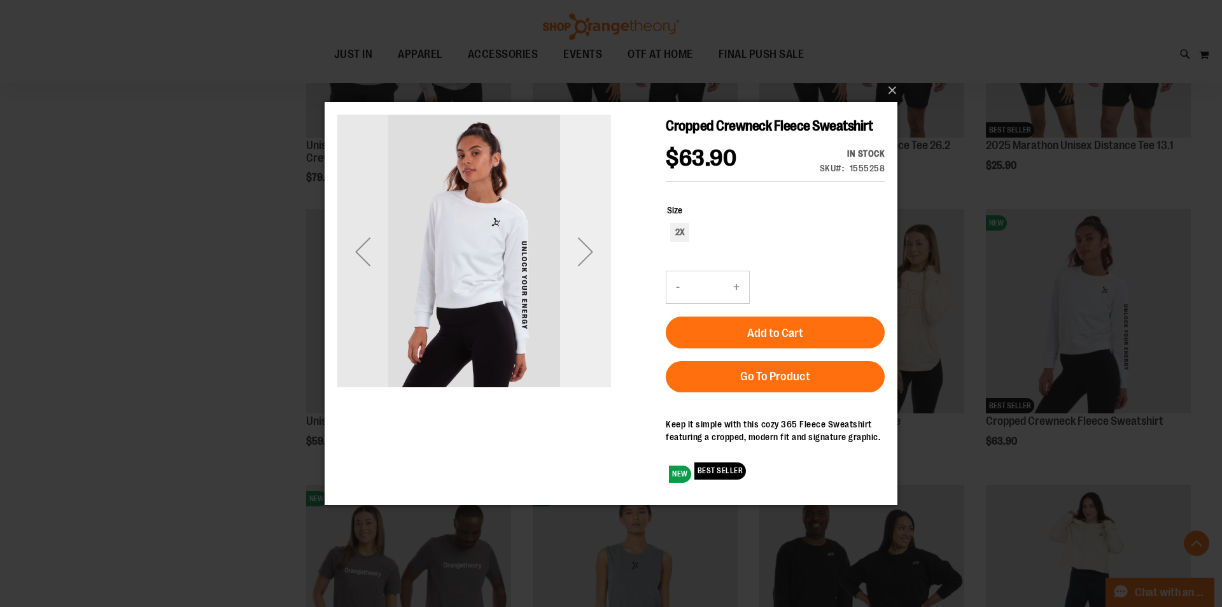
click at [589, 243] on div "Next" at bounding box center [585, 250] width 51 height 51
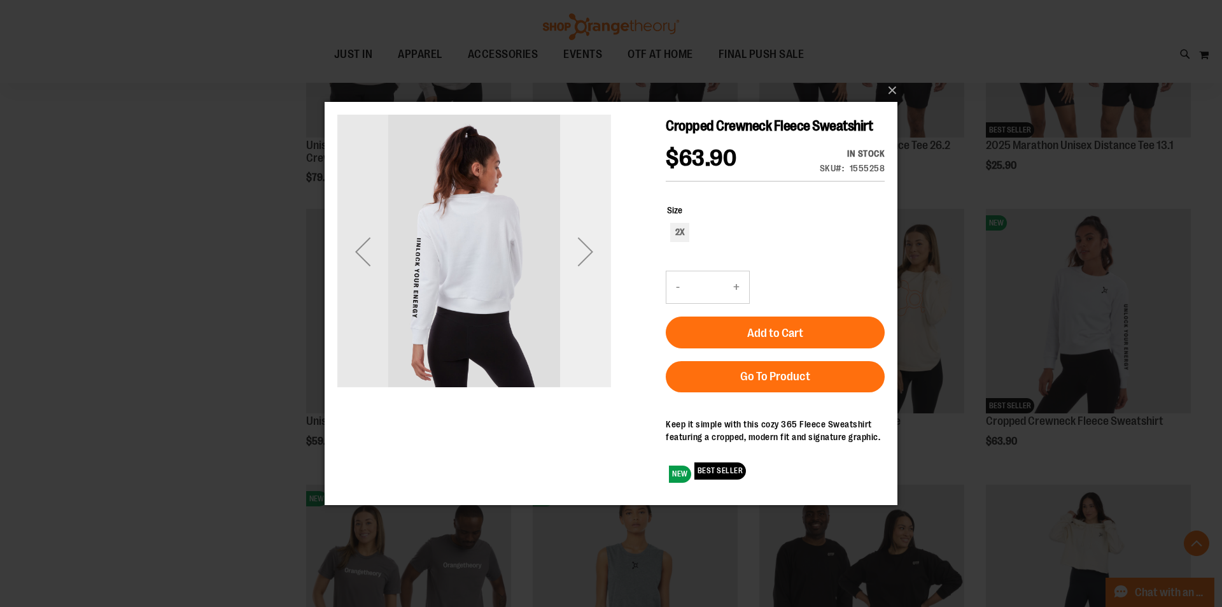
click at [590, 242] on div "Next" at bounding box center [585, 250] width 51 height 51
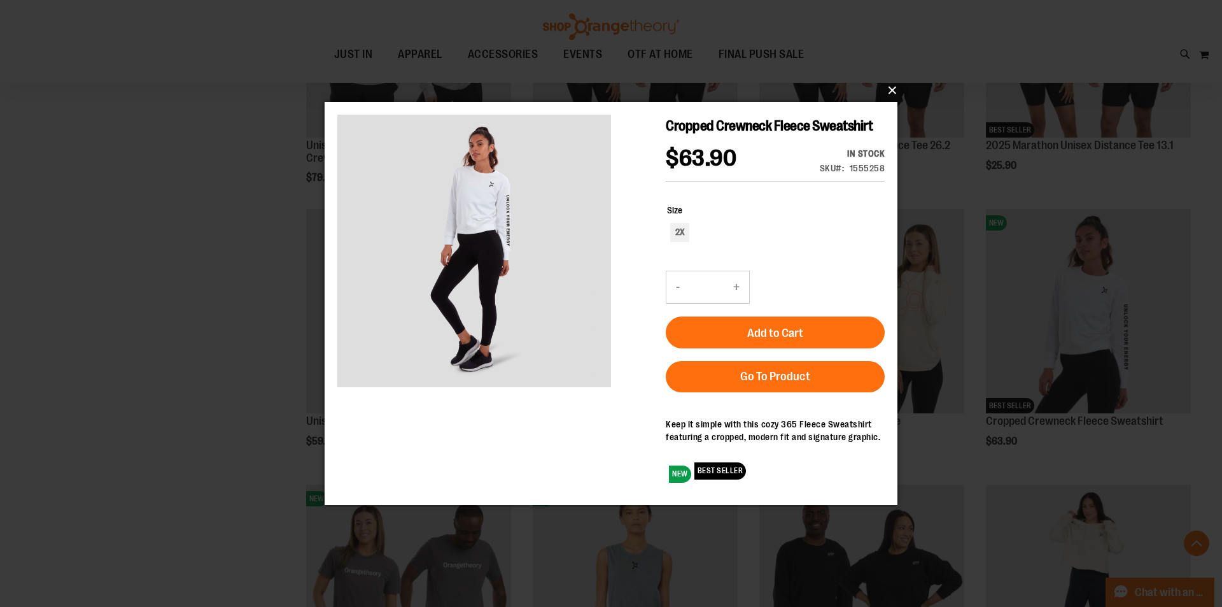
click at [893, 85] on button "×" at bounding box center [614, 90] width 573 height 28
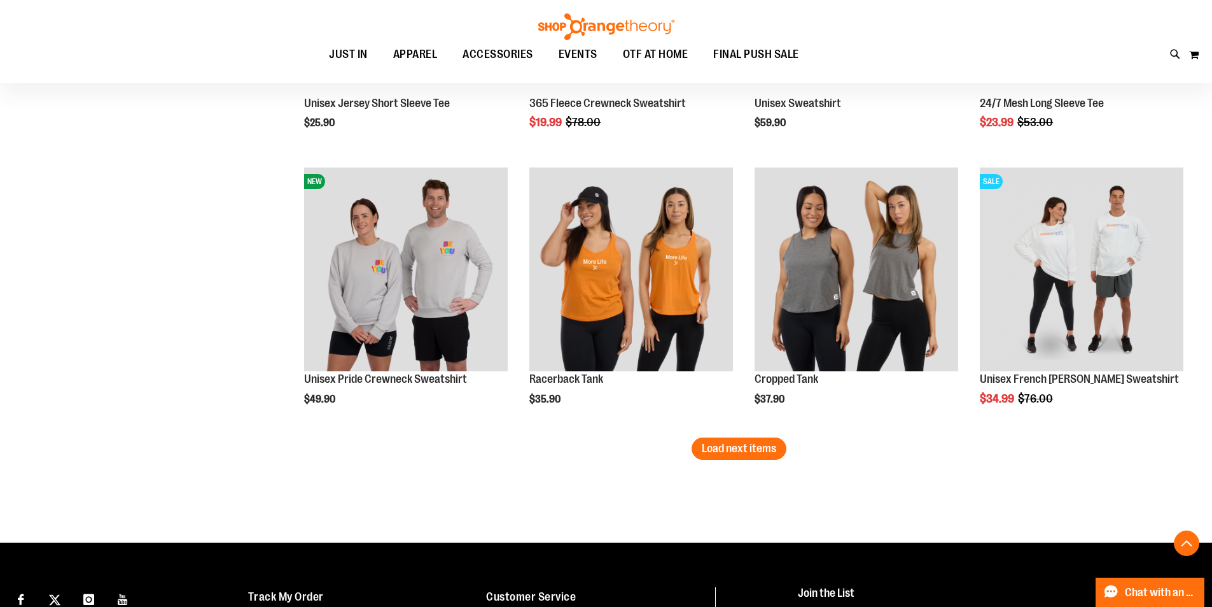
scroll to position [3182, 0]
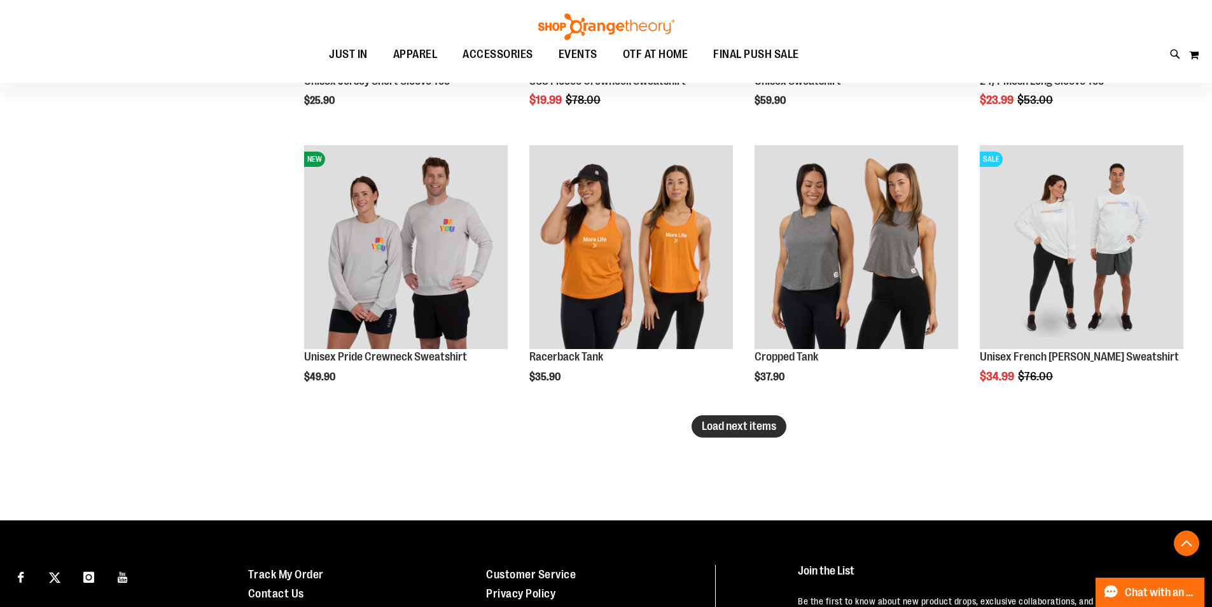
click at [713, 419] on span "Load next items" at bounding box center [739, 425] width 74 height 13
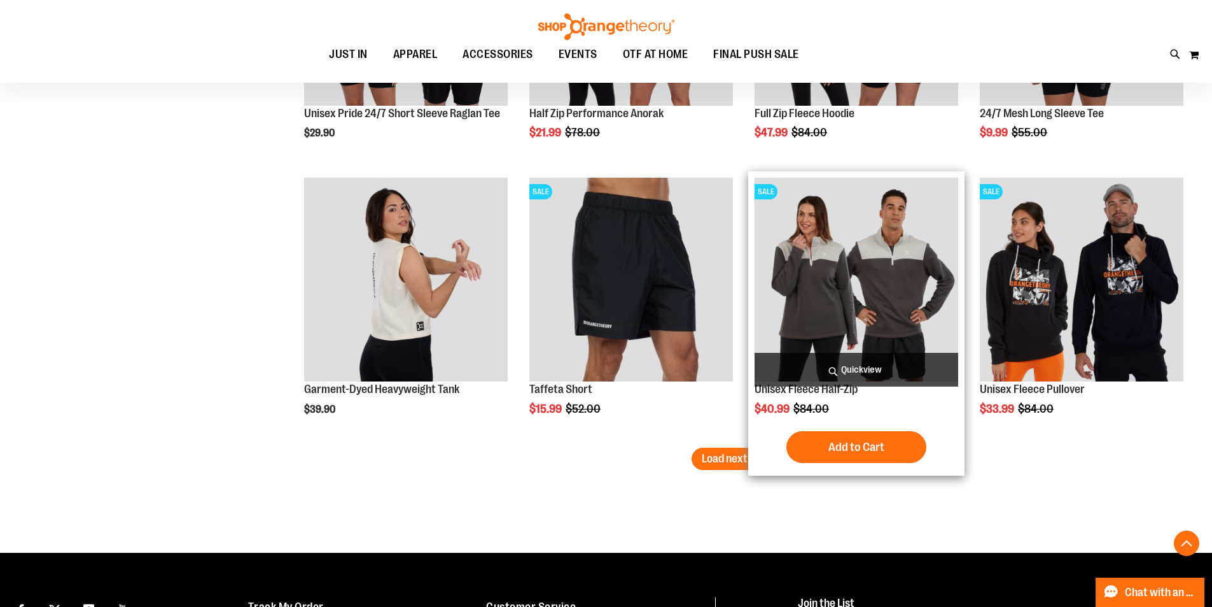
scroll to position [4009, 0]
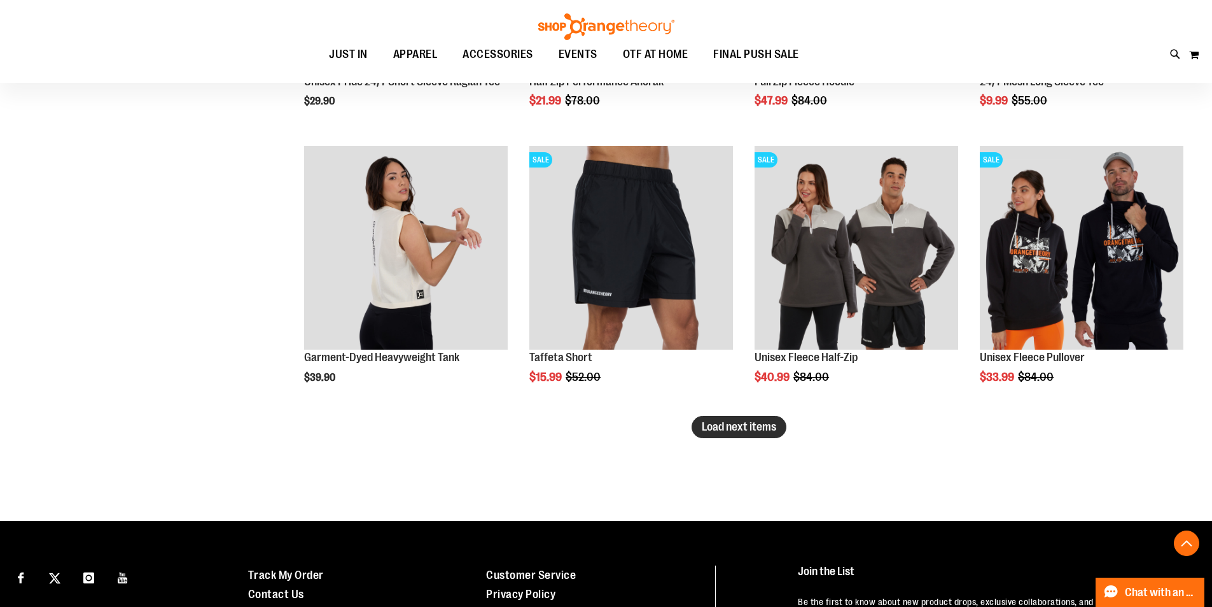
click at [720, 431] on span "Load next items" at bounding box center [739, 426] width 74 height 13
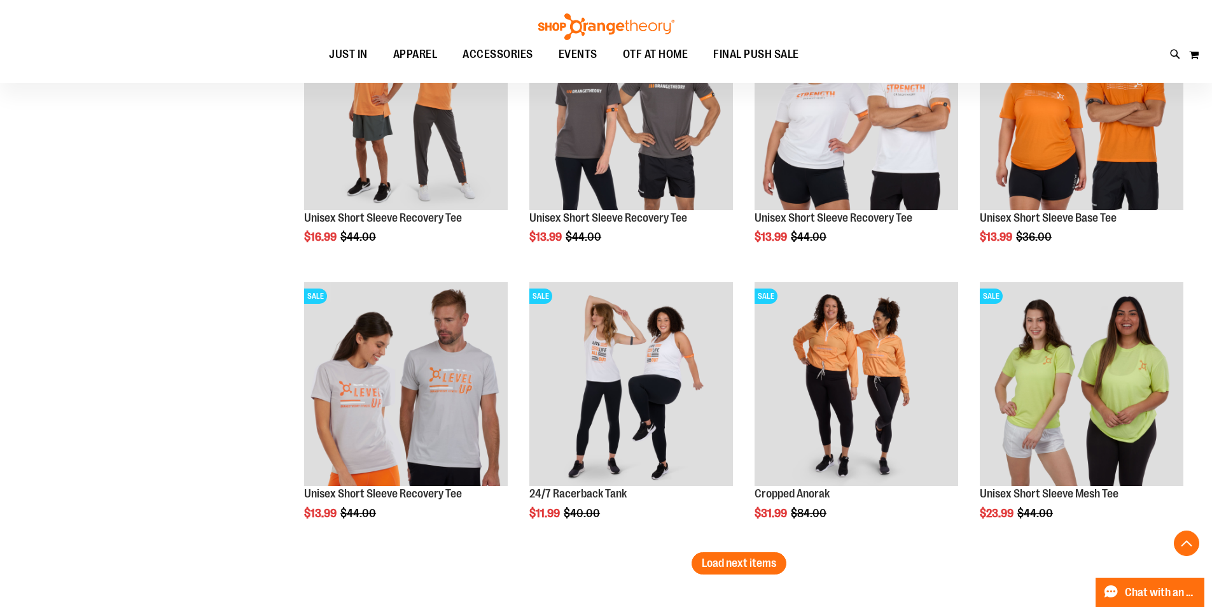
scroll to position [4709, 0]
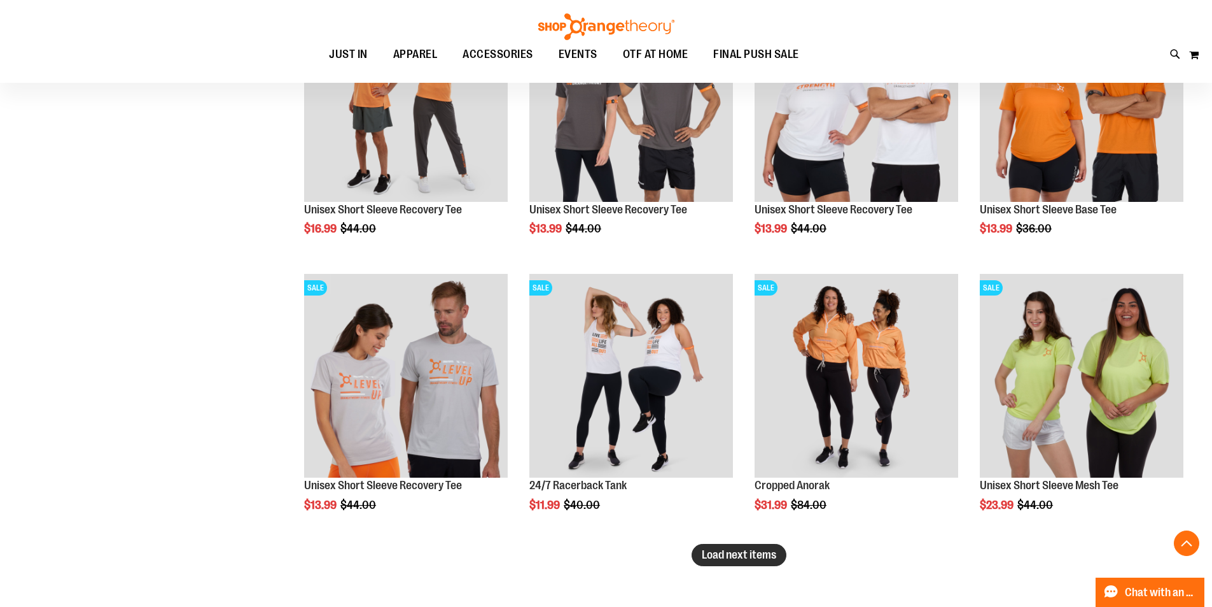
click at [771, 553] on span "Load next items" at bounding box center [739, 554] width 74 height 13
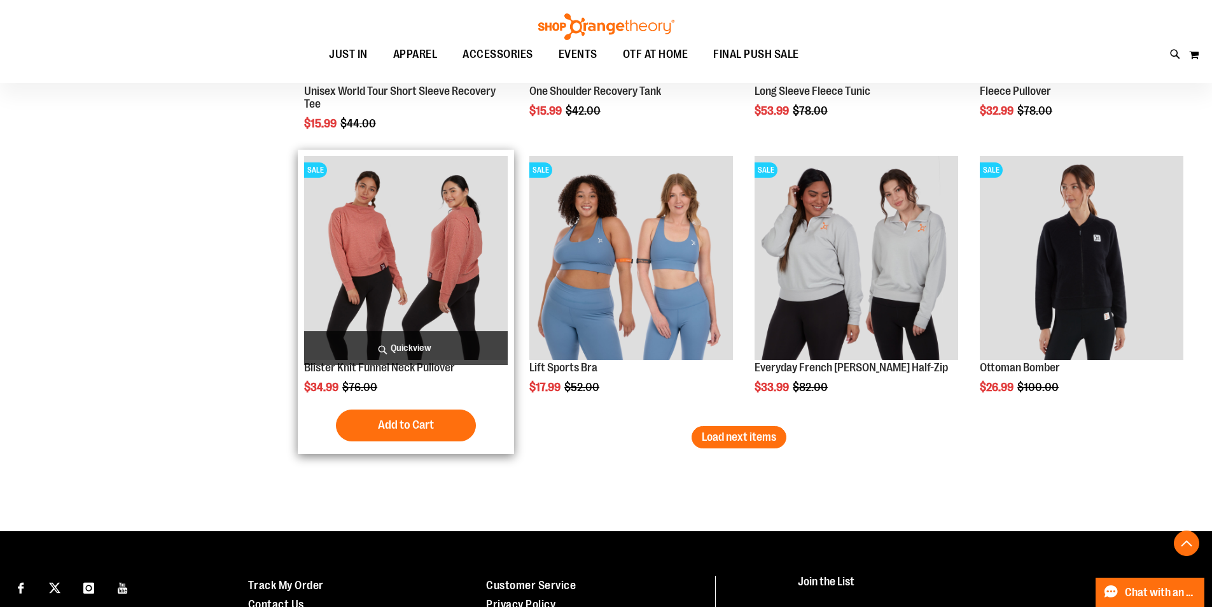
scroll to position [5664, 0]
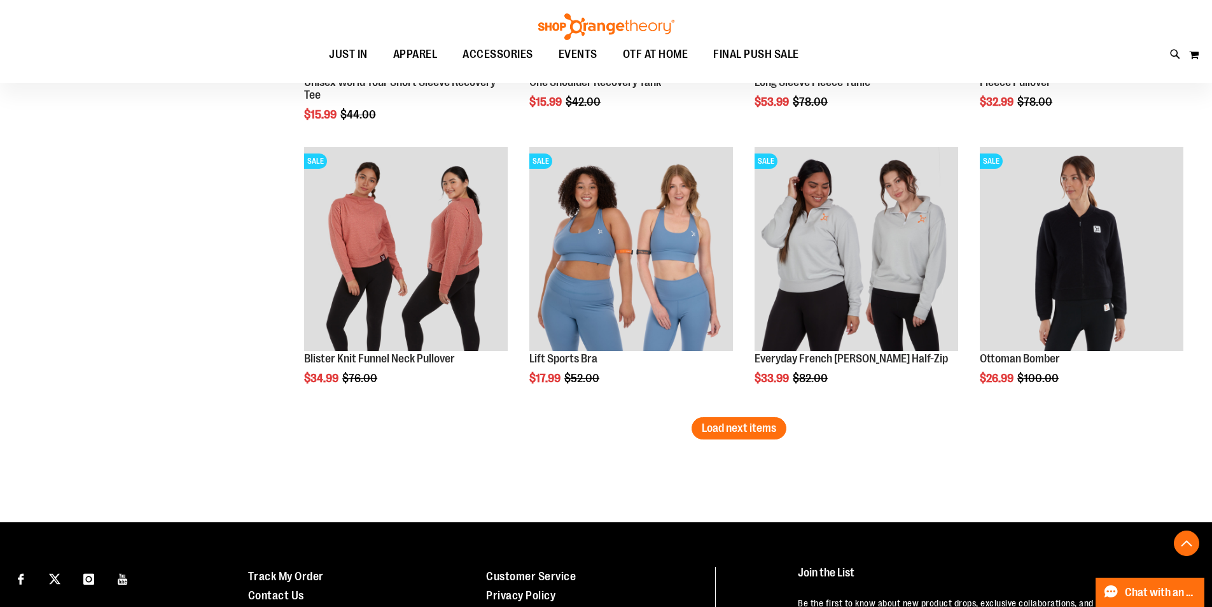
click at [739, 423] on span "Load next items" at bounding box center [739, 427] width 74 height 13
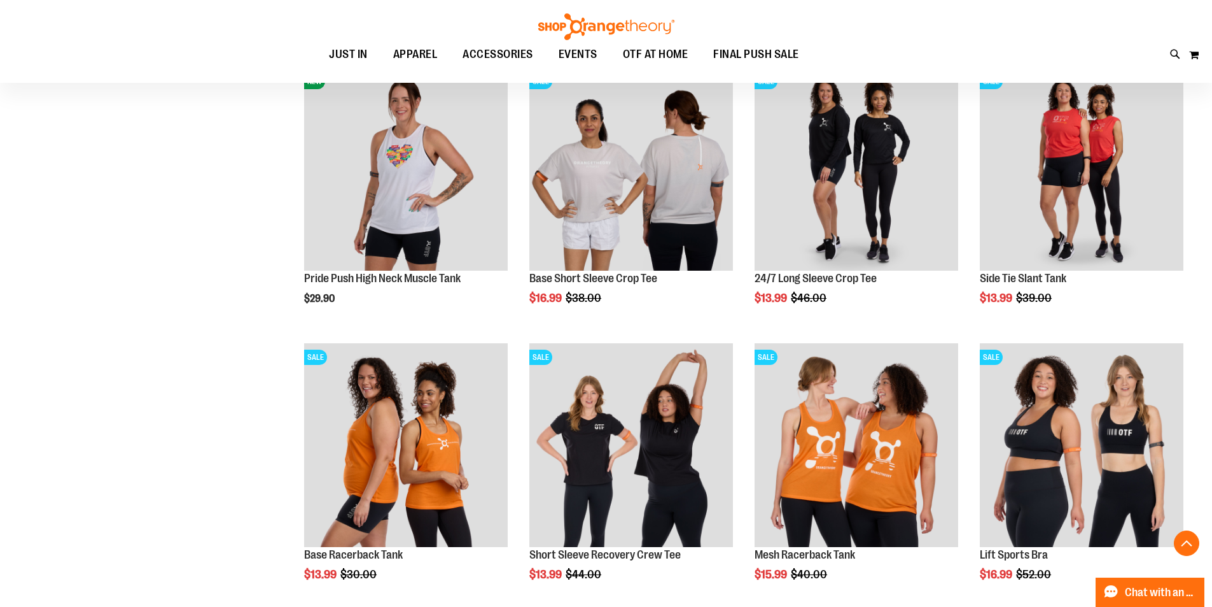
scroll to position [6364, 0]
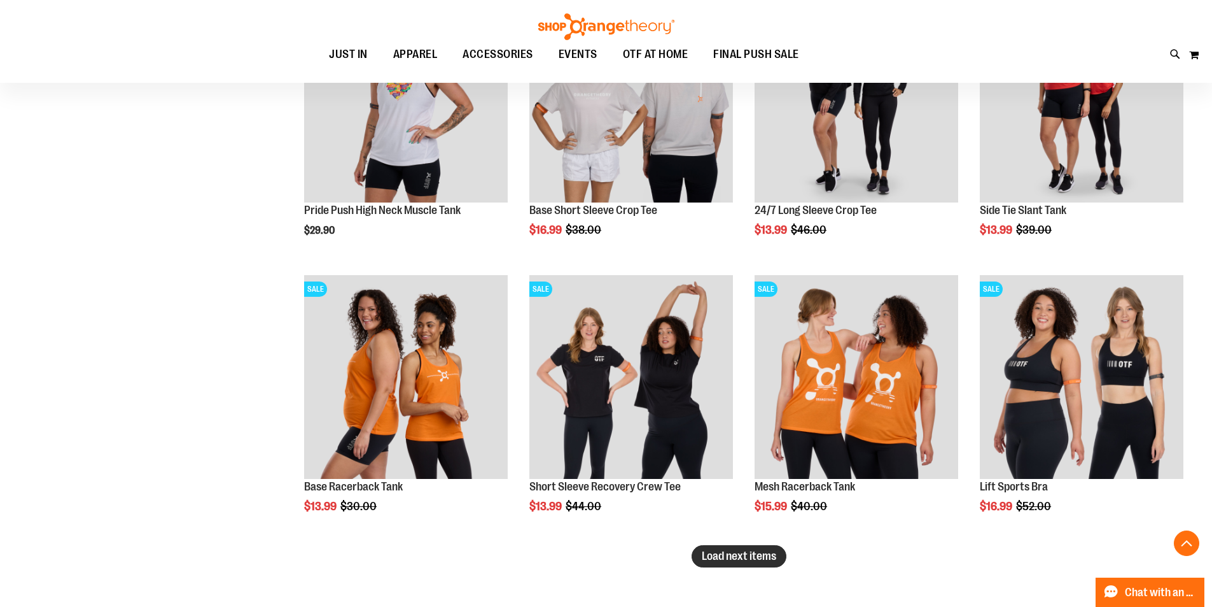
click at [753, 555] on span "Load next items" at bounding box center [739, 555] width 74 height 13
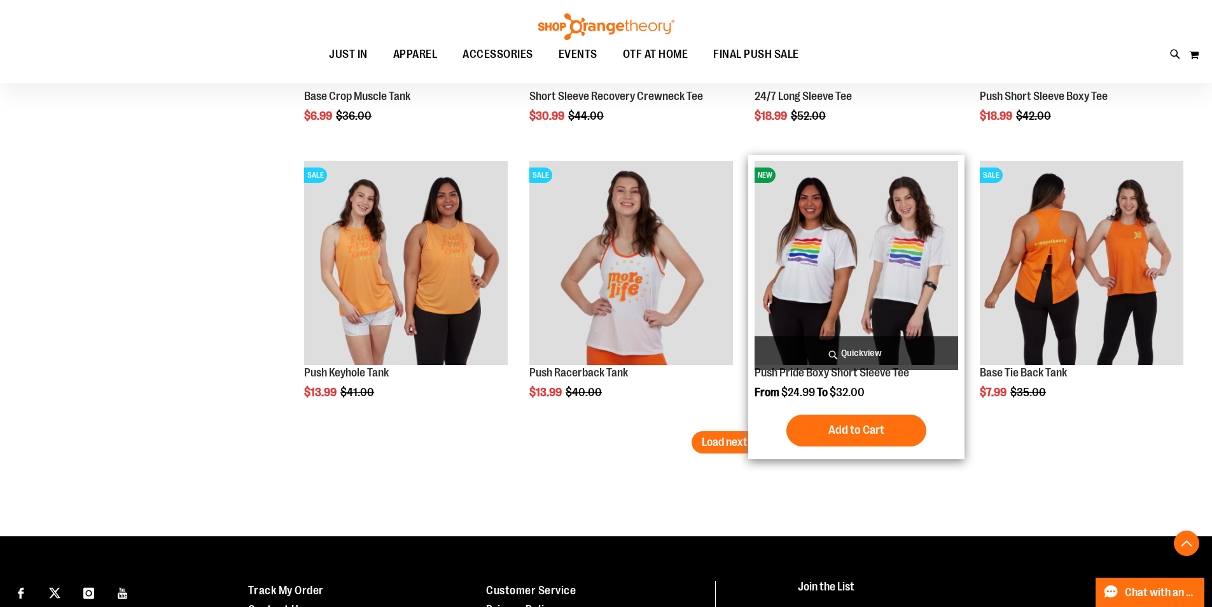
scroll to position [7446, 0]
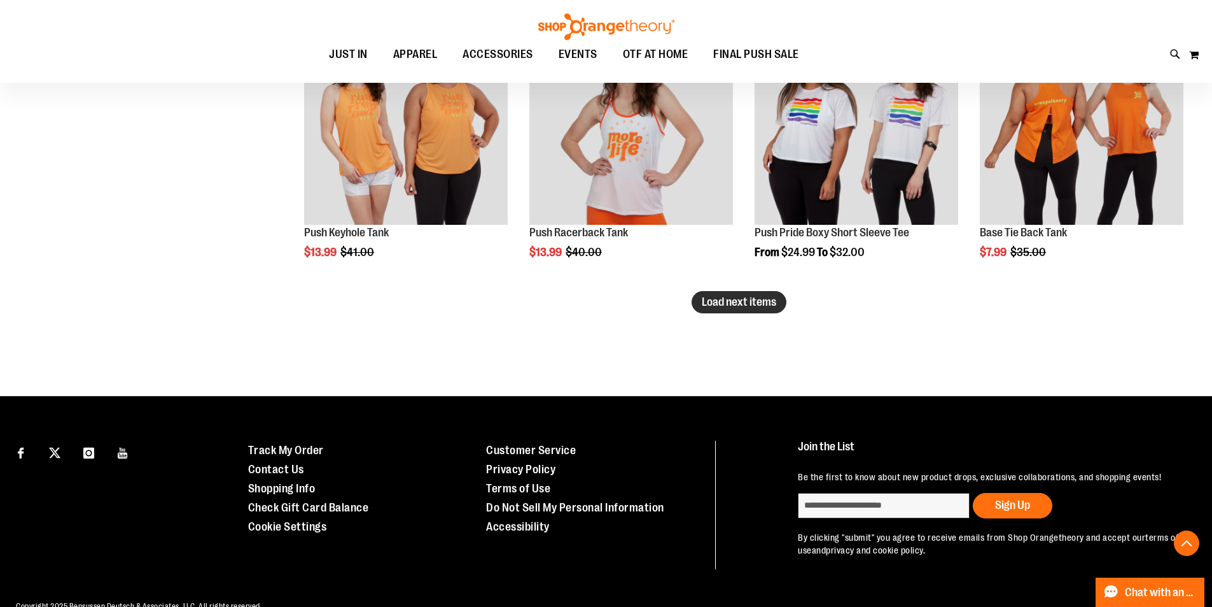
click at [742, 313] on button "Load next items" at bounding box center [739, 302] width 95 height 22
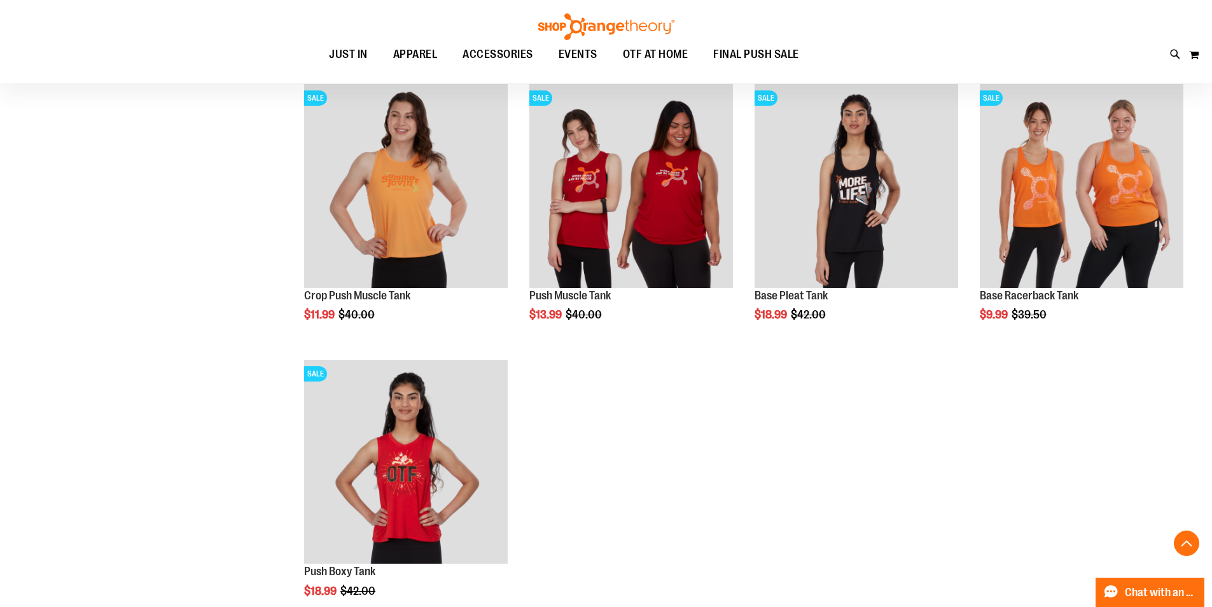
scroll to position [7637, 0]
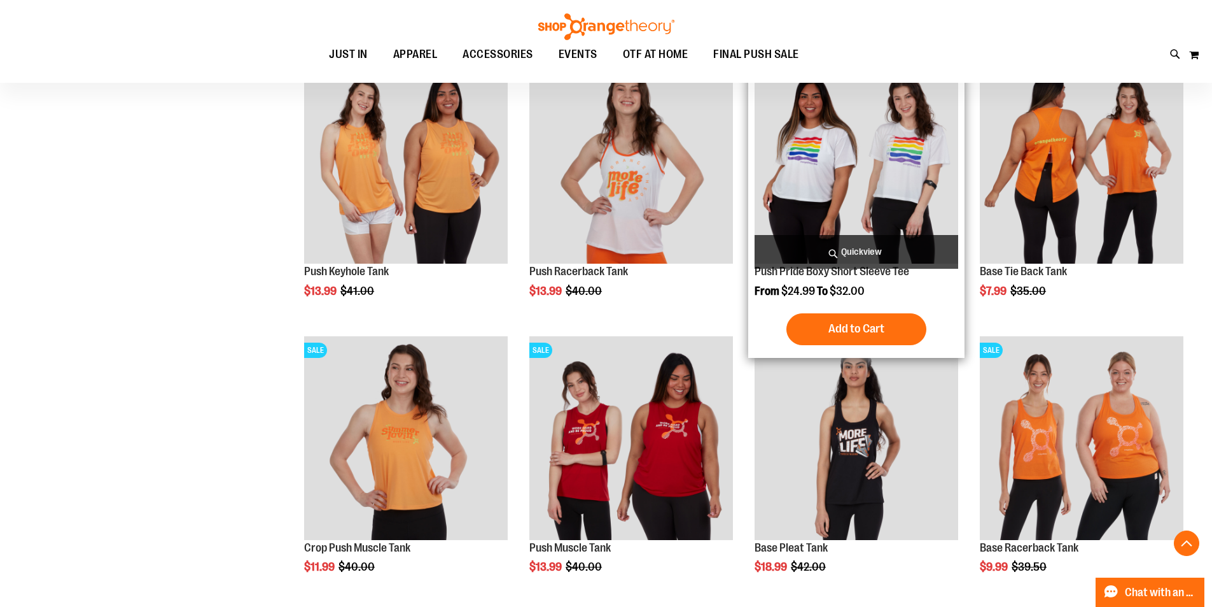
scroll to position [7446, 0]
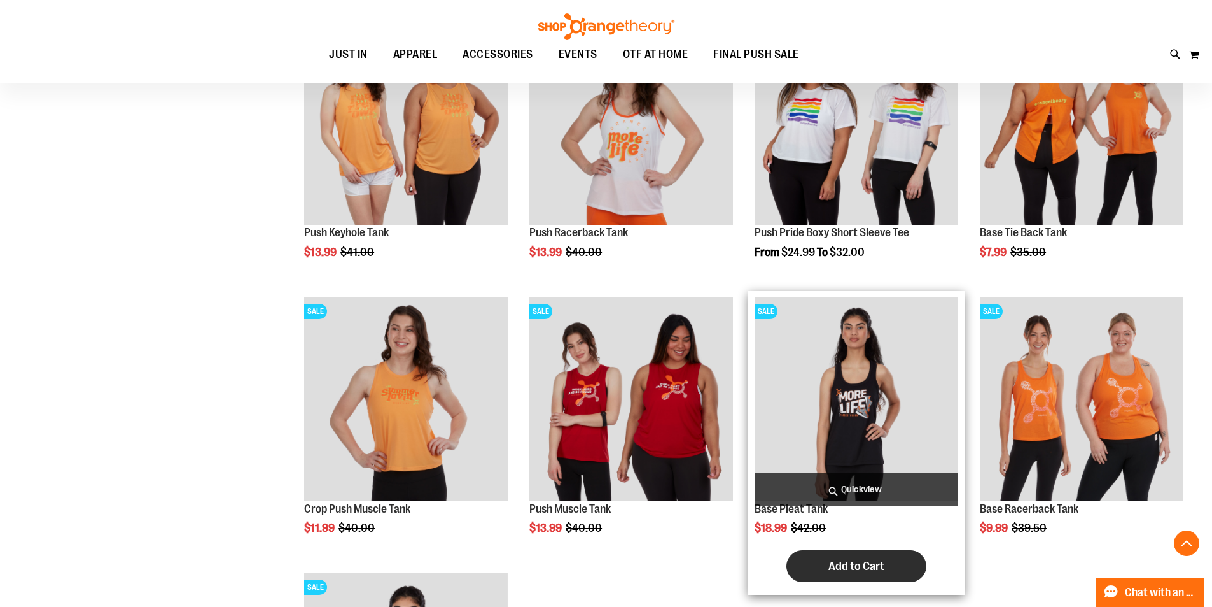
click at [859, 561] on span "Add to Cart" at bounding box center [857, 566] width 56 height 14
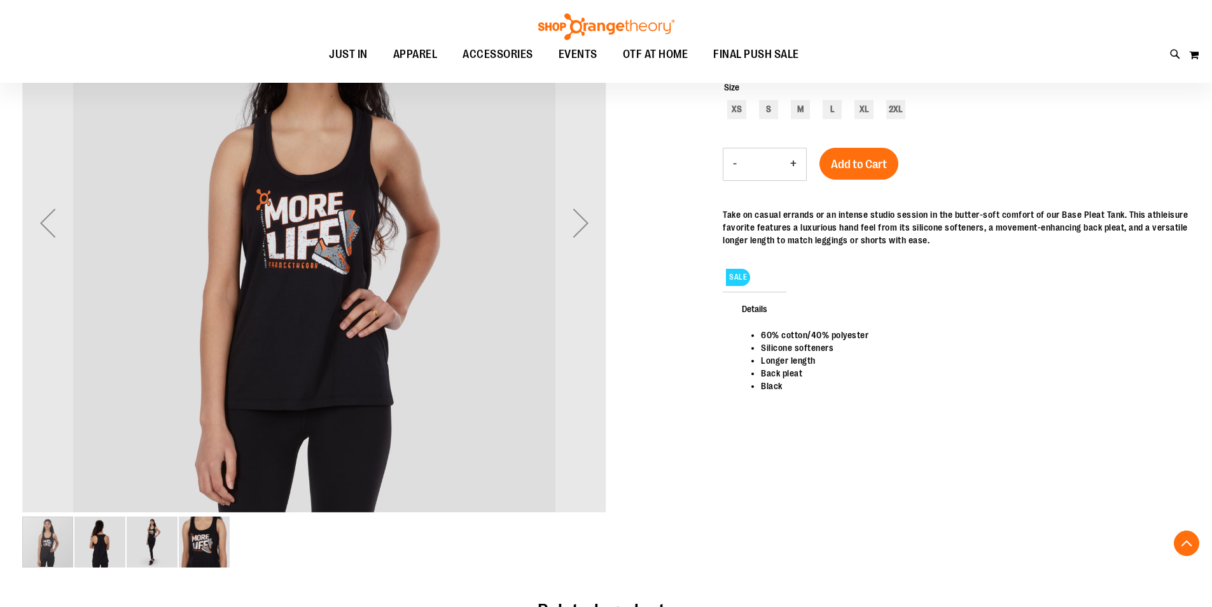
scroll to position [253, 0]
type input "**********"
click at [808, 111] on div "M" at bounding box center [800, 110] width 19 height 19
type input "***"
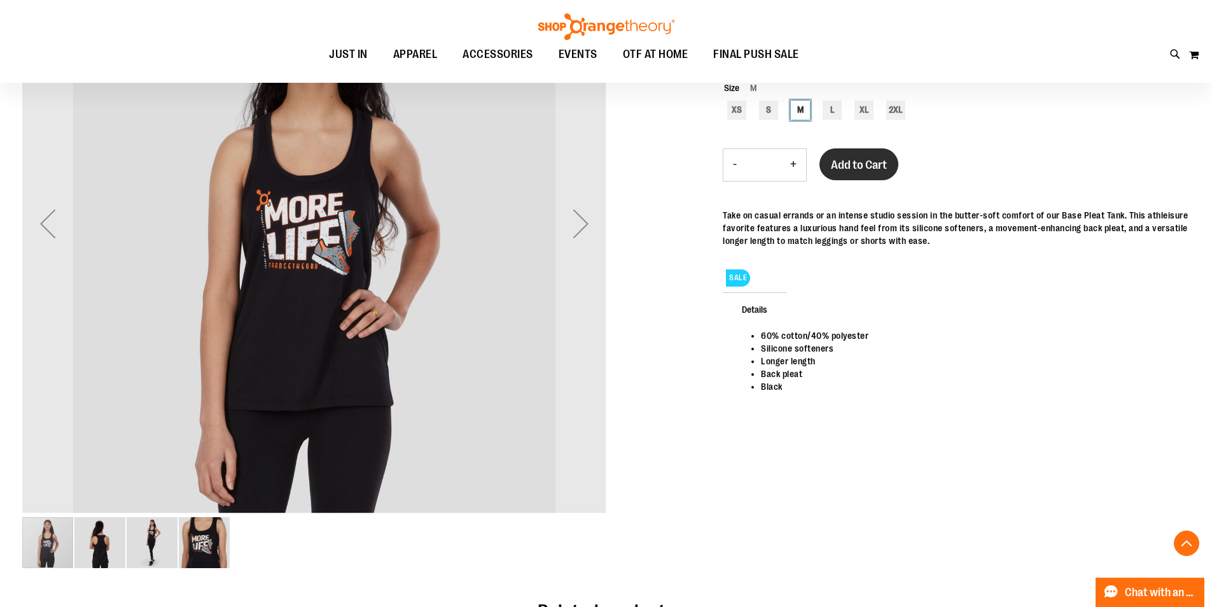
scroll to position [286, 0]
click at [844, 165] on span "Add to Cart" at bounding box center [859, 165] width 56 height 14
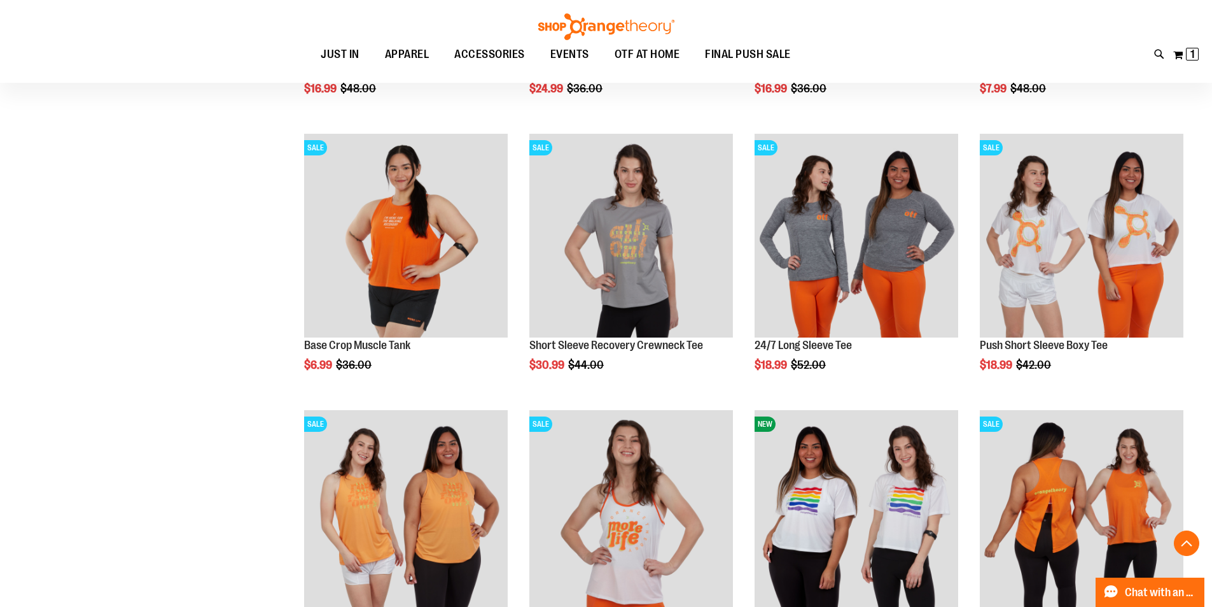
scroll to position [127, 0]
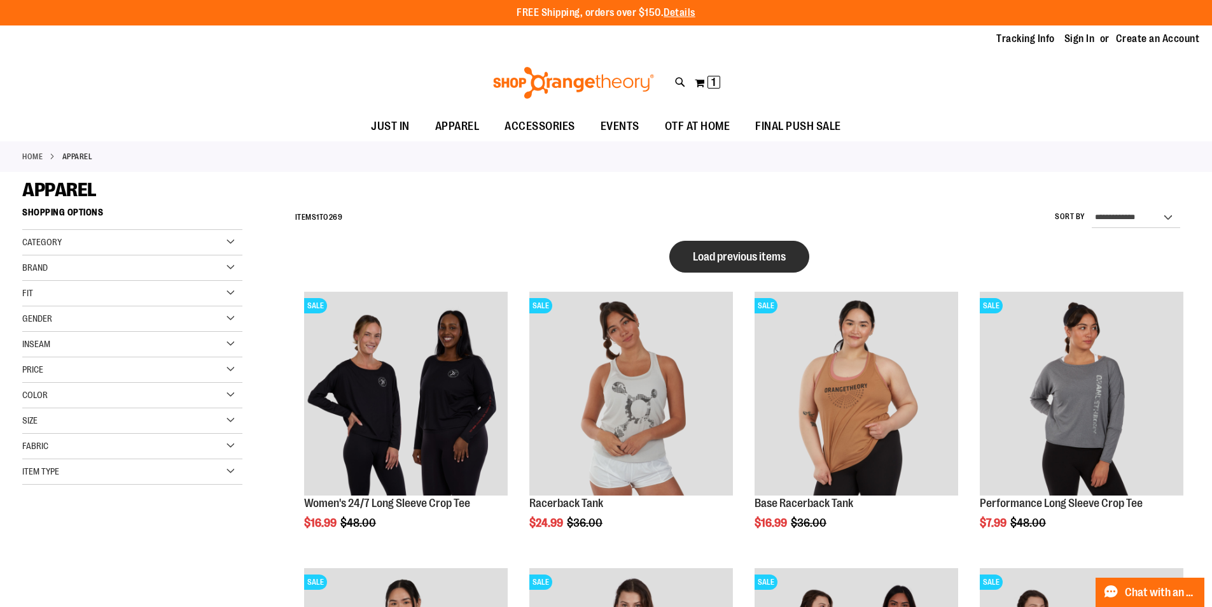
type input "**********"
click at [697, 256] on span "Load previous items" at bounding box center [739, 256] width 93 height 13
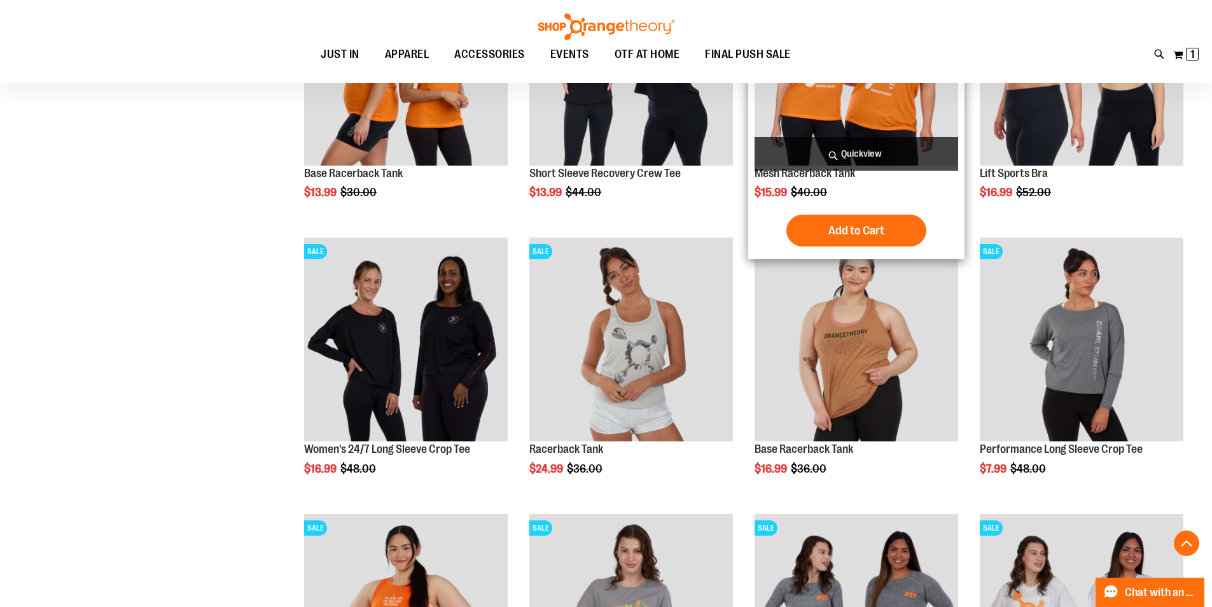
scroll to position [890, 0]
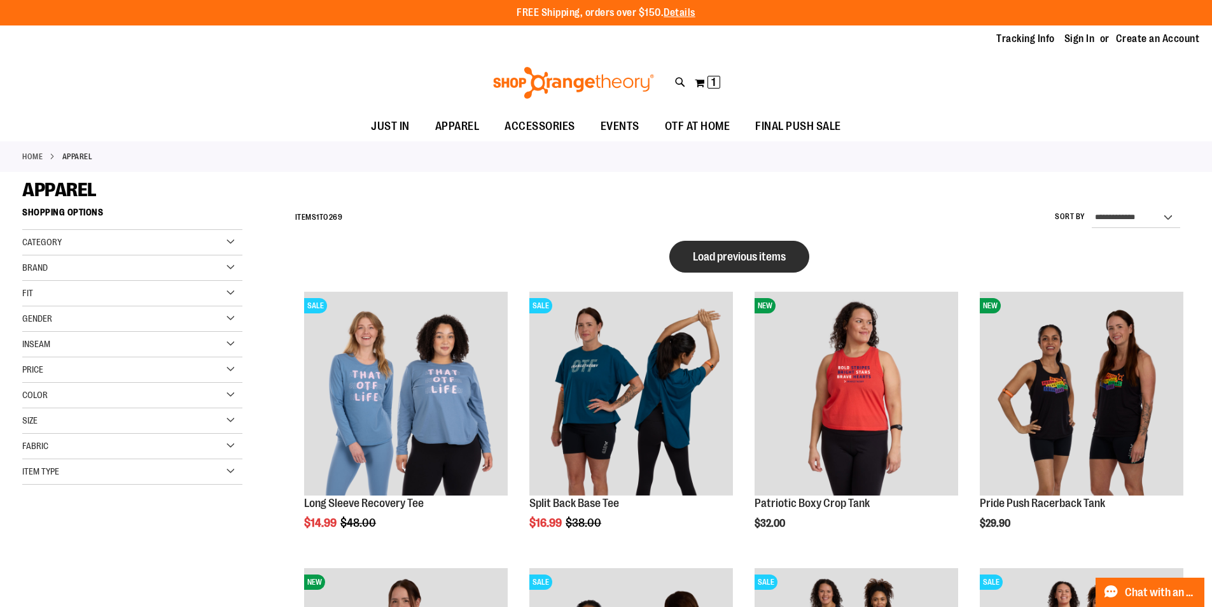
click at [737, 254] on span "Load previous items" at bounding box center [739, 256] width 93 height 13
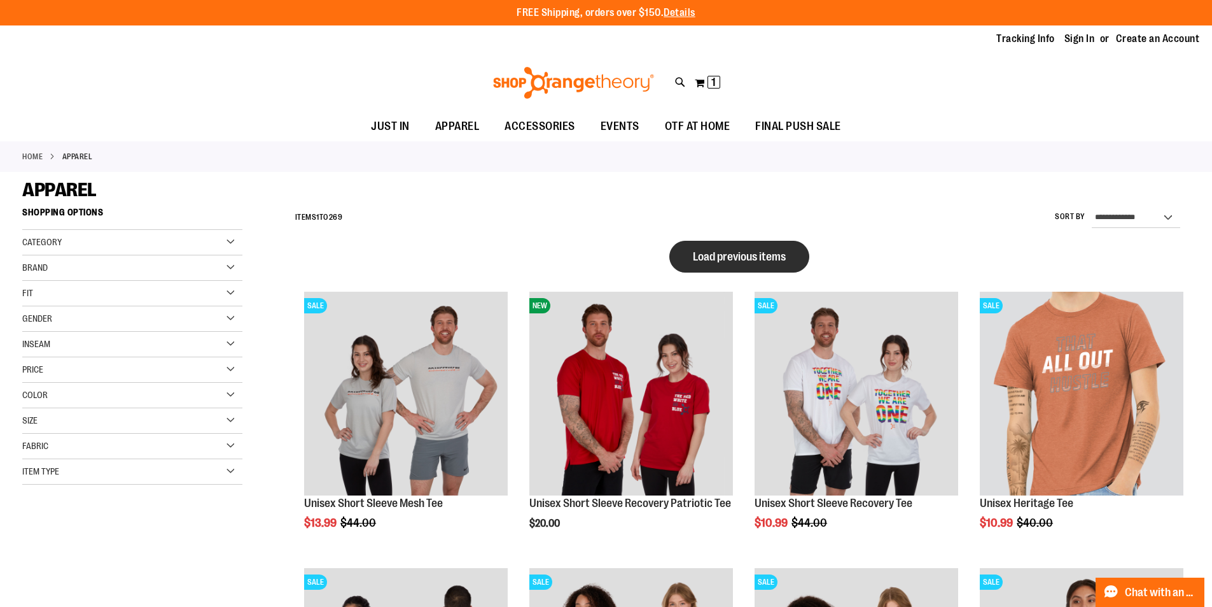
click at [736, 266] on button "Load previous items" at bounding box center [740, 257] width 140 height 32
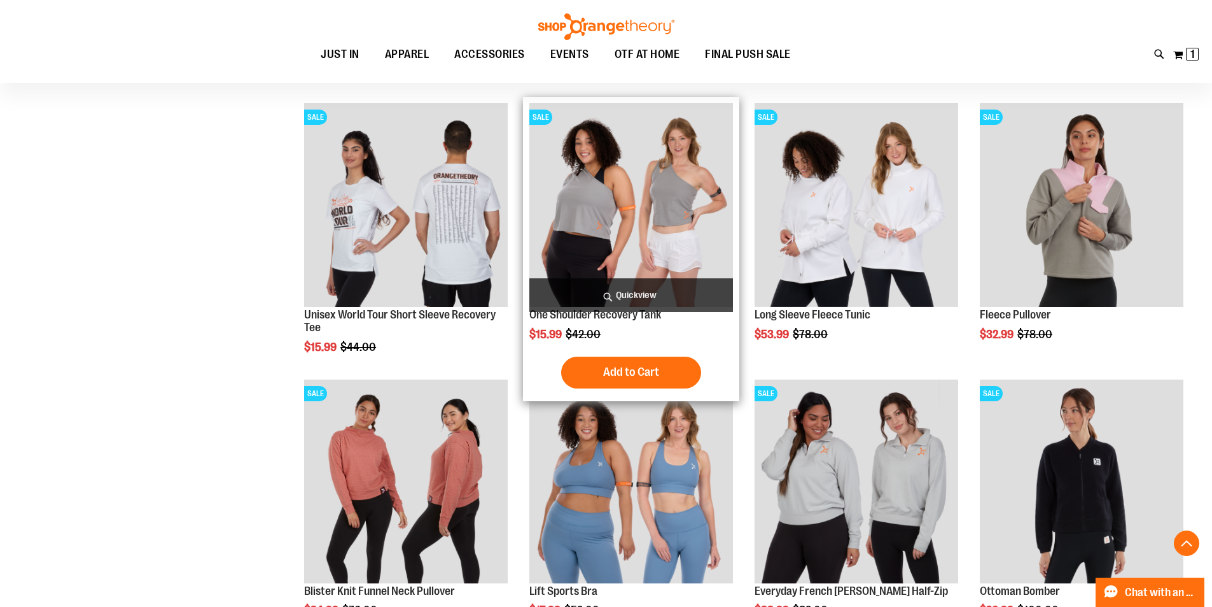
click at [690, 253] on img "product" at bounding box center [632, 205] width 204 height 204
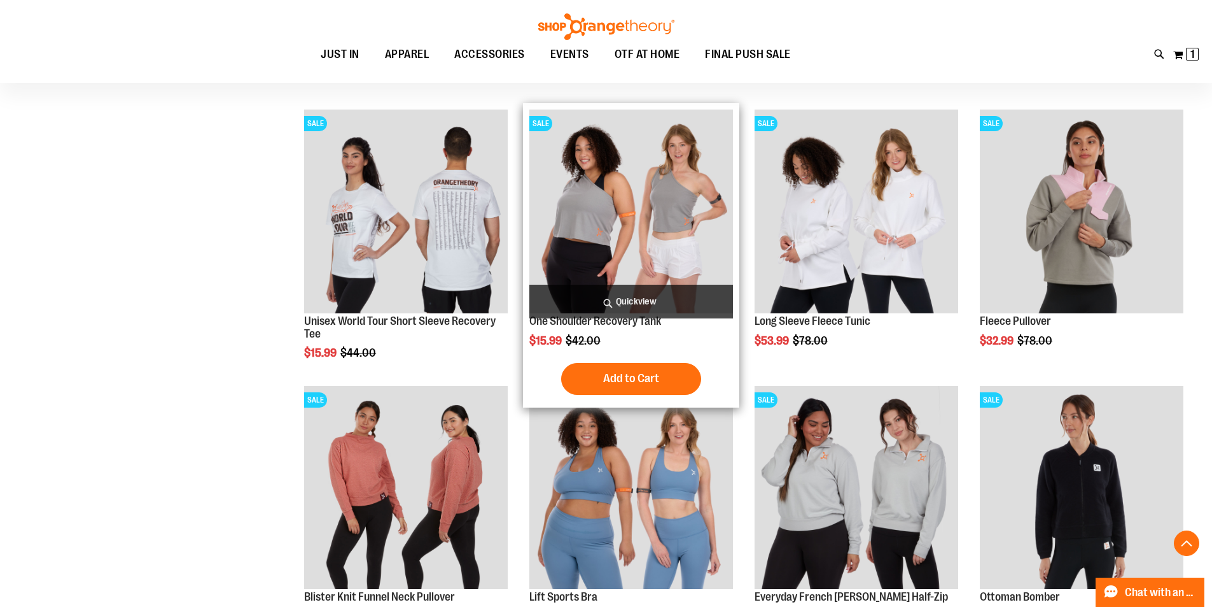
scroll to position [1305, 0]
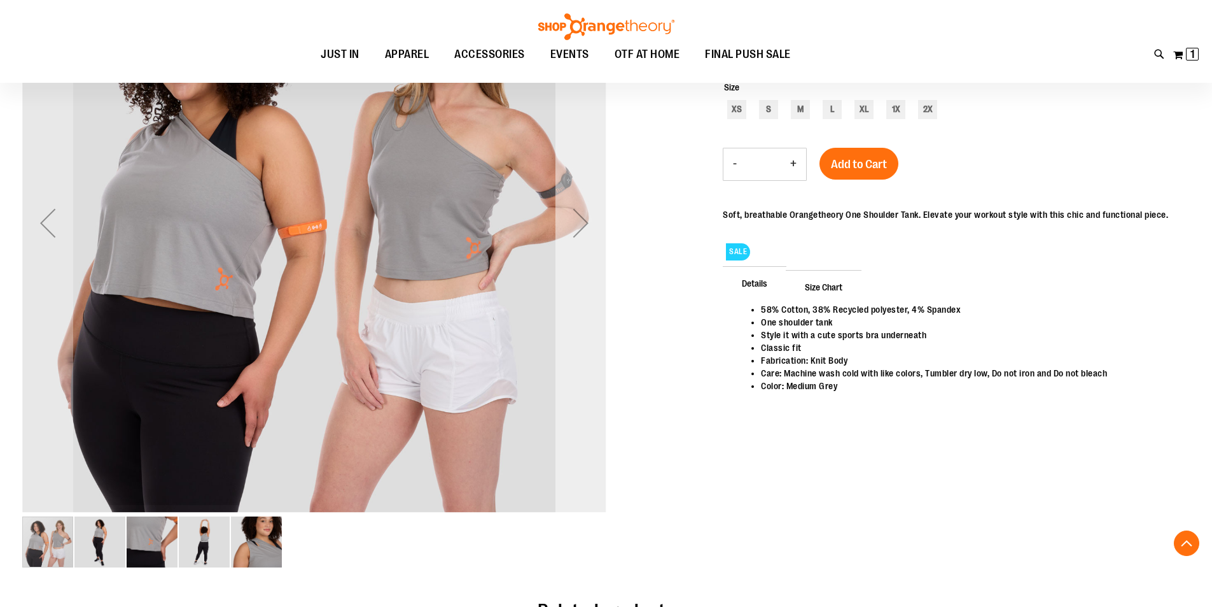
scroll to position [253, 0]
type input "**********"
click at [577, 230] on div "Next" at bounding box center [581, 223] width 51 height 51
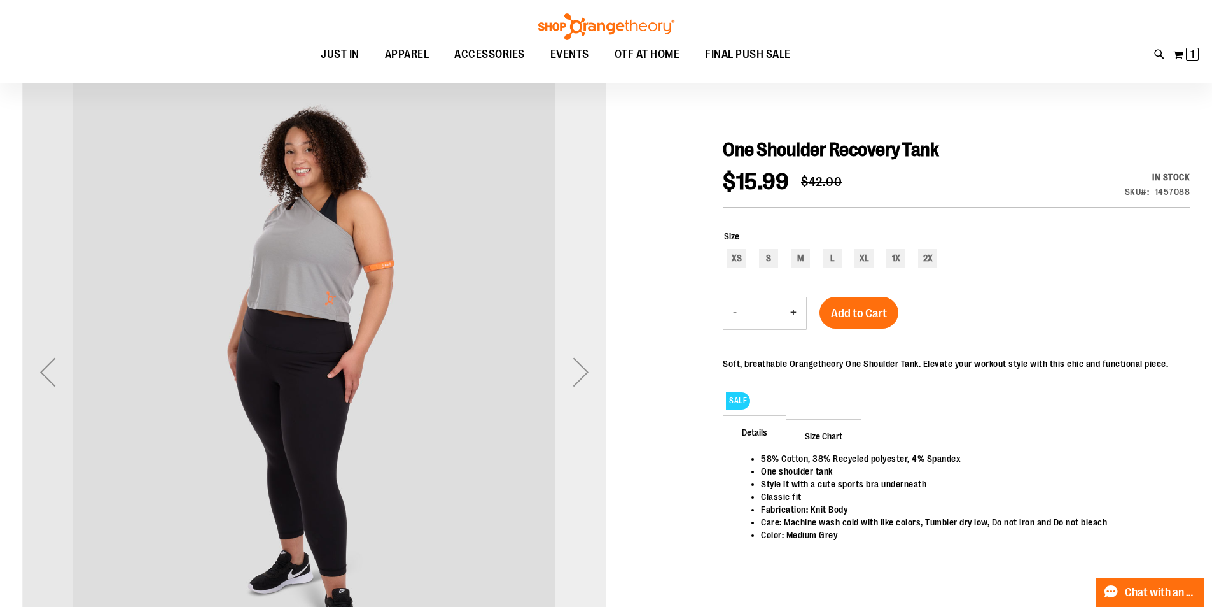
scroll to position [126, 0]
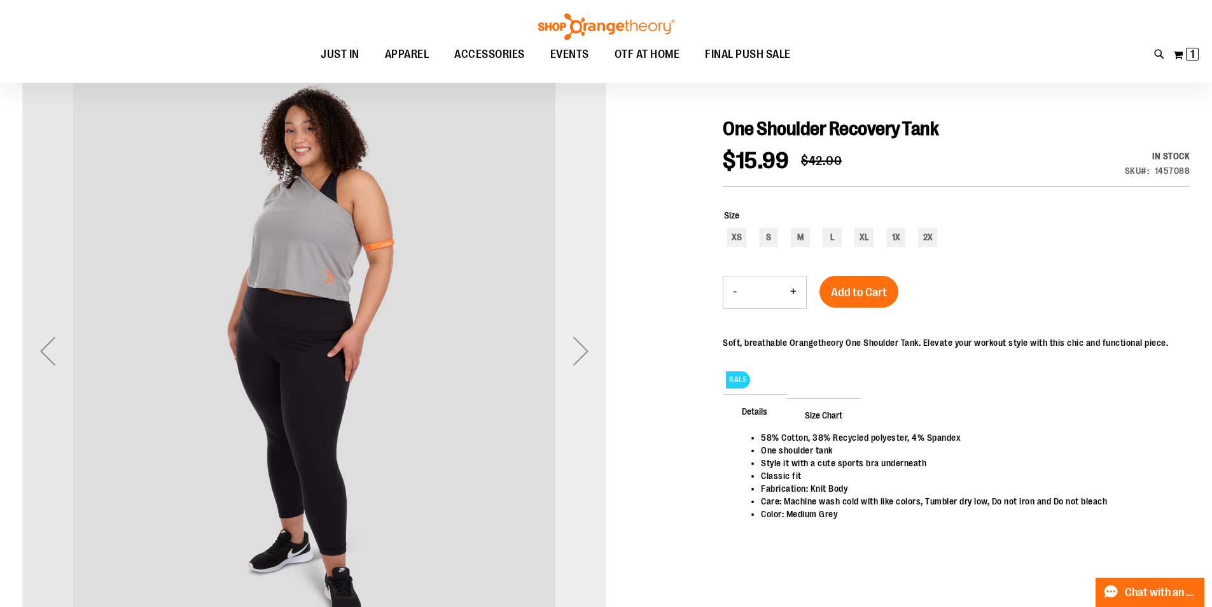
click at [587, 328] on div "Next" at bounding box center [581, 350] width 51 height 51
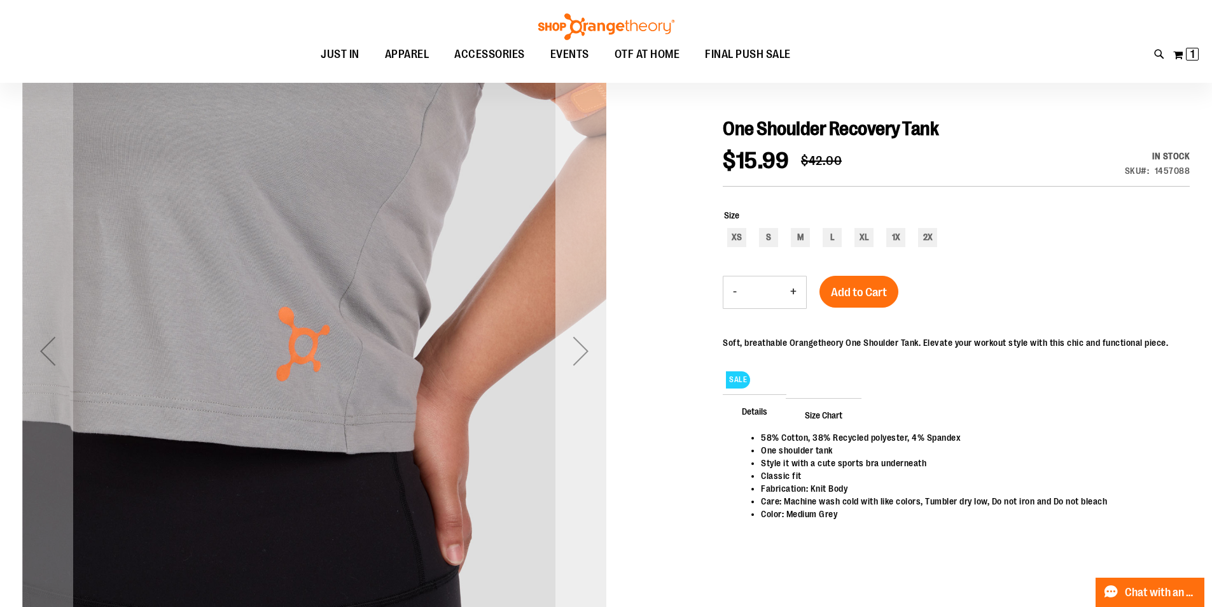
click at [587, 328] on div "Next" at bounding box center [581, 350] width 51 height 51
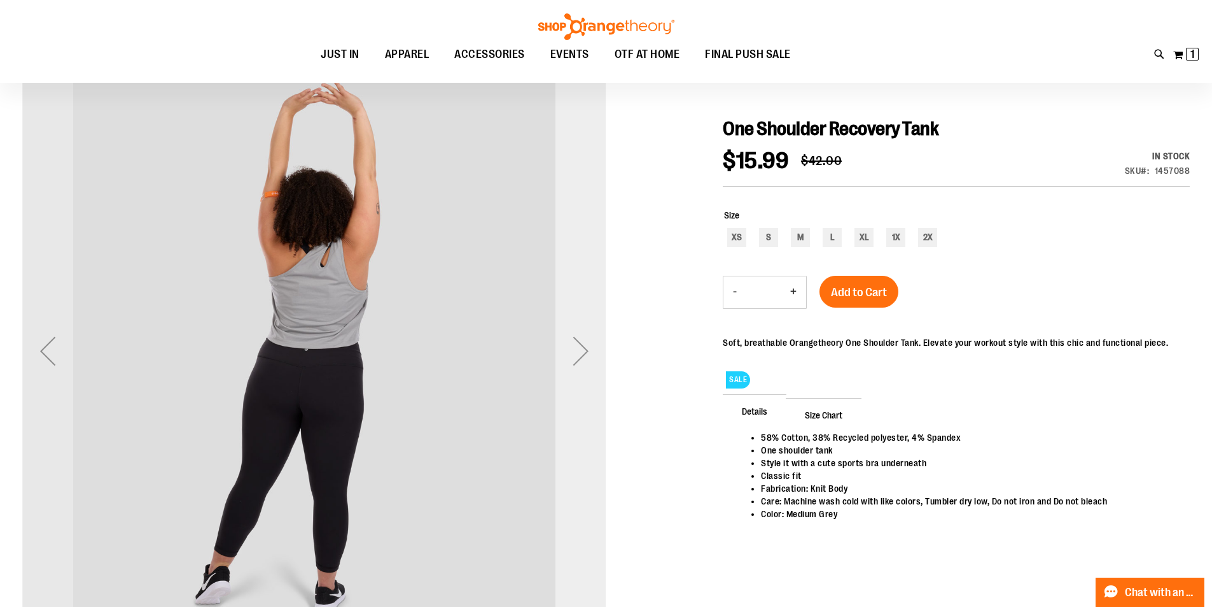
click at [587, 328] on div "Next" at bounding box center [581, 350] width 51 height 51
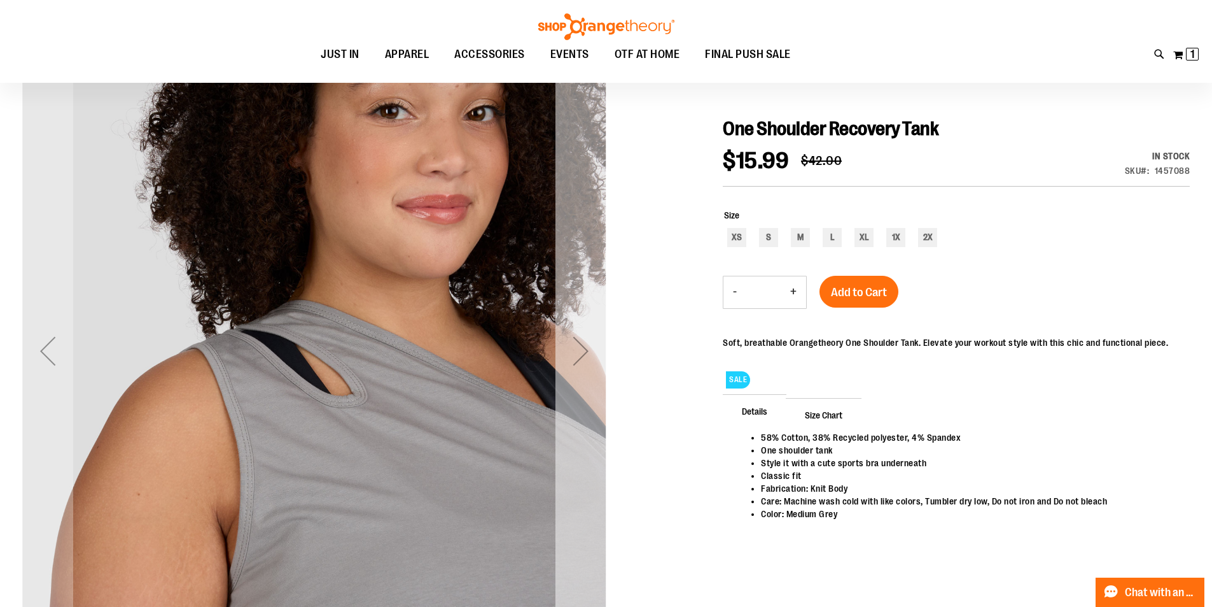
click at [587, 328] on div "Next" at bounding box center [581, 350] width 51 height 51
